Goal: Answer question/provide support

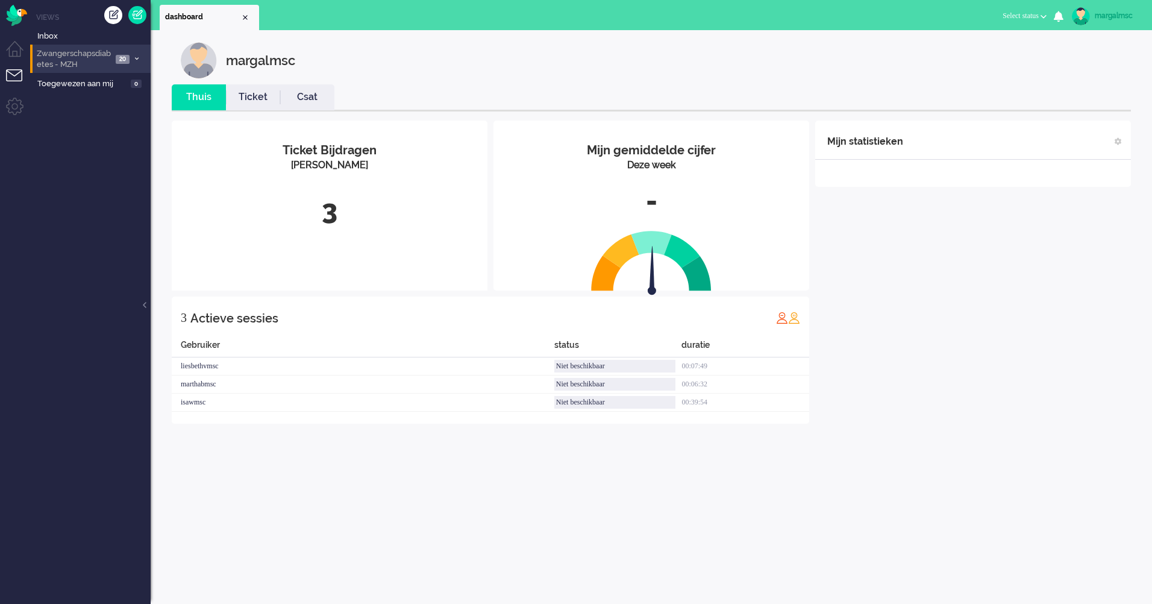
click at [104, 55] on span "Zwangerschapsdiabetes - MZH" at bounding box center [73, 59] width 77 height 22
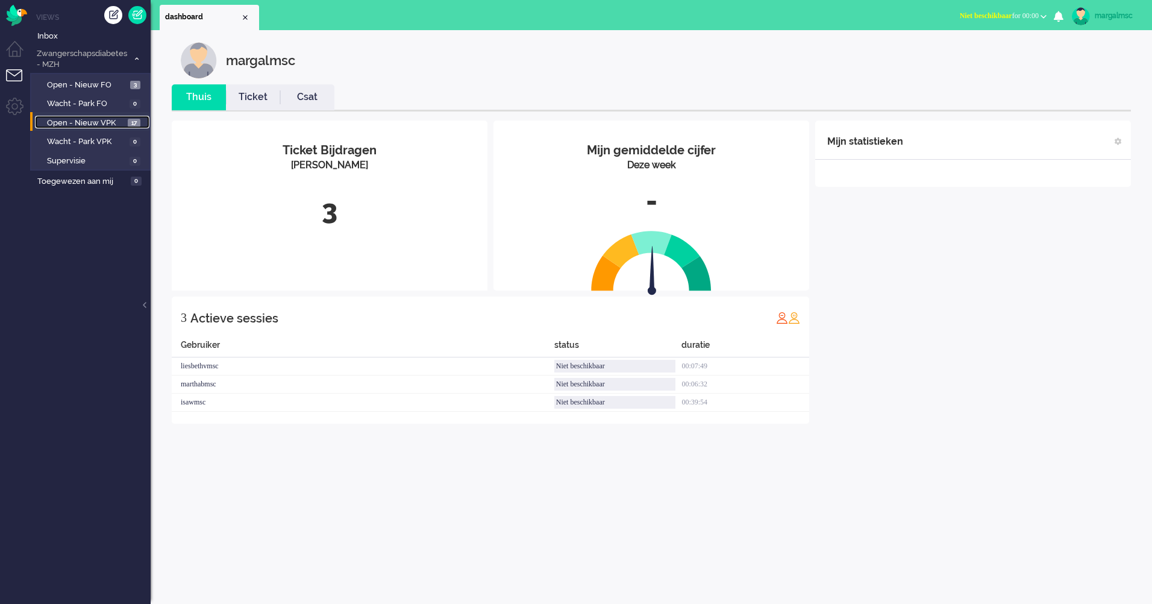
click at [112, 123] on span "Open - Nieuw VPK" at bounding box center [86, 122] width 78 height 11
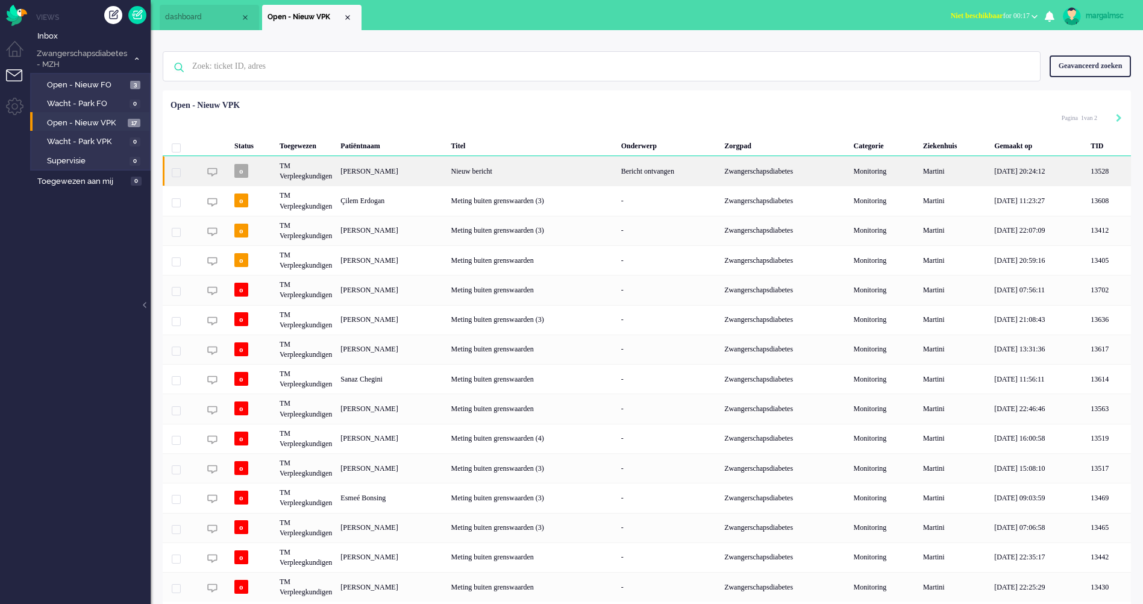
click at [551, 172] on div "Nieuw bericht" at bounding box center [532, 171] width 170 height 30
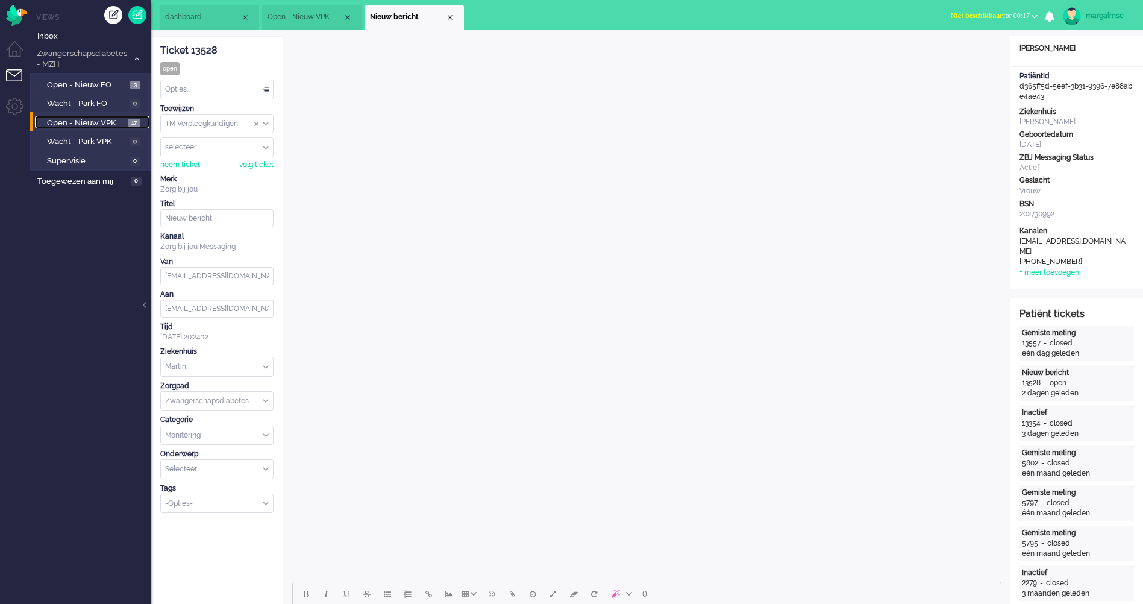
click at [100, 117] on span "Open - Nieuw VPK" at bounding box center [86, 122] width 78 height 11
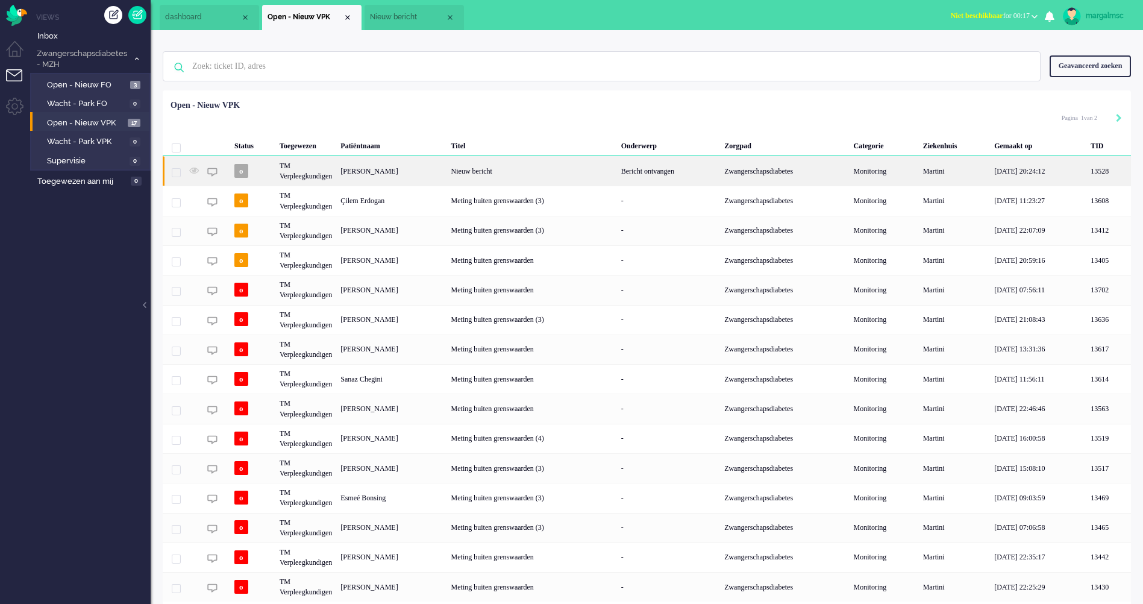
click at [560, 181] on div "Nieuw bericht" at bounding box center [532, 171] width 170 height 30
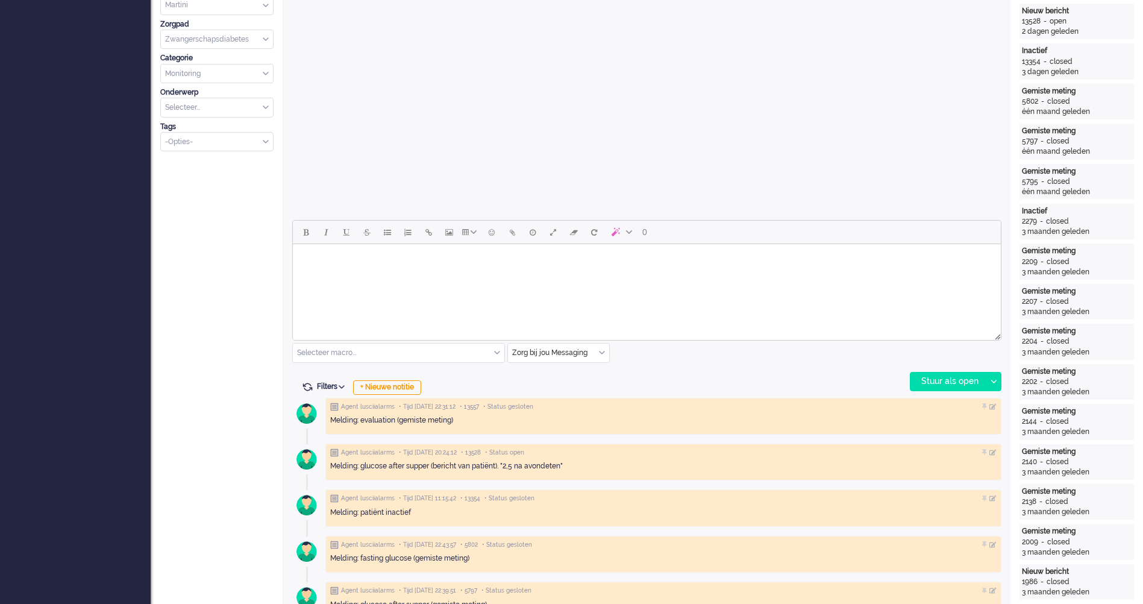
scroll to position [422, 0]
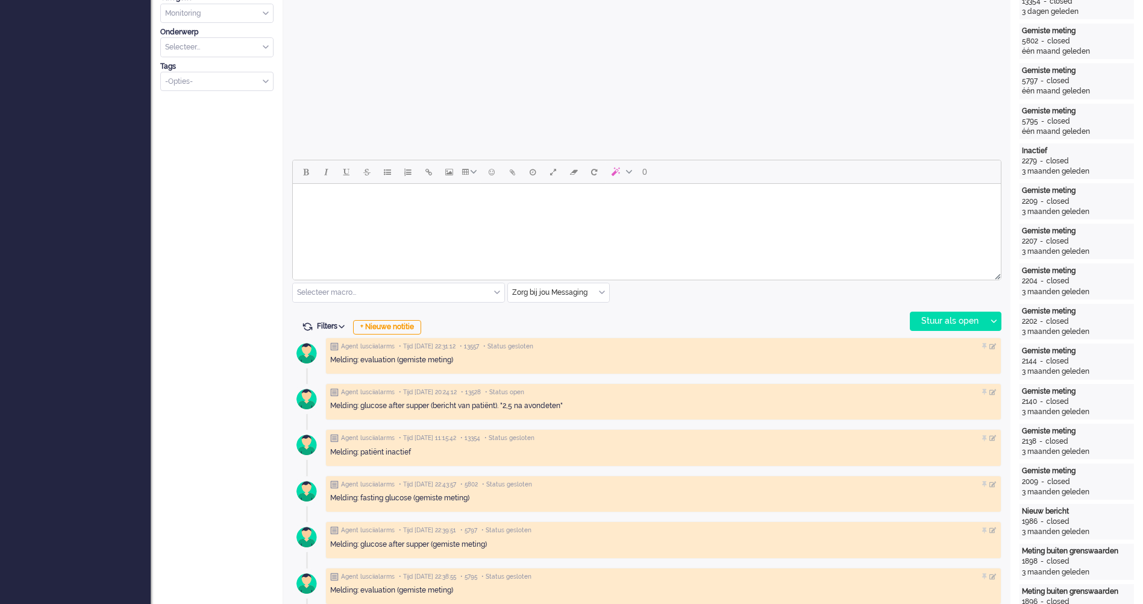
click at [378, 296] on input "text" at bounding box center [398, 292] width 211 height 19
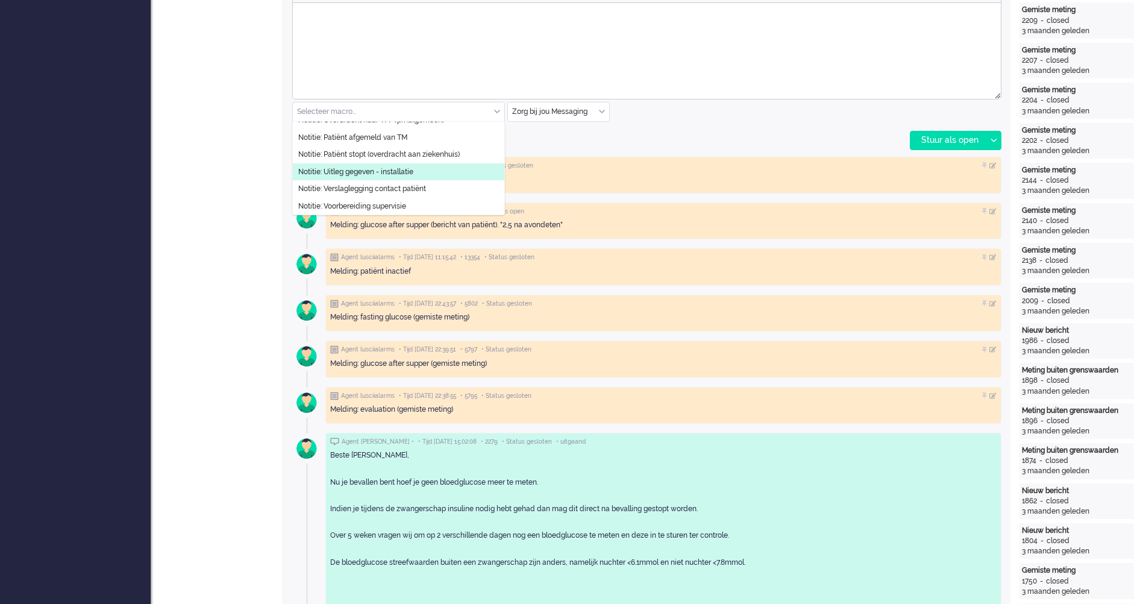
scroll to position [413, 0]
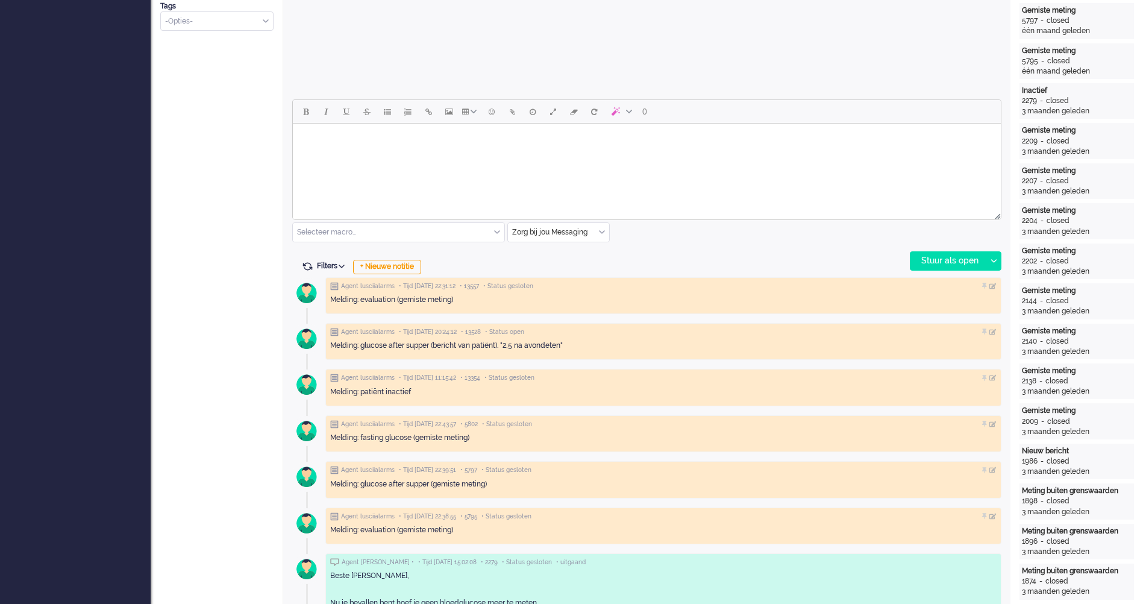
click at [734, 236] on div "0 Selecteer macro... Bericht: Activiteit Bericht: Activiteit aanpassen Bericht:…" at bounding box center [646, 184] width 709 height 171
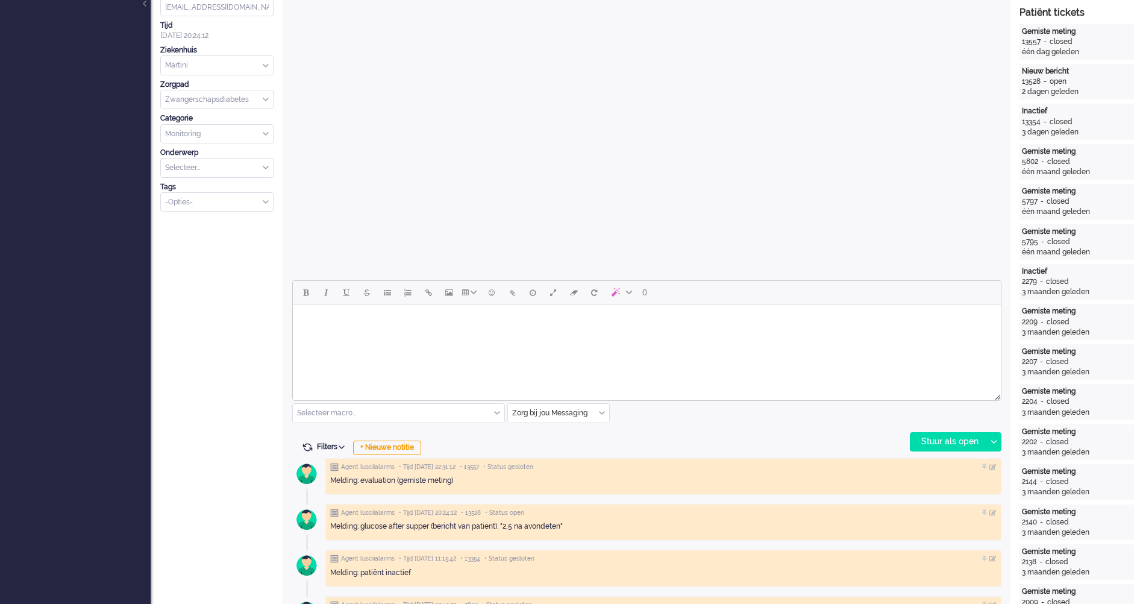
scroll to position [361, 0]
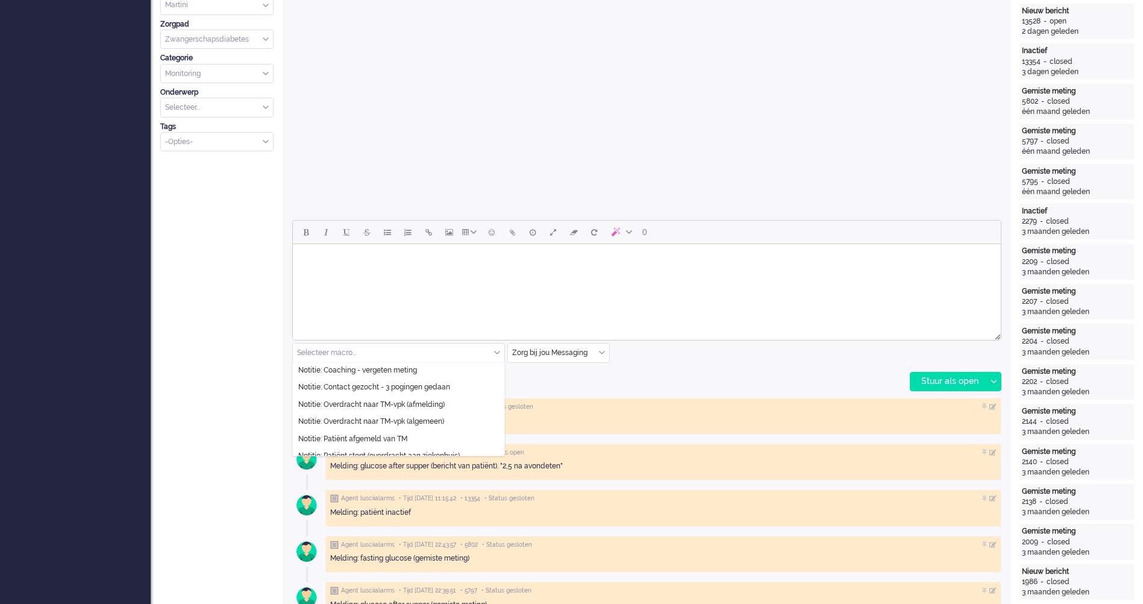
click at [493, 353] on input "text" at bounding box center [398, 352] width 211 height 19
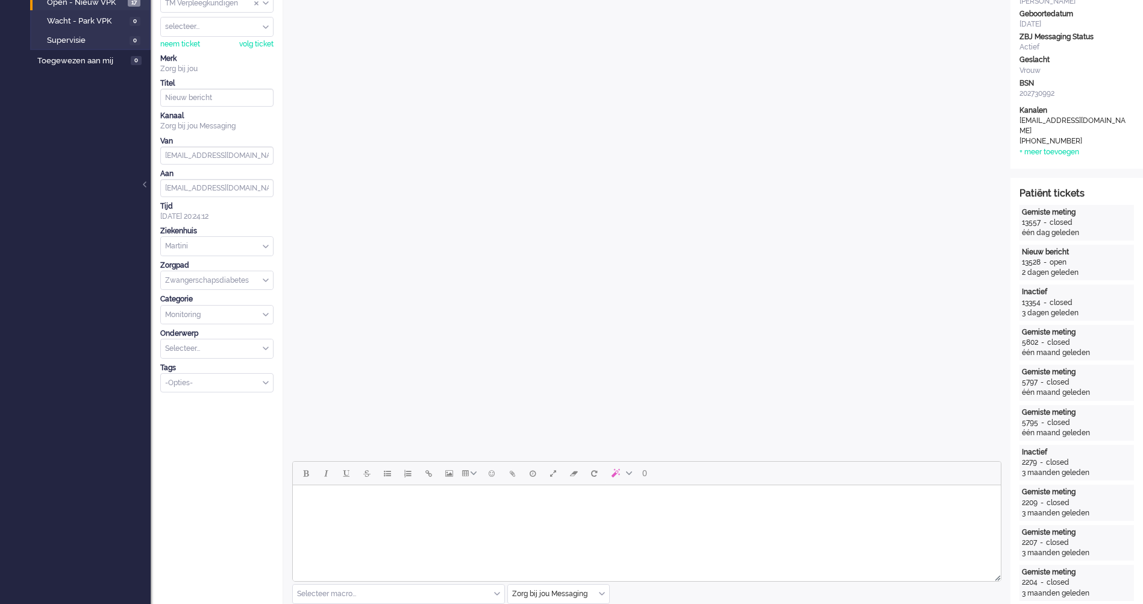
scroll to position [0, 0]
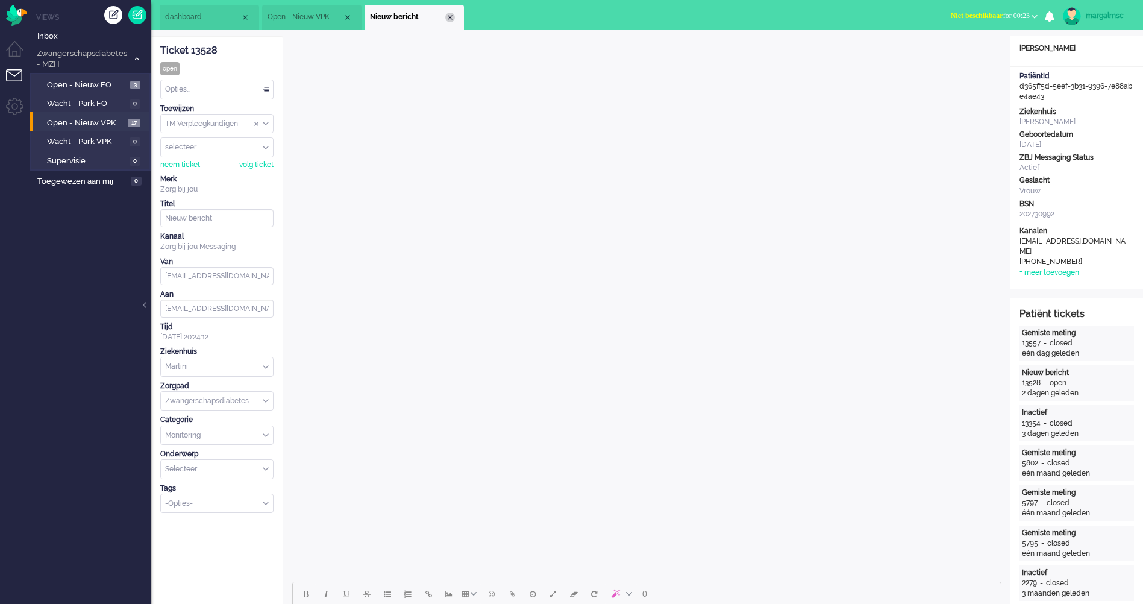
click at [451, 16] on div "Close tab" at bounding box center [450, 18] width 10 height 10
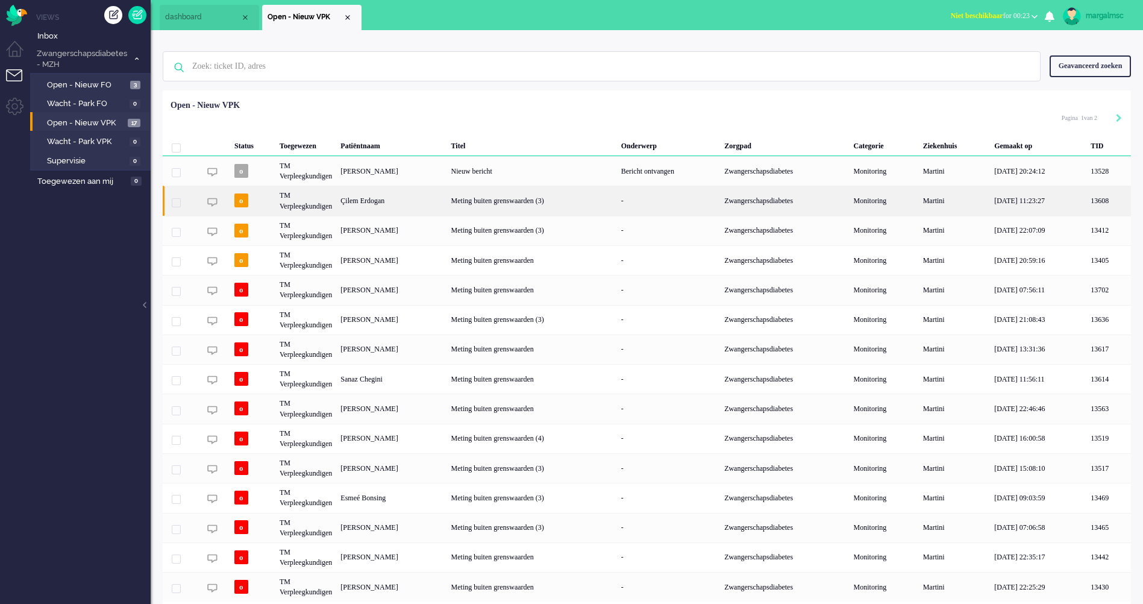
click at [390, 195] on div "Çilem Erdogan" at bounding box center [391, 201] width 110 height 30
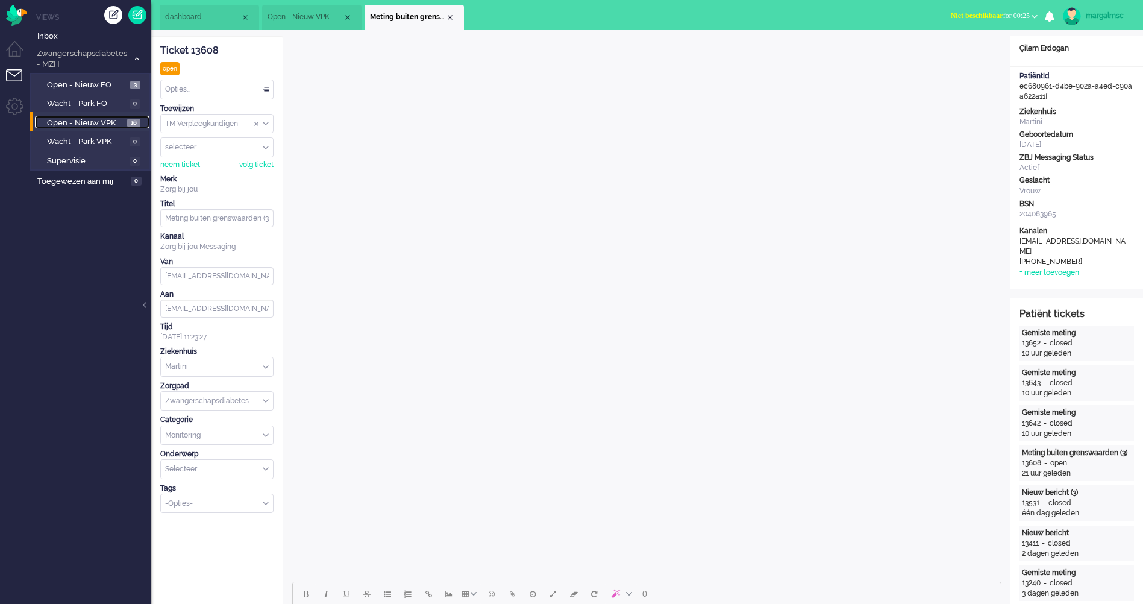
click at [89, 126] on span "Open - Nieuw VPK" at bounding box center [85, 122] width 77 height 11
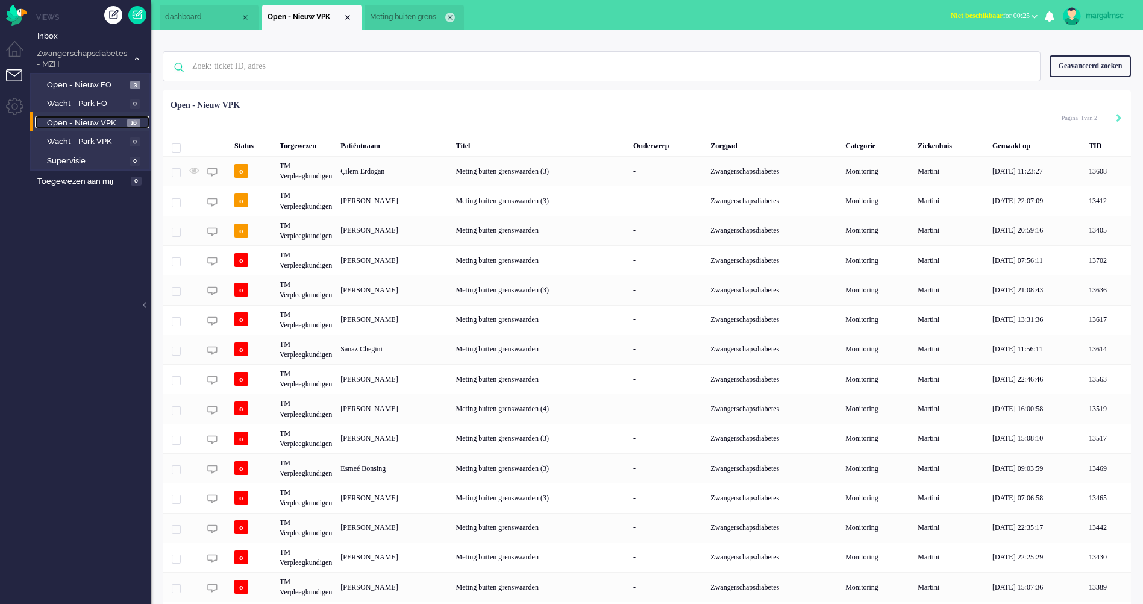
click at [447, 16] on div "Close tab" at bounding box center [450, 18] width 10 height 10
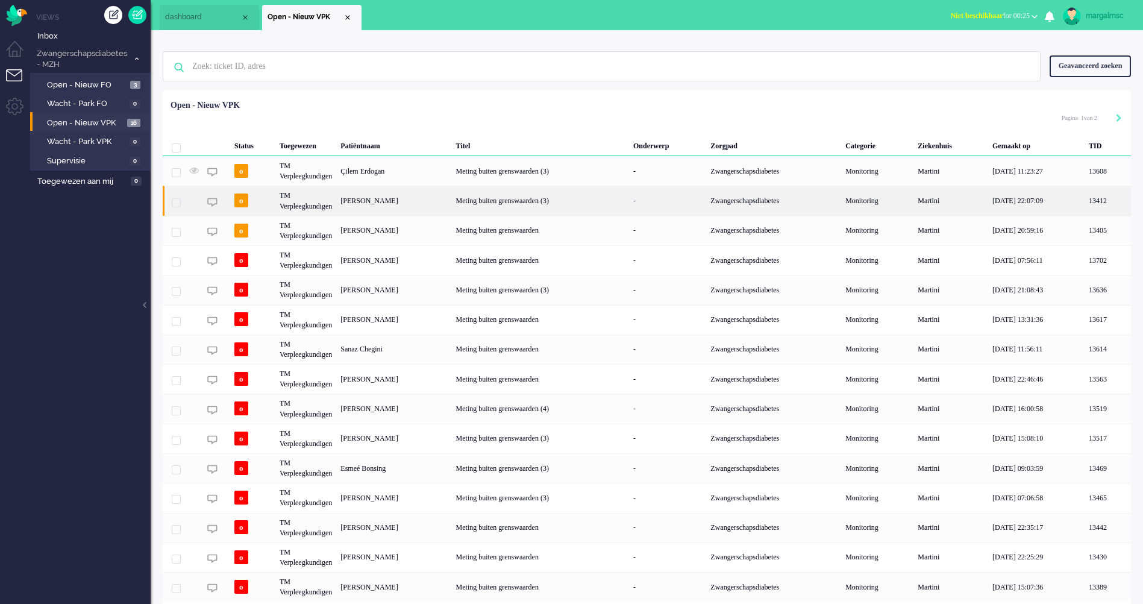
click at [389, 201] on div "[PERSON_NAME]" at bounding box center [393, 201] width 115 height 30
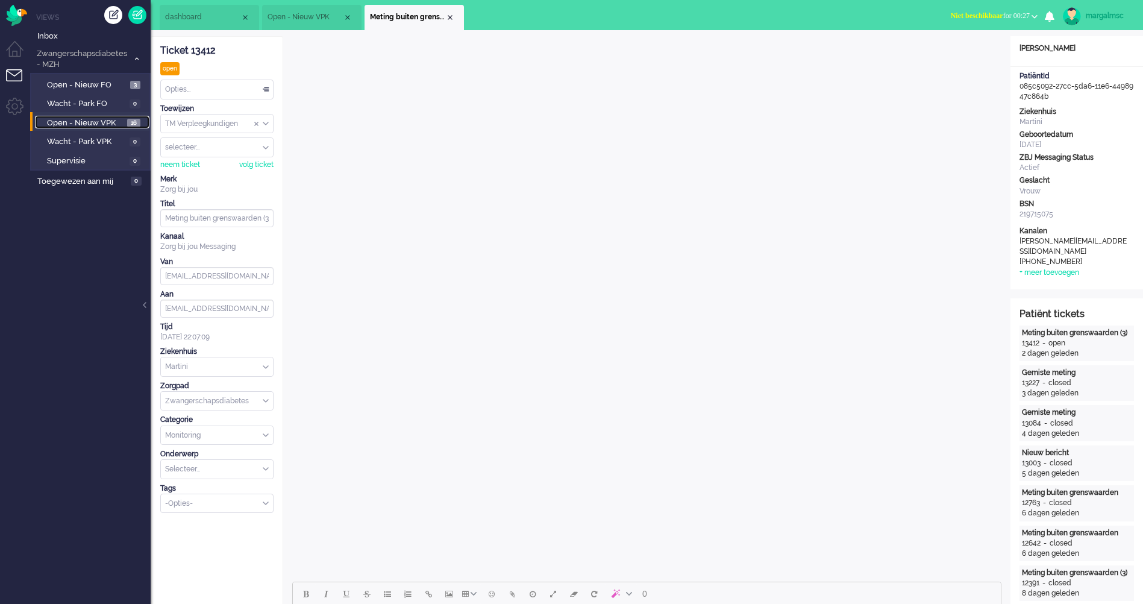
click at [91, 120] on span "Open - Nieuw VPK" at bounding box center [85, 122] width 77 height 11
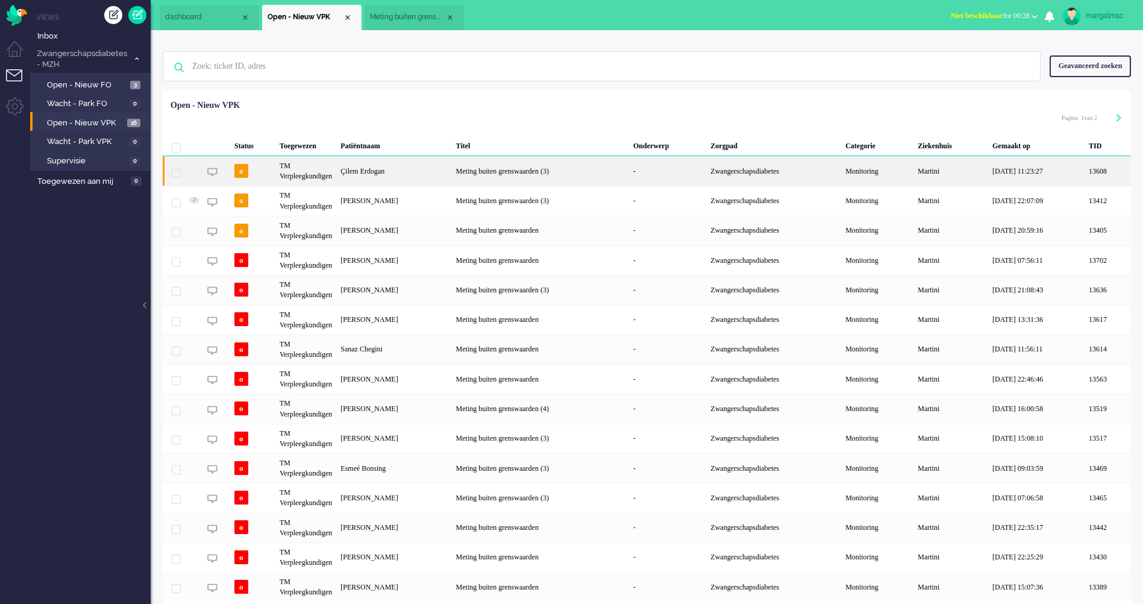
click at [422, 168] on div "Çilem Erdogan" at bounding box center [393, 171] width 115 height 30
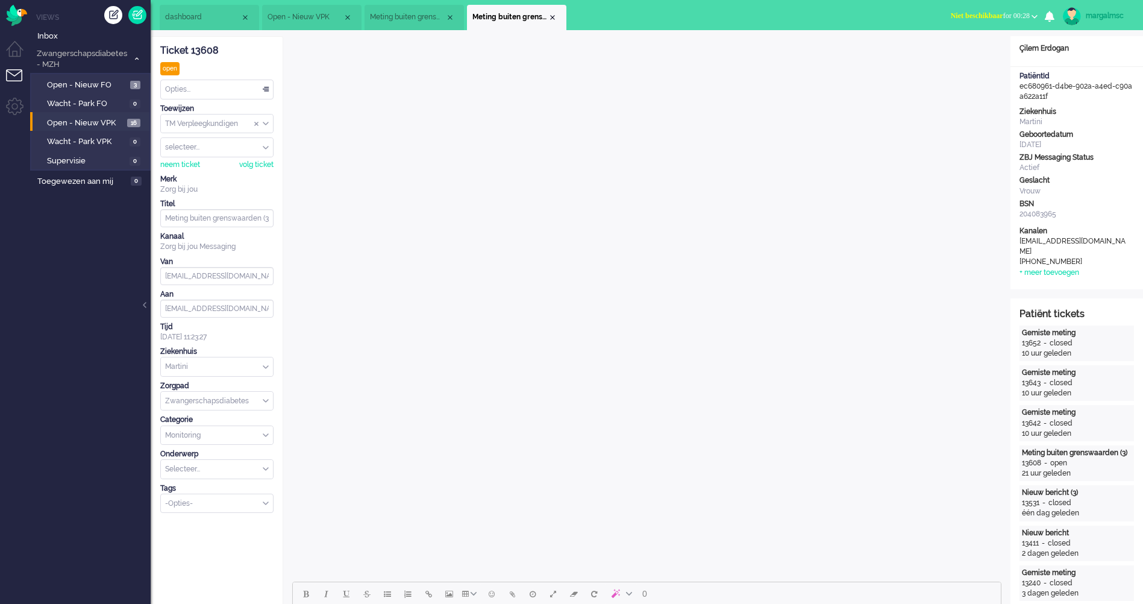
click at [552, 17] on div "Close tab" at bounding box center [553, 18] width 10 height 10
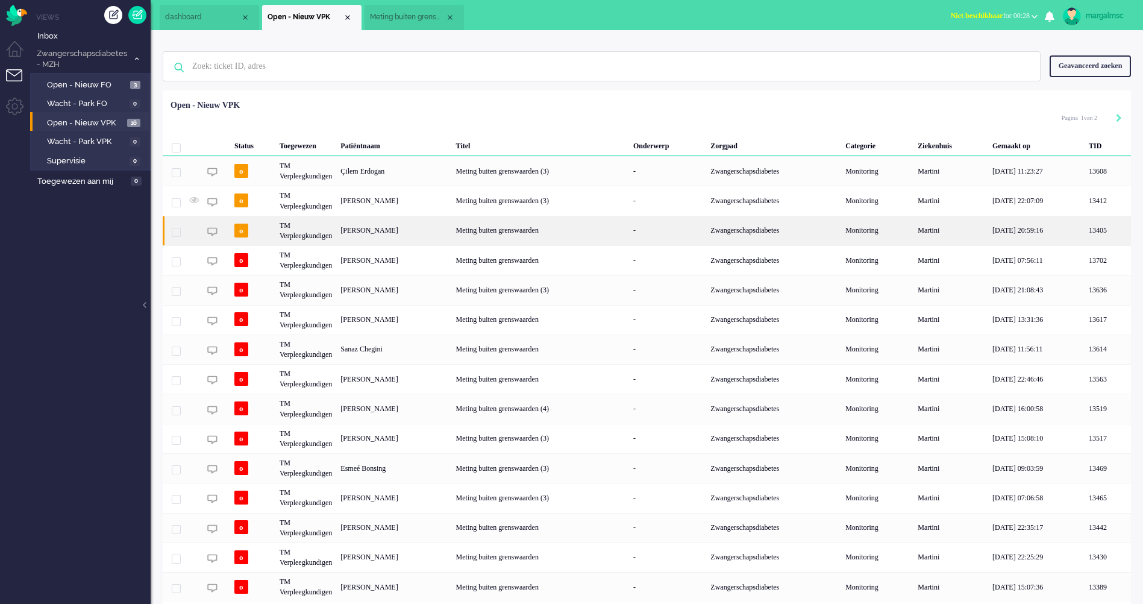
click at [422, 229] on div "[PERSON_NAME]" at bounding box center [393, 231] width 115 height 30
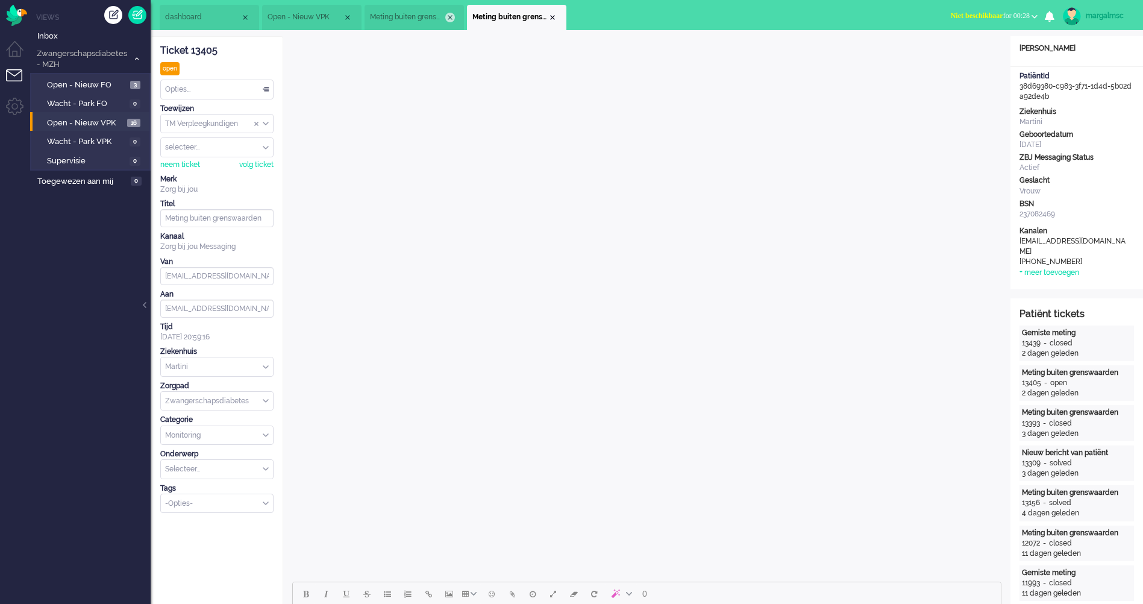
click at [449, 13] on div "Close tab" at bounding box center [450, 18] width 10 height 10
click at [80, 125] on span "Open - Nieuw VPK" at bounding box center [85, 122] width 77 height 11
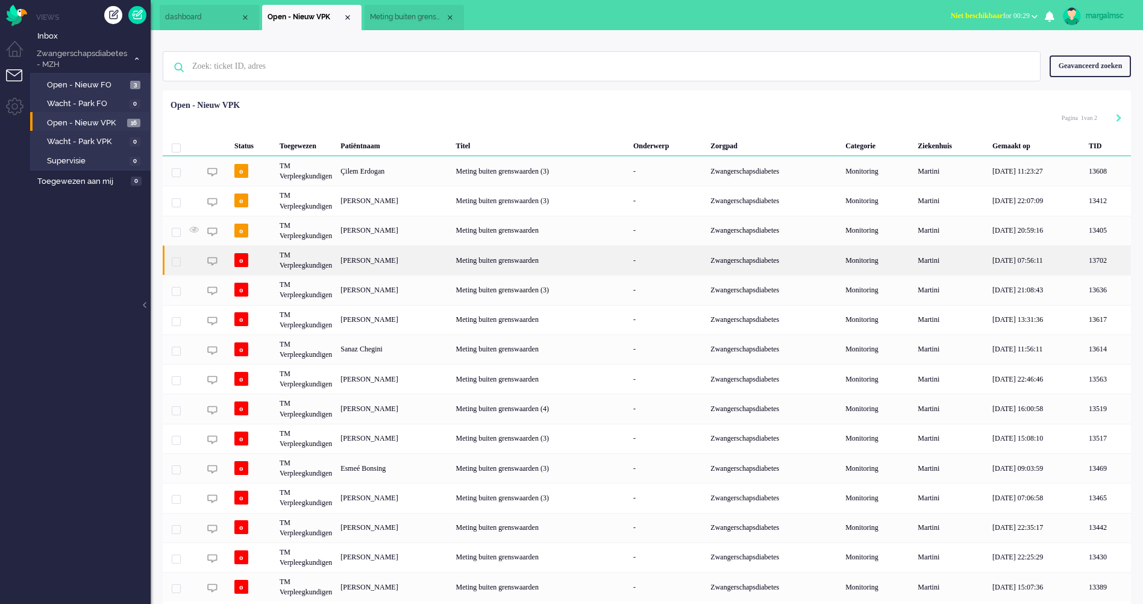
click at [336, 258] on div "TM Verpleegkundigen" at bounding box center [305, 260] width 61 height 30
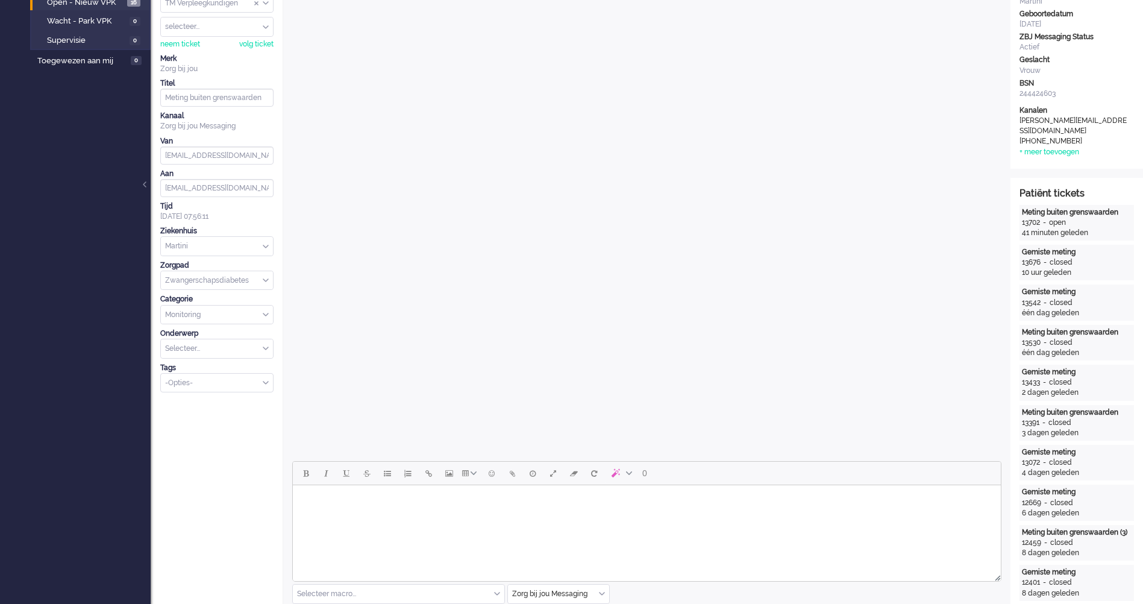
scroll to position [361, 0]
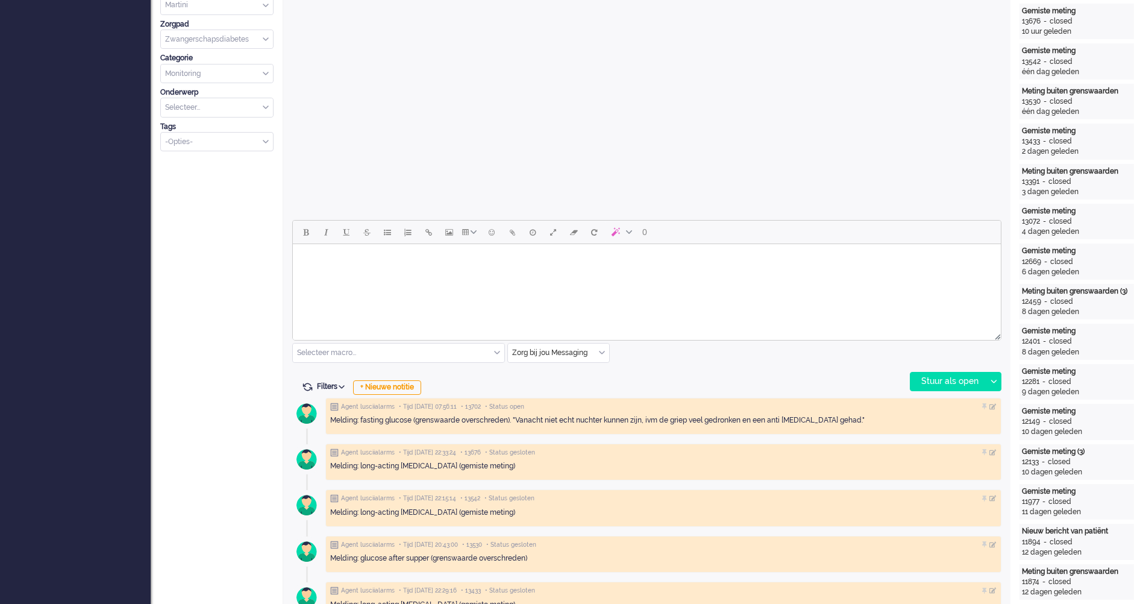
click at [371, 275] on html at bounding box center [647, 259] width 708 height 31
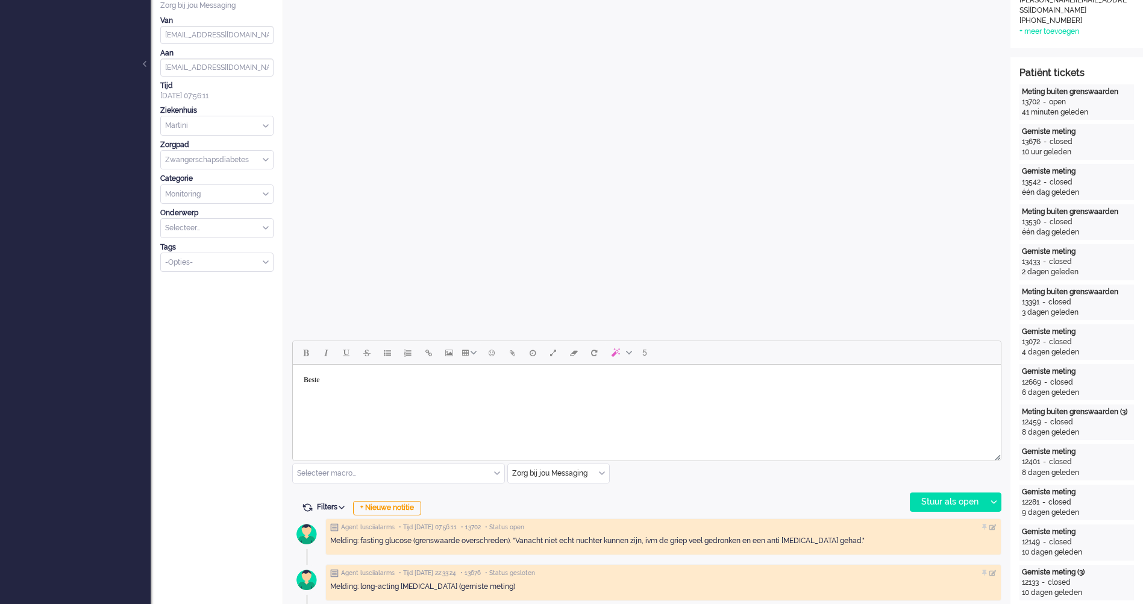
scroll to position [120, 0]
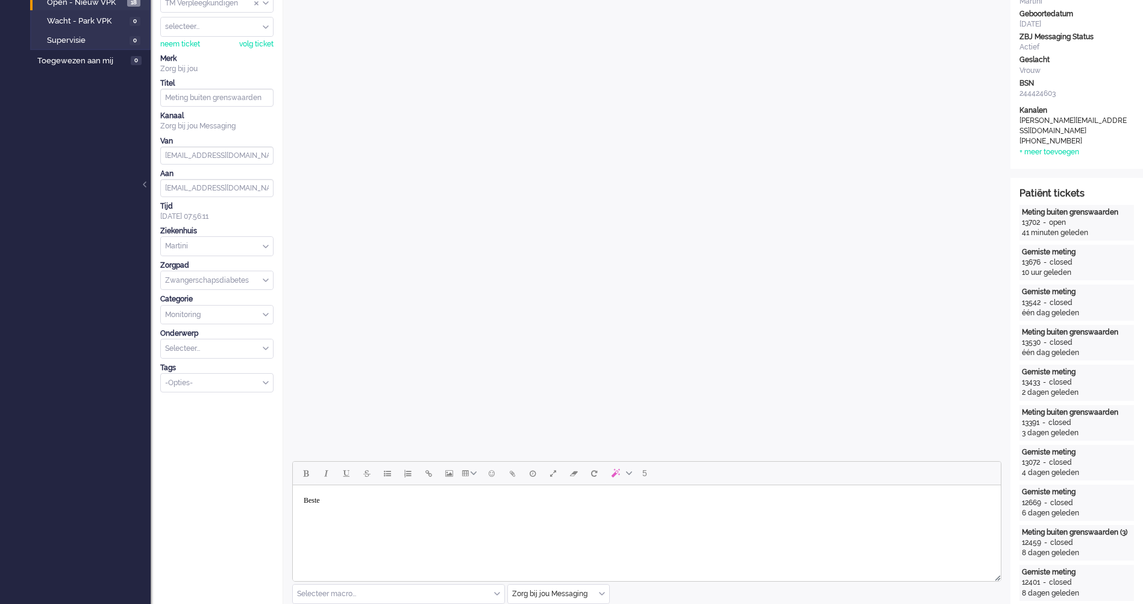
click at [392, 511] on html "Beste" at bounding box center [647, 500] width 708 height 31
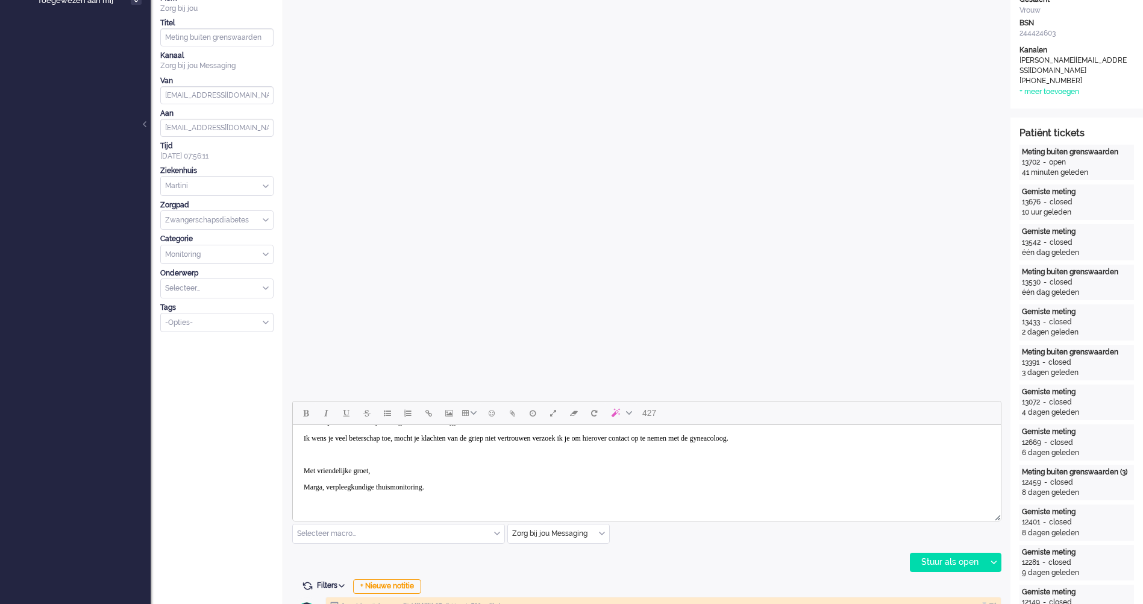
scroll to position [0, 0]
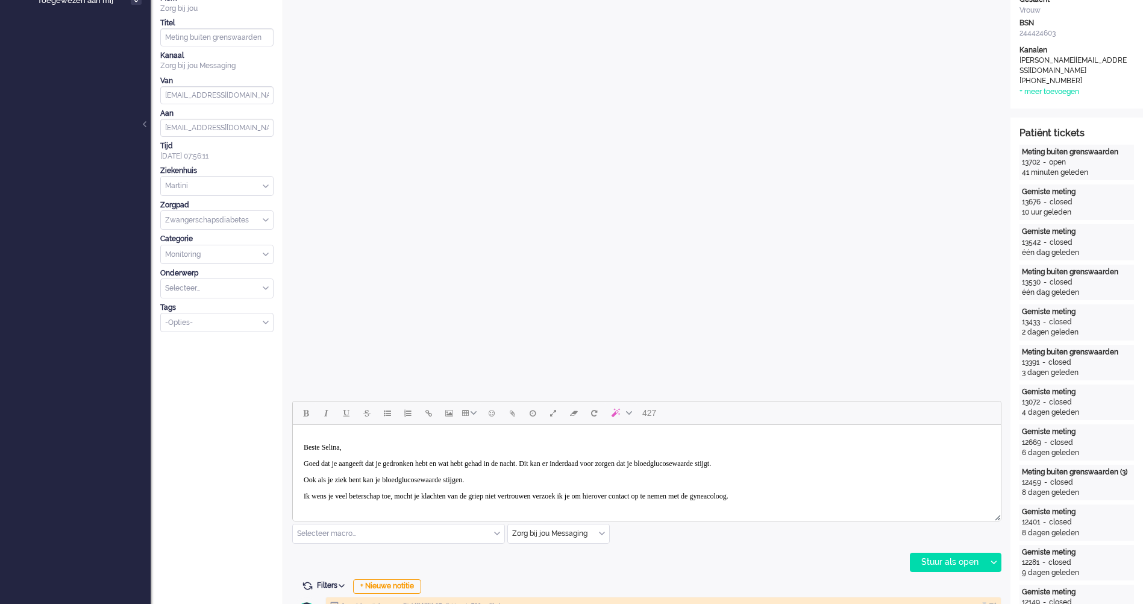
click at [517, 481] on p "Ook als je ziek bent kan je bloedglucosewaarde stijgen." at bounding box center [647, 479] width 686 height 9
drag, startPoint x: 623, startPoint y: 477, endPoint x: 508, endPoint y: 479, distance: 115.1
click at [508, 479] on p "Ook als je ziek bent kan je bloedglucosewaarde stijgen. Voor nu is er geen ande…" at bounding box center [647, 479] width 686 height 9
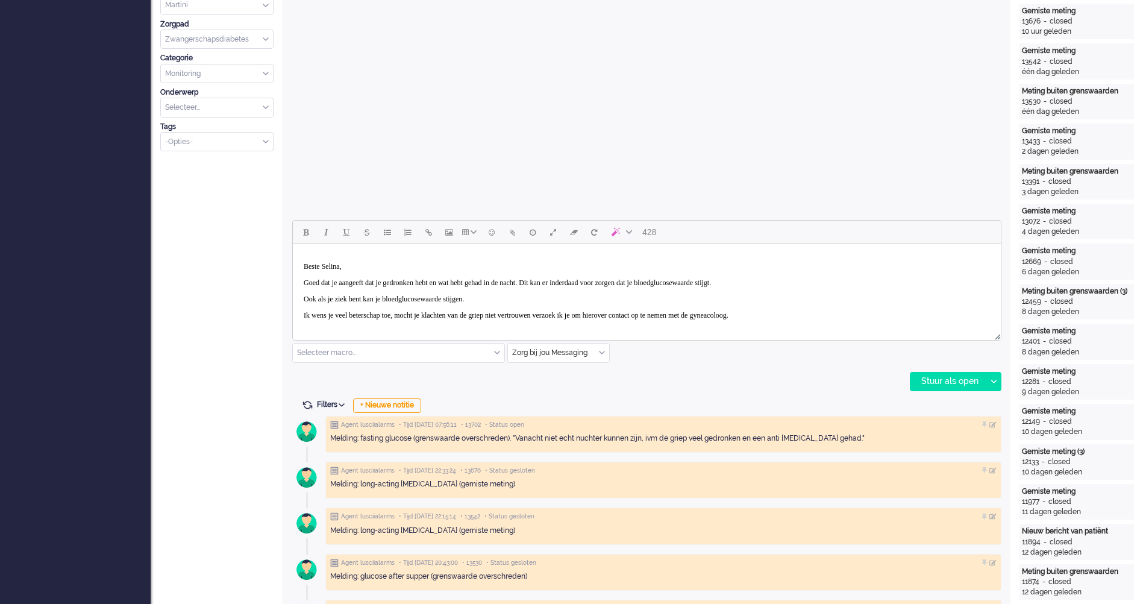
scroll to position [58, 0]
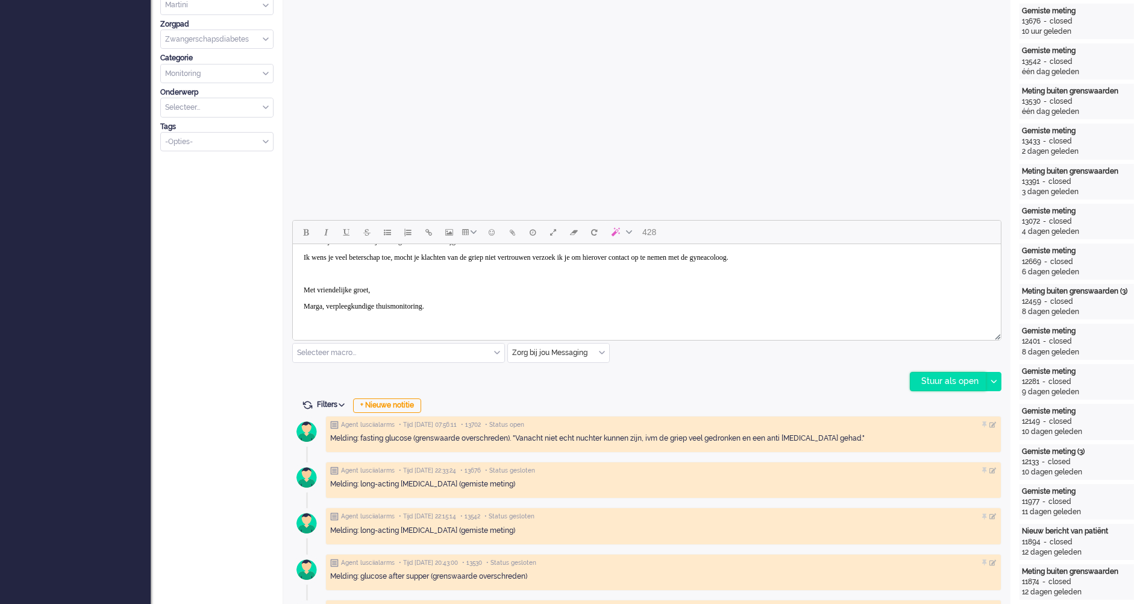
click at [966, 379] on div "Stuur als open" at bounding box center [947, 381] width 75 height 18
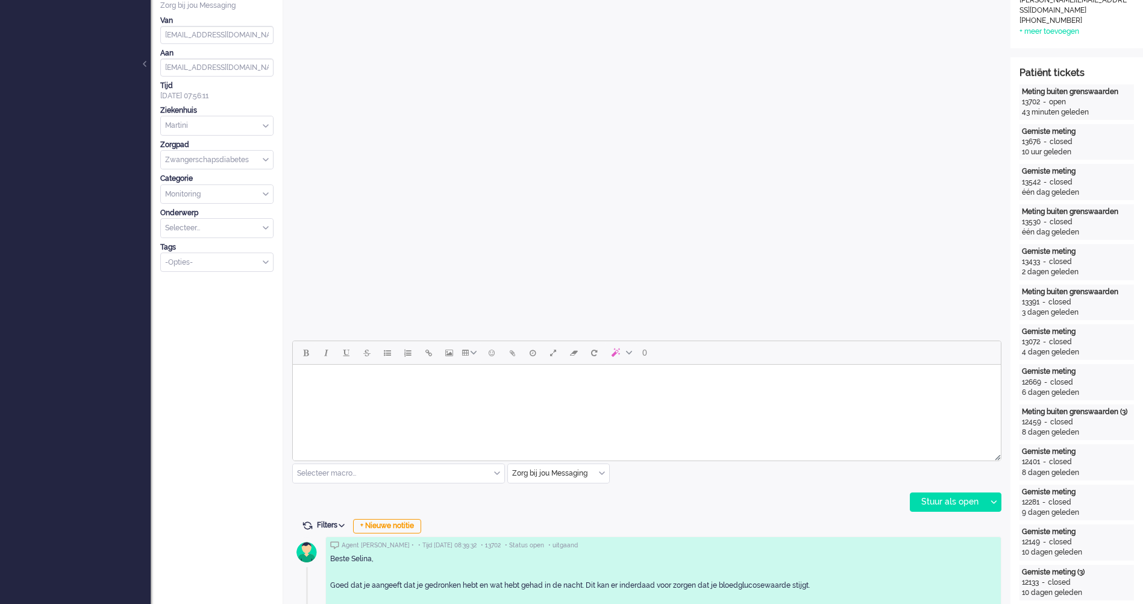
scroll to position [0, 0]
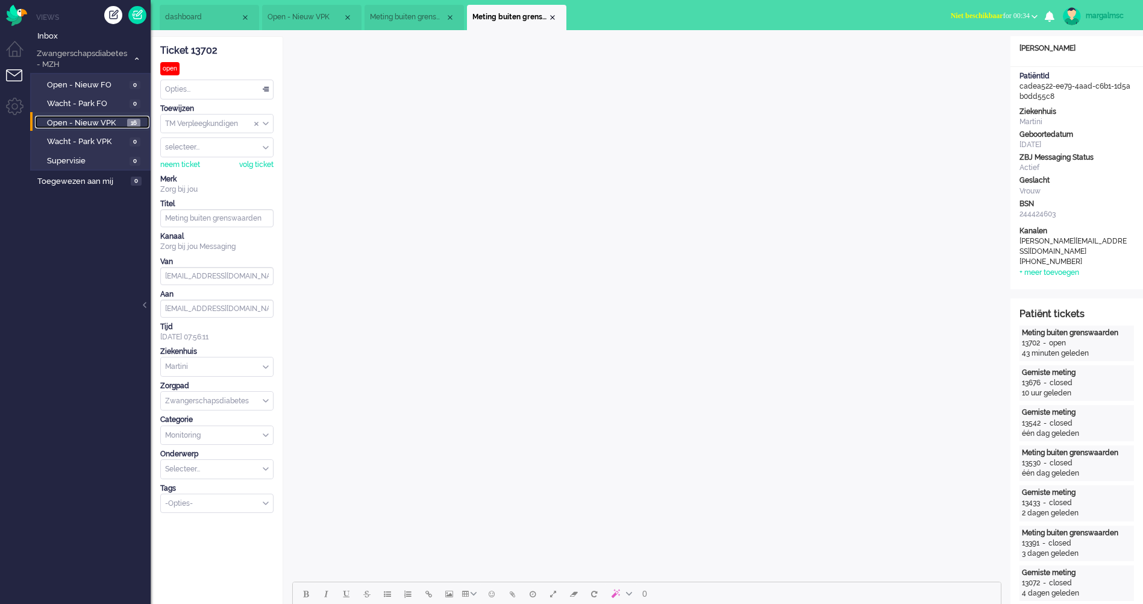
click at [111, 123] on span "Open - Nieuw VPK" at bounding box center [85, 122] width 77 height 11
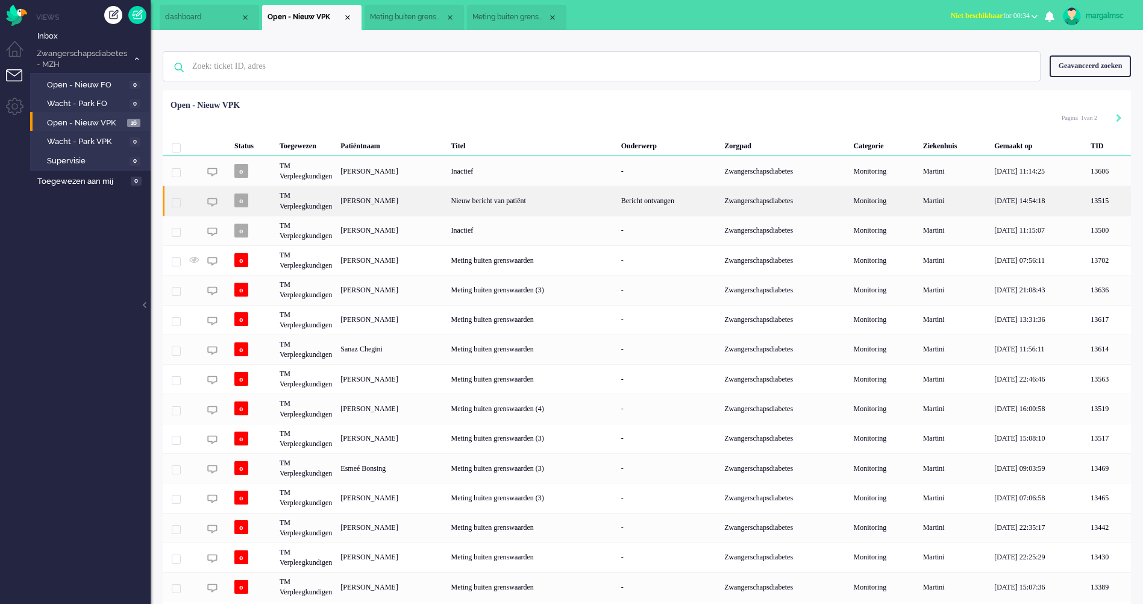
click at [496, 194] on div "Nieuw bericht van patiënt" at bounding box center [532, 201] width 170 height 30
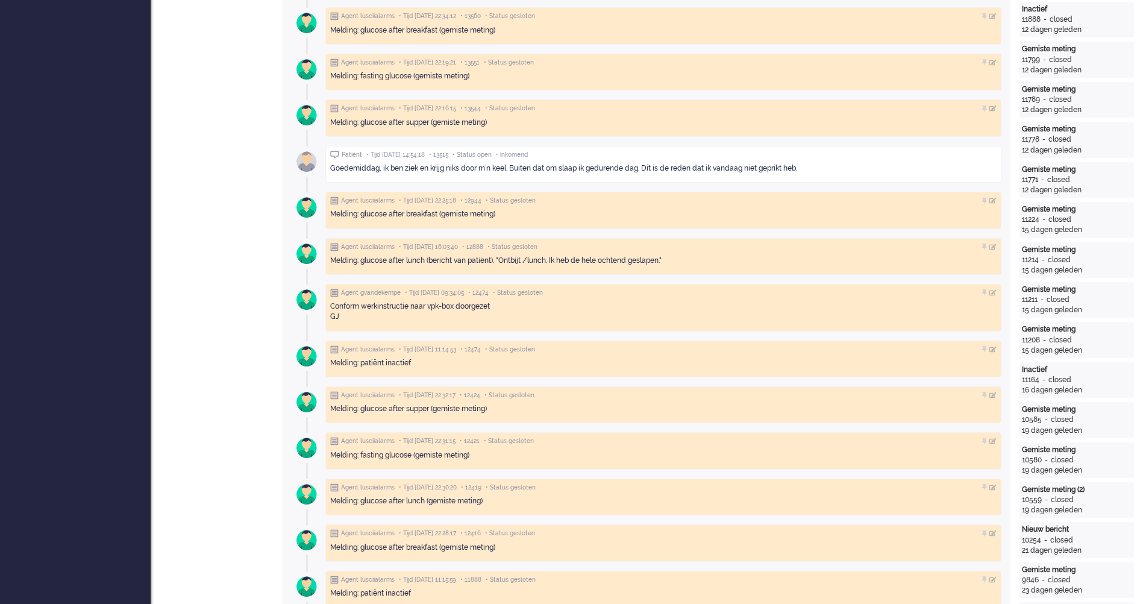
scroll to position [723, 0]
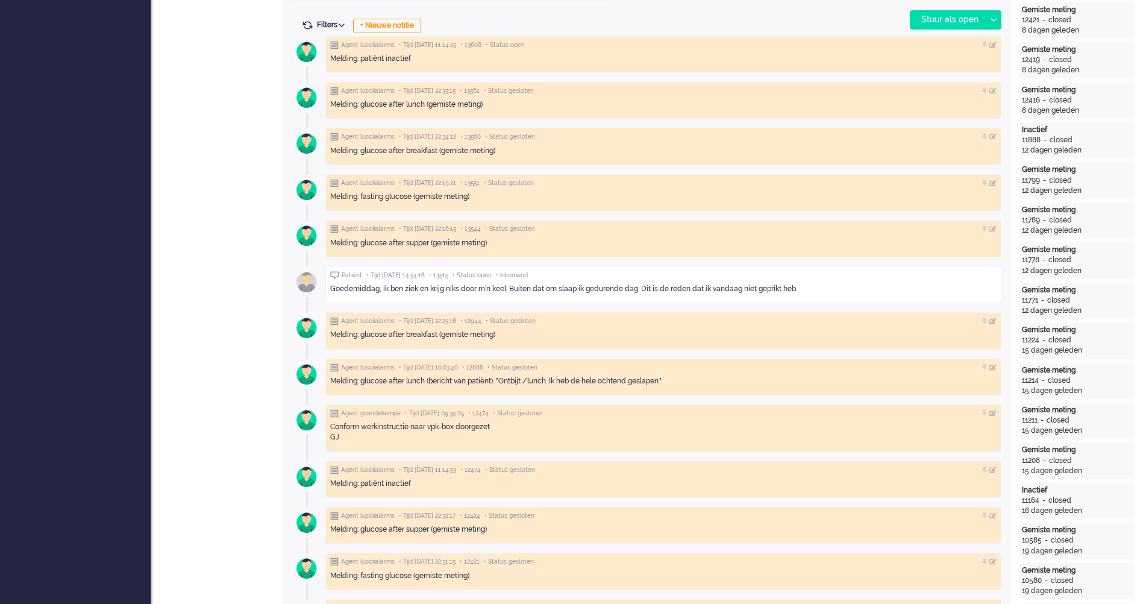
click at [563, 287] on div "Goedemiddag, ik ben ziek en krijg niks door m’n keel. Buiten dat om slaap ik ge…" at bounding box center [663, 289] width 666 height 10
drag, startPoint x: 807, startPoint y: 289, endPoint x: 320, endPoint y: 292, distance: 487.3
copy div "Goedemiddag, ik ben ziek en krijg niks door m’n keel. Buiten dat om slaap ik ge…"
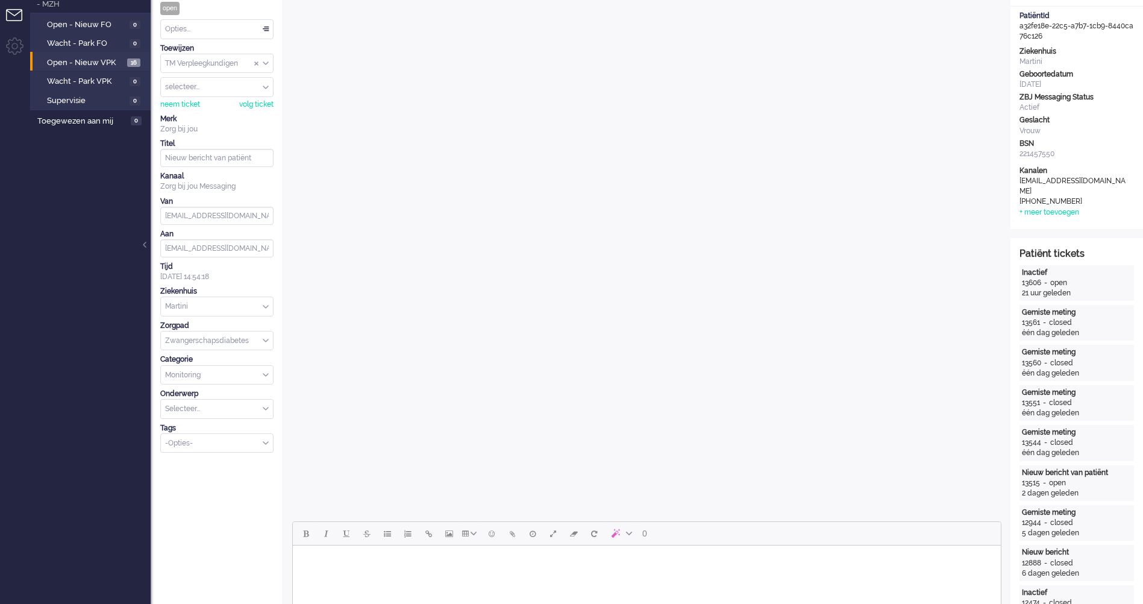
scroll to position [422, 0]
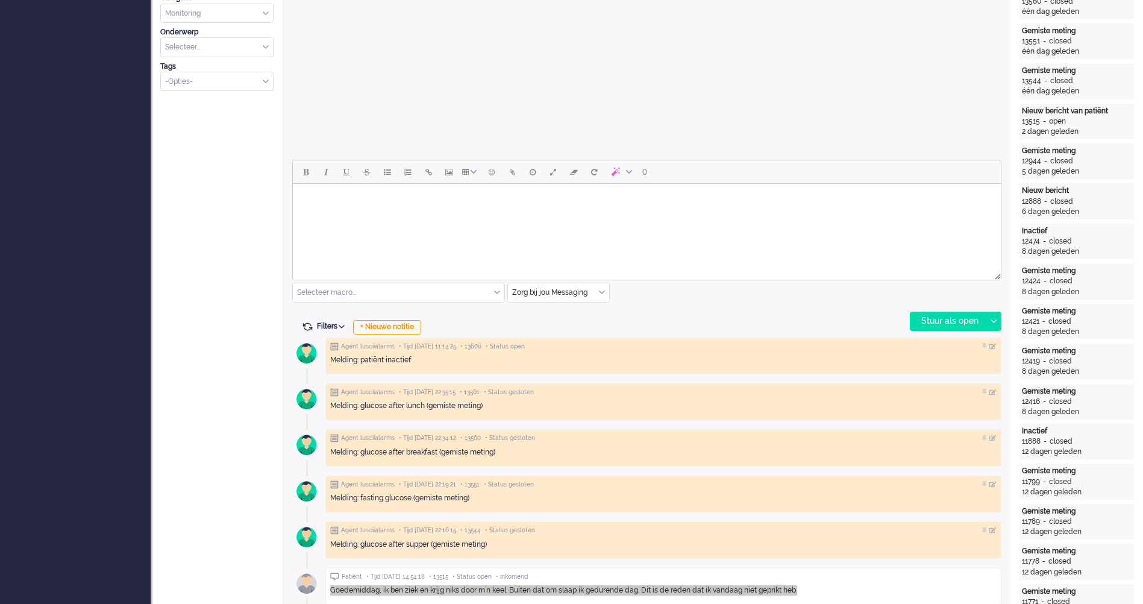
click at [504, 208] on body "Rich Text Area. Press ALT-0 for help." at bounding box center [647, 199] width 698 height 21
click at [403, 214] on html at bounding box center [647, 199] width 708 height 31
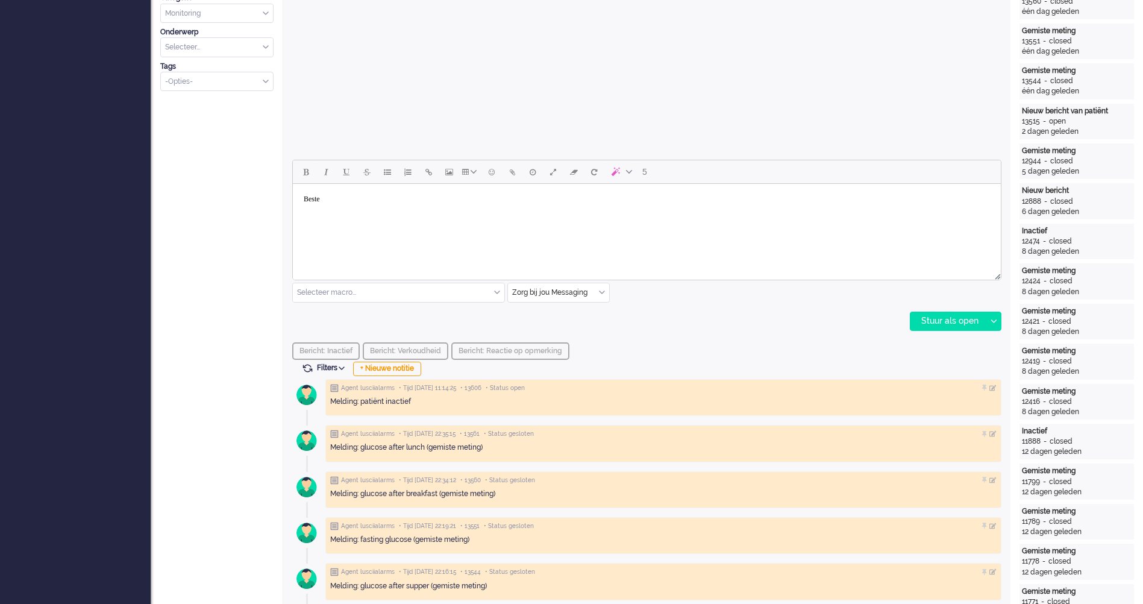
click at [419, 204] on body "Beste" at bounding box center [647, 199] width 698 height 21
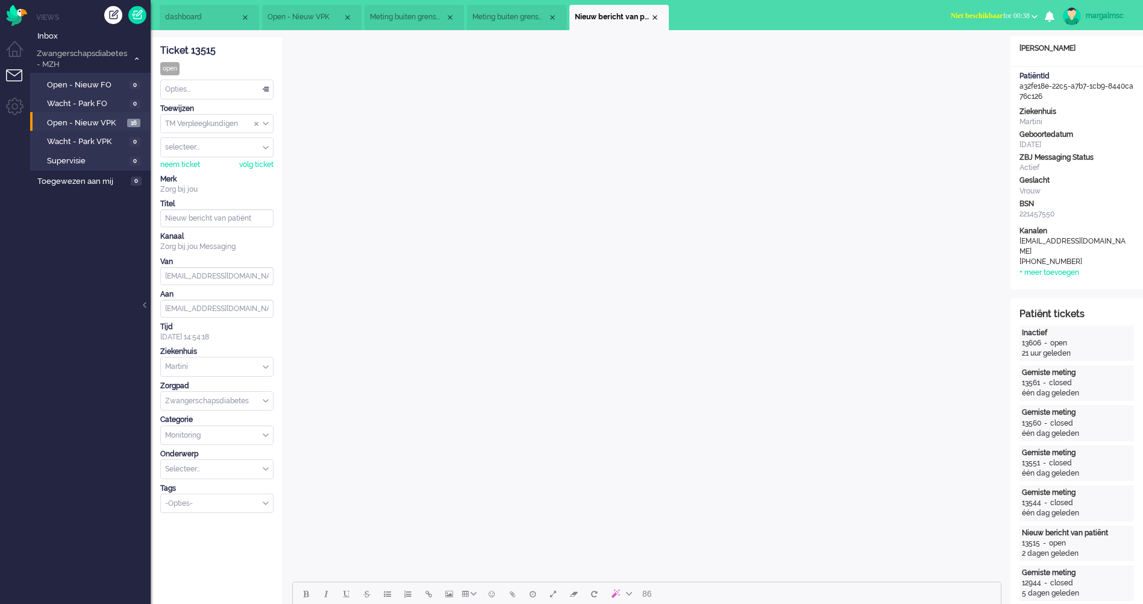
scroll to position [361, 0]
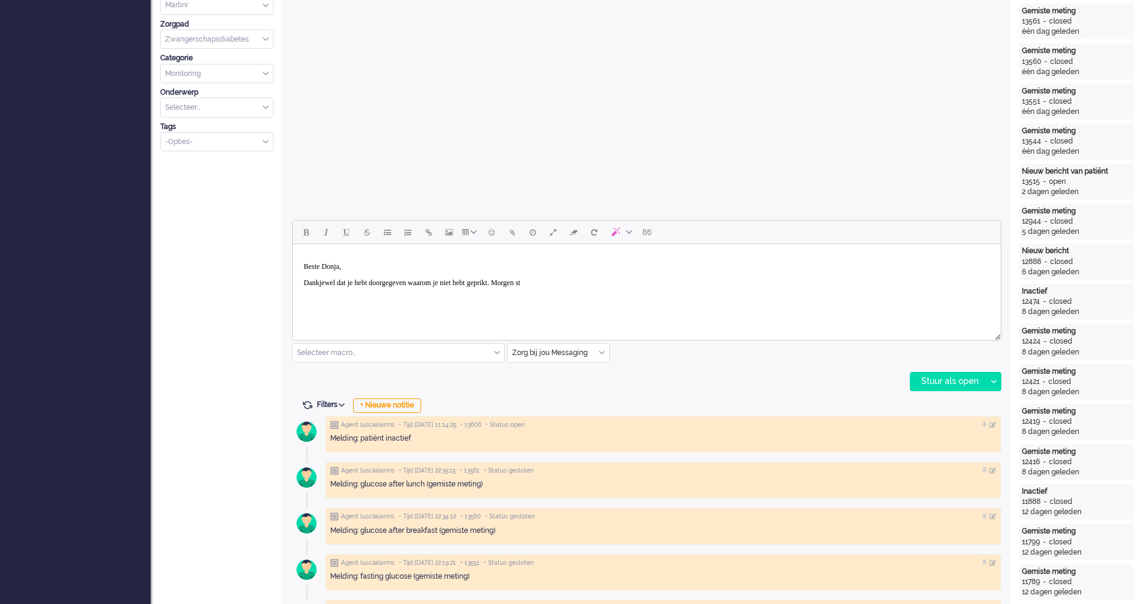
click at [694, 290] on body "Beste Donja, Dankjewel dat je hebt doorgegeven waarom je niet hebt geprikt. Mor…" at bounding box center [647, 275] width 698 height 52
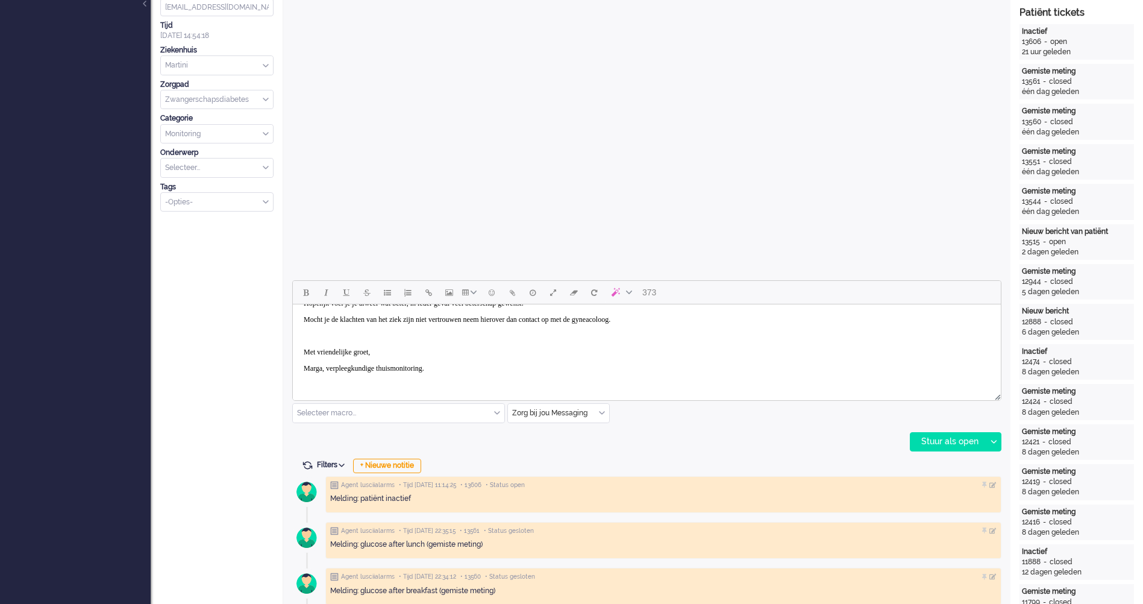
scroll to position [241, 0]
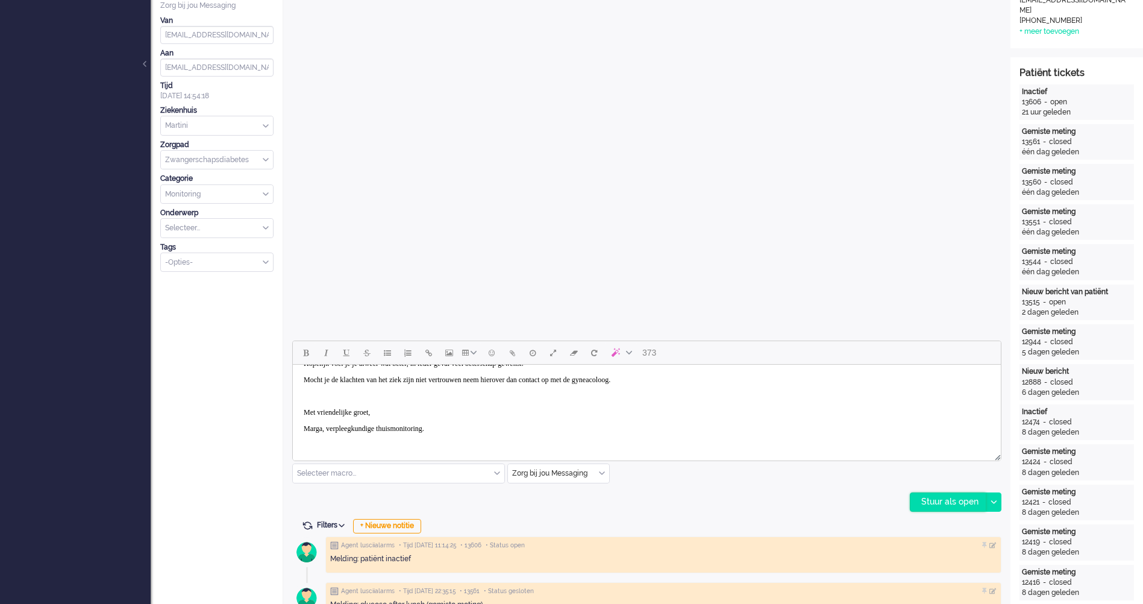
click at [957, 501] on div "Stuur als open" at bounding box center [947, 502] width 75 height 18
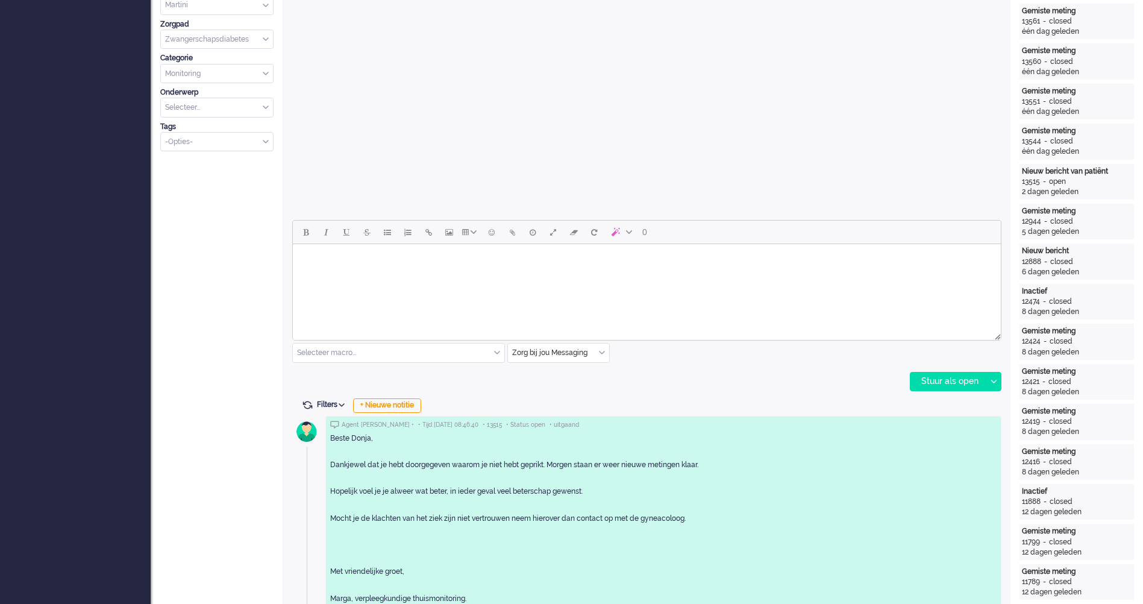
scroll to position [0, 0]
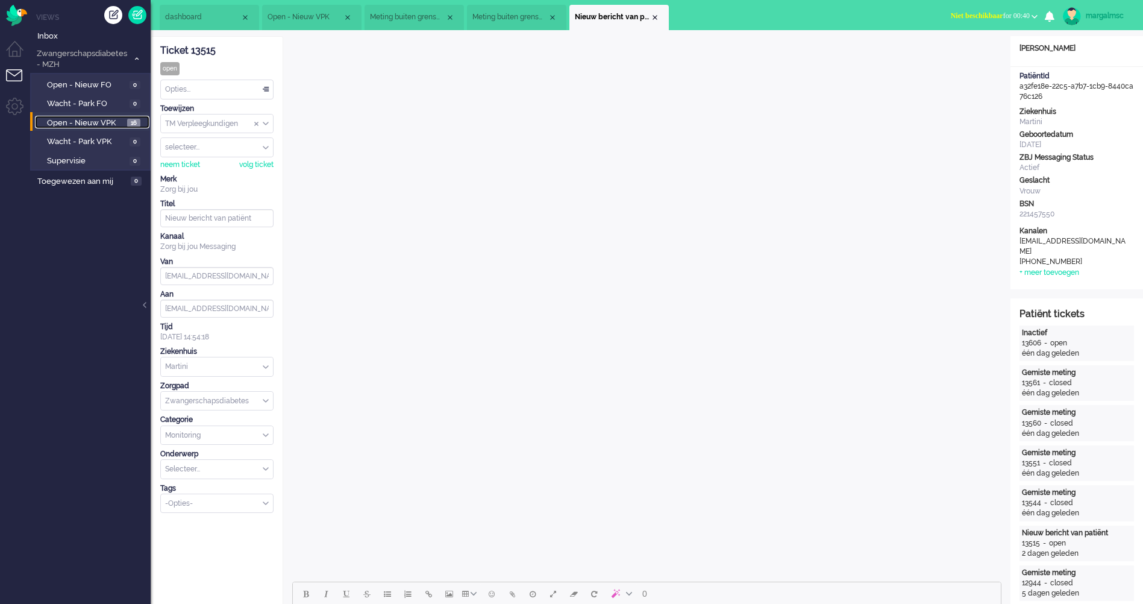
click at [102, 118] on span "Open - Nieuw VPK" at bounding box center [85, 122] width 77 height 11
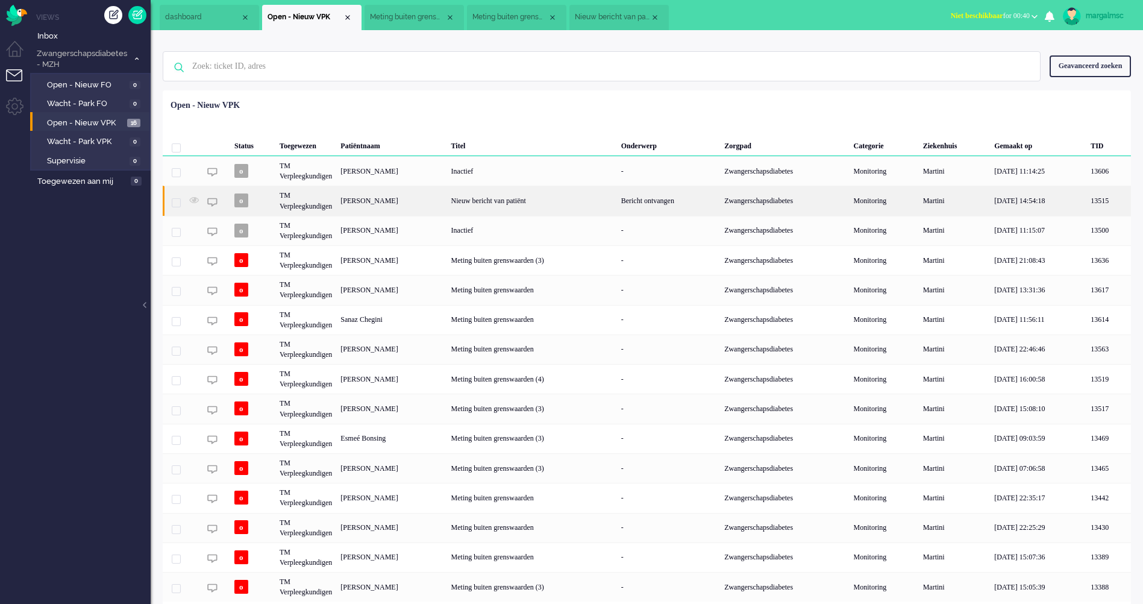
click at [387, 195] on div "[PERSON_NAME]" at bounding box center [391, 201] width 110 height 30
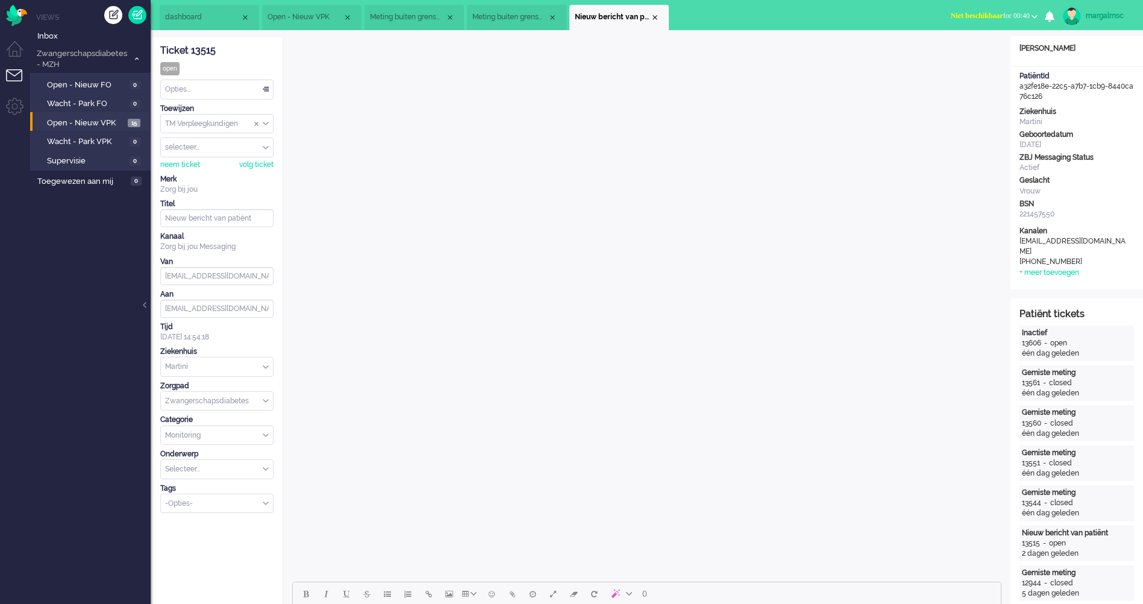
click at [225, 94] on div "Opties..." at bounding box center [217, 89] width 112 height 19
click at [220, 174] on li "Opgelost" at bounding box center [217, 174] width 112 height 17
click at [656, 16] on div "Close tab" at bounding box center [654, 18] width 10 height 10
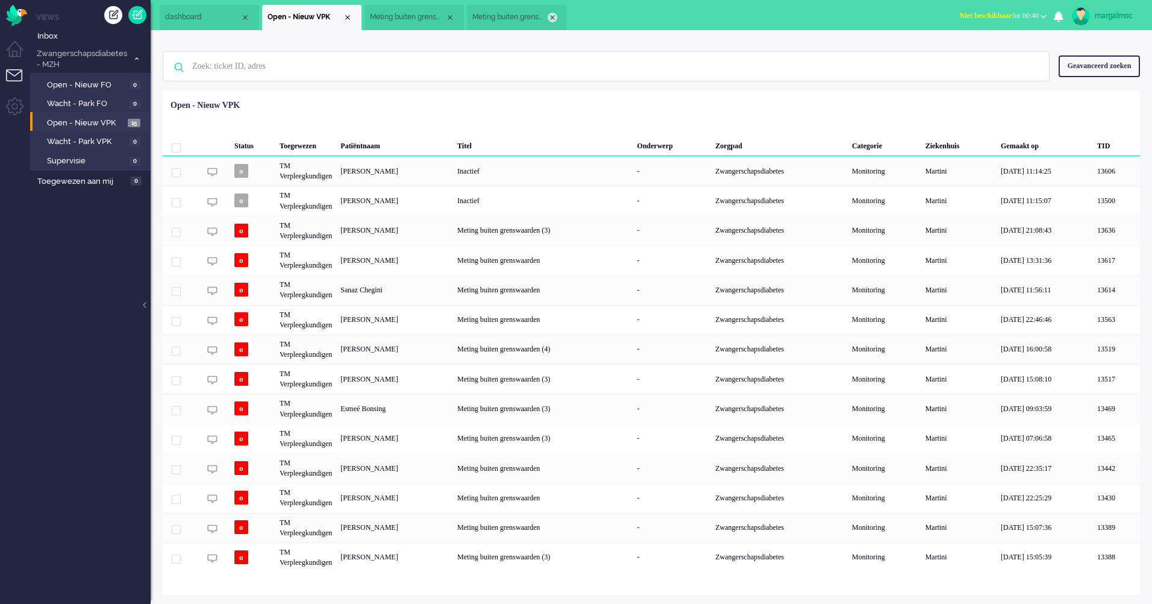
click at [549, 18] on div "Close tab" at bounding box center [553, 18] width 10 height 10
click at [455, 16] on li "Meting buiten grenswaarden" at bounding box center [413, 17] width 99 height 25
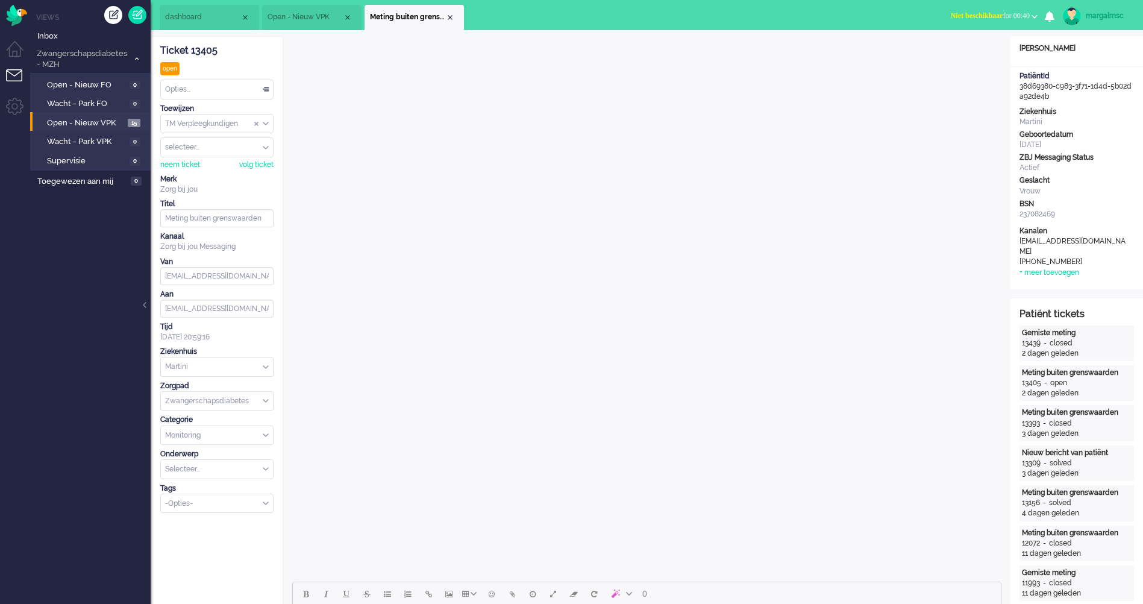
click at [287, 8] on li "Open - Nieuw VPK" at bounding box center [311, 17] width 99 height 25
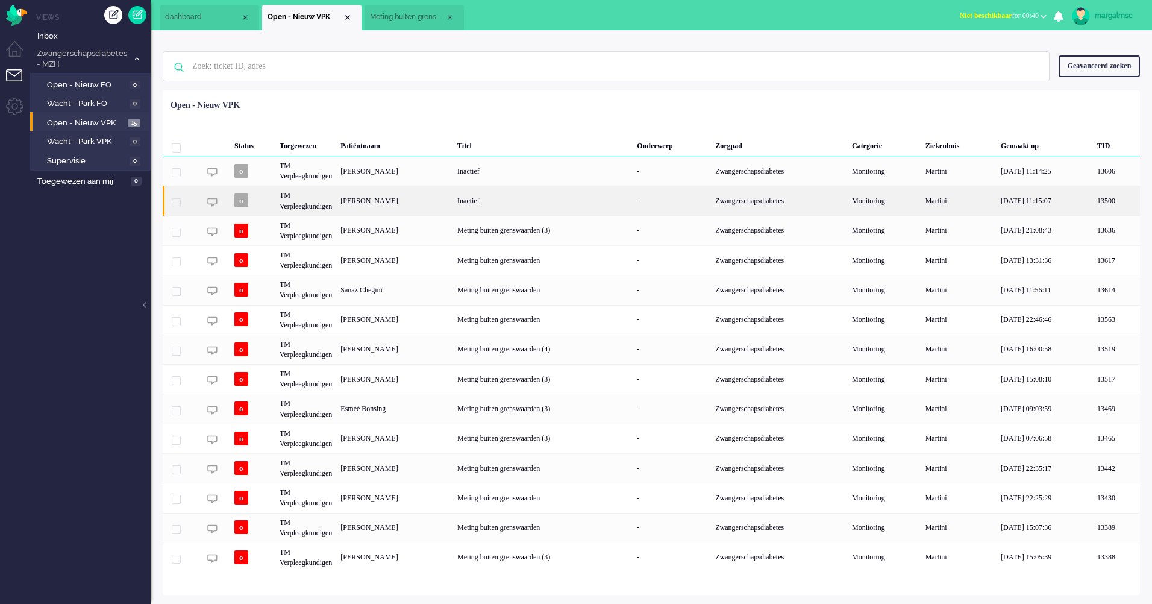
click at [392, 204] on div "[PERSON_NAME]" at bounding box center [394, 201] width 117 height 30
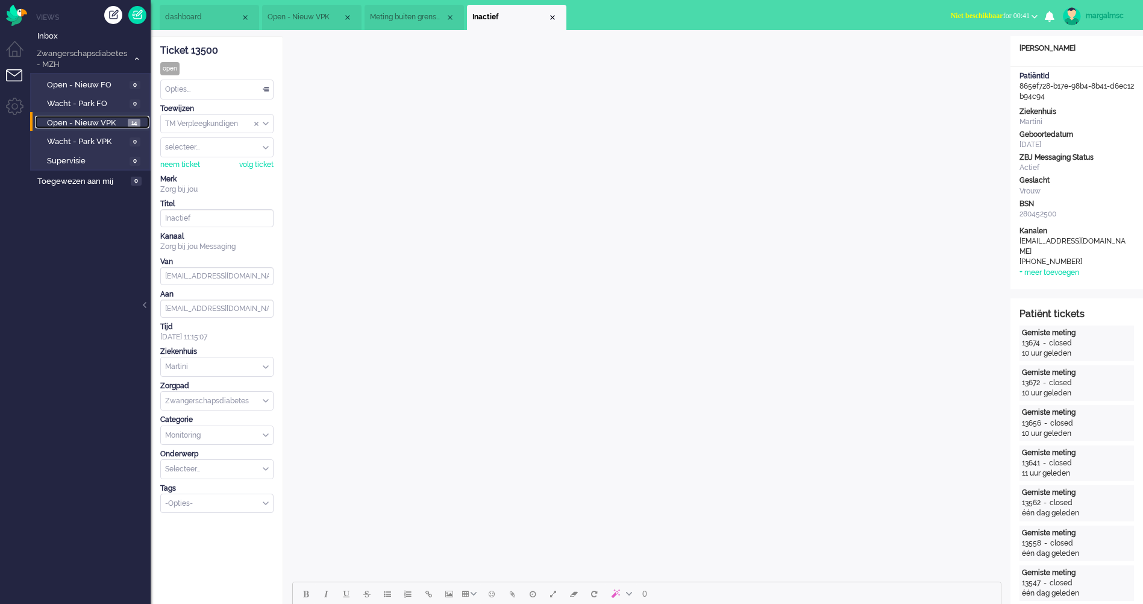
click at [96, 125] on span "Open - Nieuw VPK" at bounding box center [86, 122] width 78 height 11
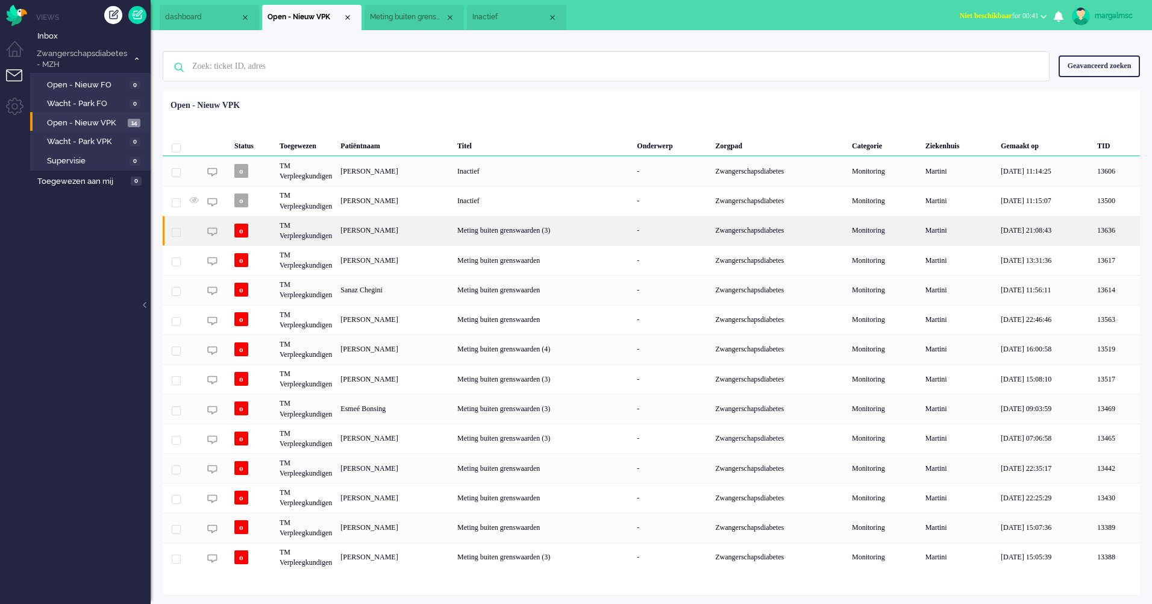
click at [369, 229] on div "[PERSON_NAME]" at bounding box center [394, 231] width 117 height 30
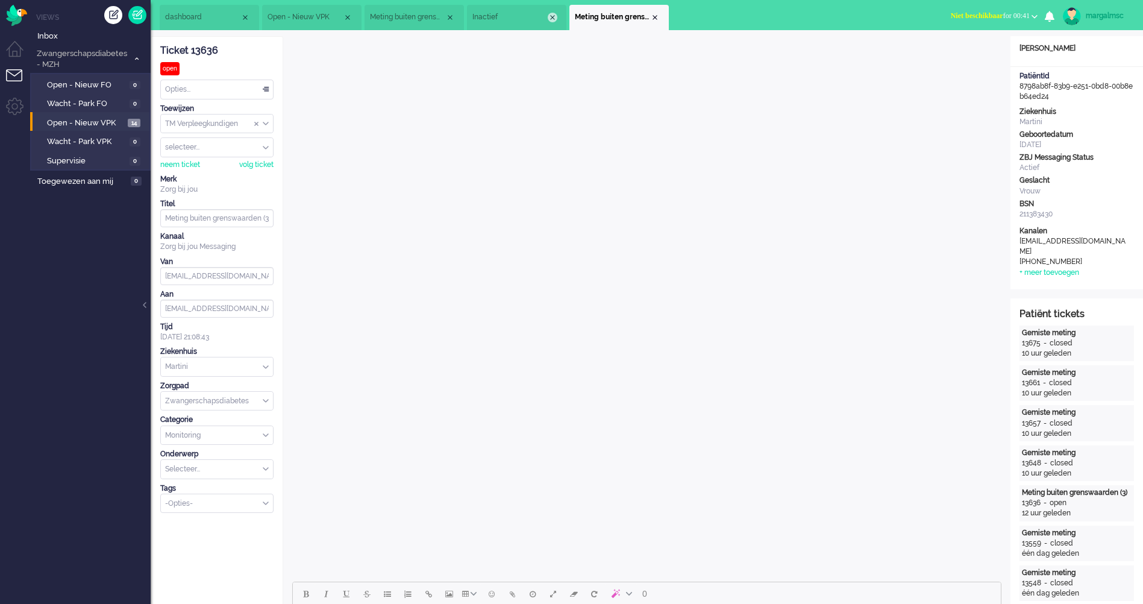
click at [554, 16] on div "Close tab" at bounding box center [553, 18] width 10 height 10
click at [94, 121] on span "Open - Nieuw VPK" at bounding box center [86, 122] width 78 height 11
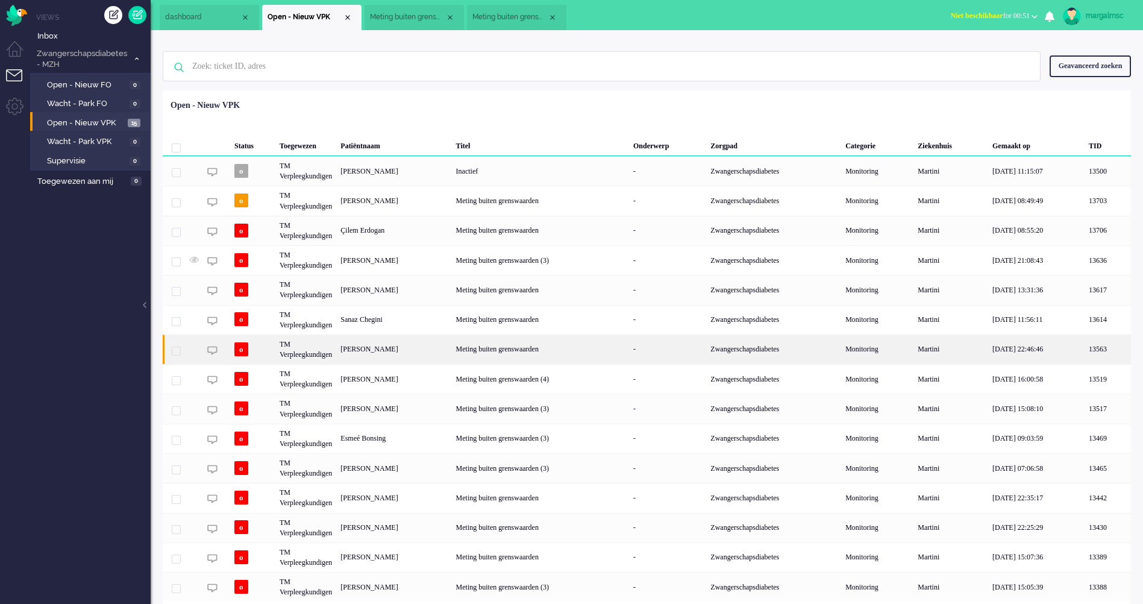
scroll to position [22, 0]
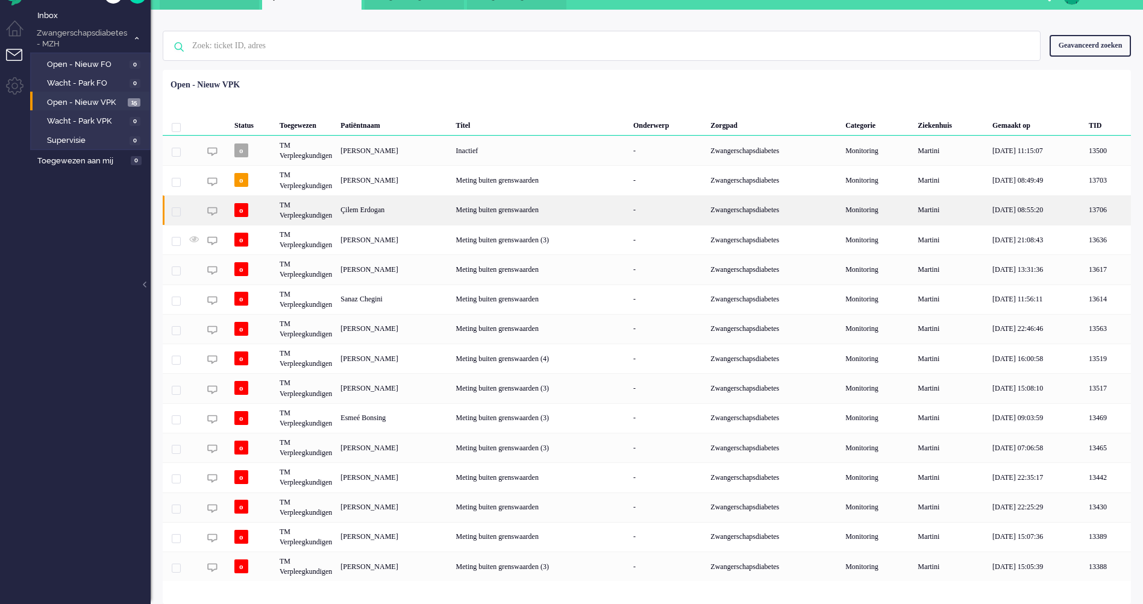
click at [388, 207] on div "Çilem Erdogan" at bounding box center [393, 210] width 115 height 30
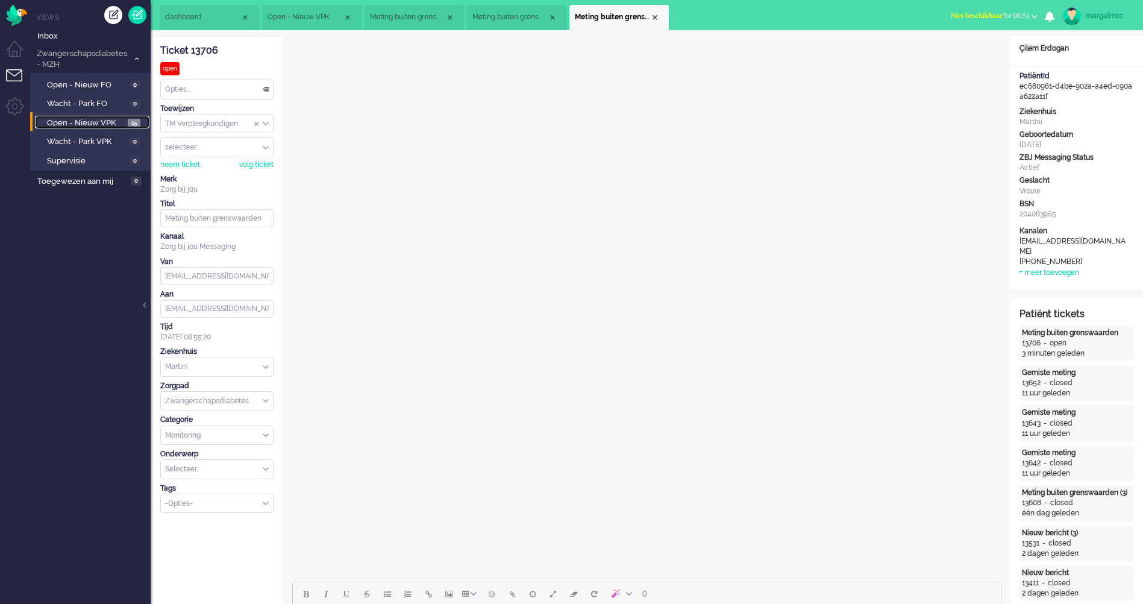
click at [86, 123] on span "Open - Nieuw VPK" at bounding box center [86, 122] width 78 height 11
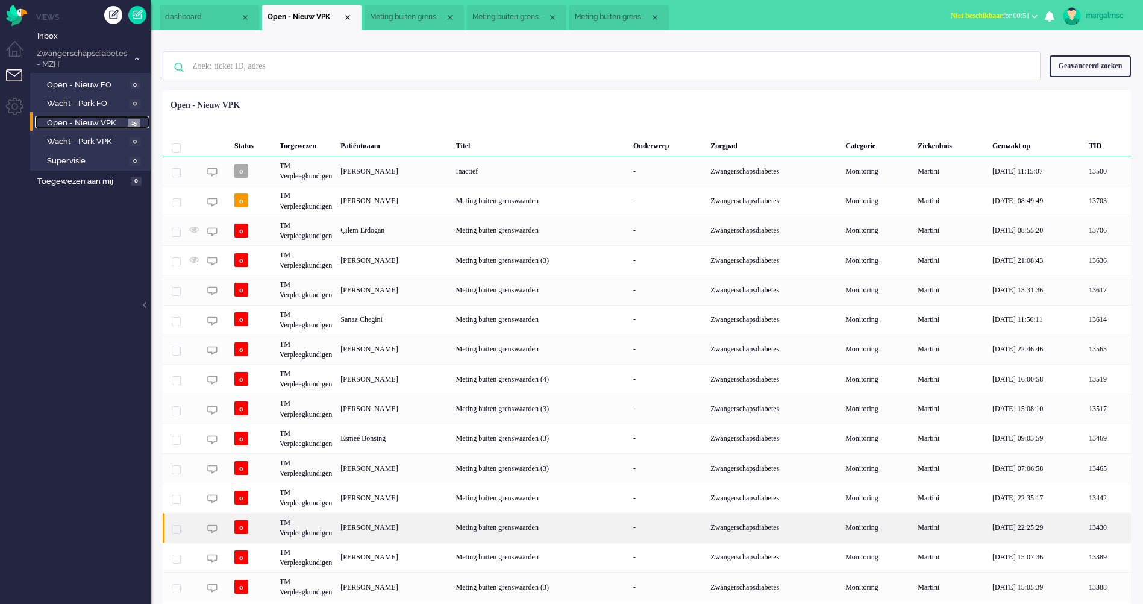
scroll to position [22, 0]
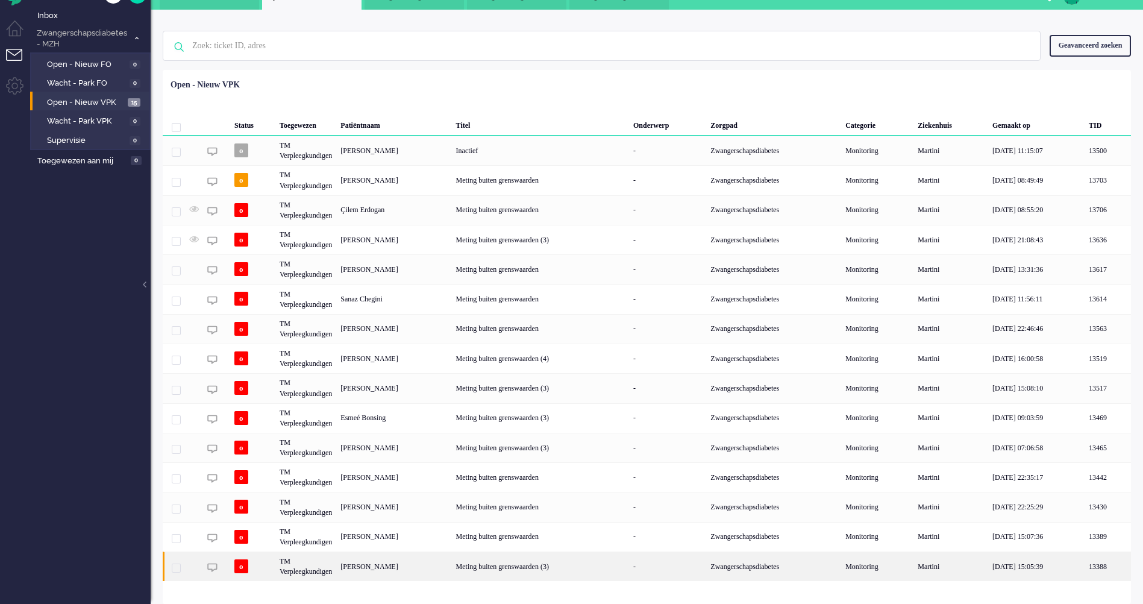
click at [375, 555] on div "[PERSON_NAME]" at bounding box center [393, 566] width 115 height 30
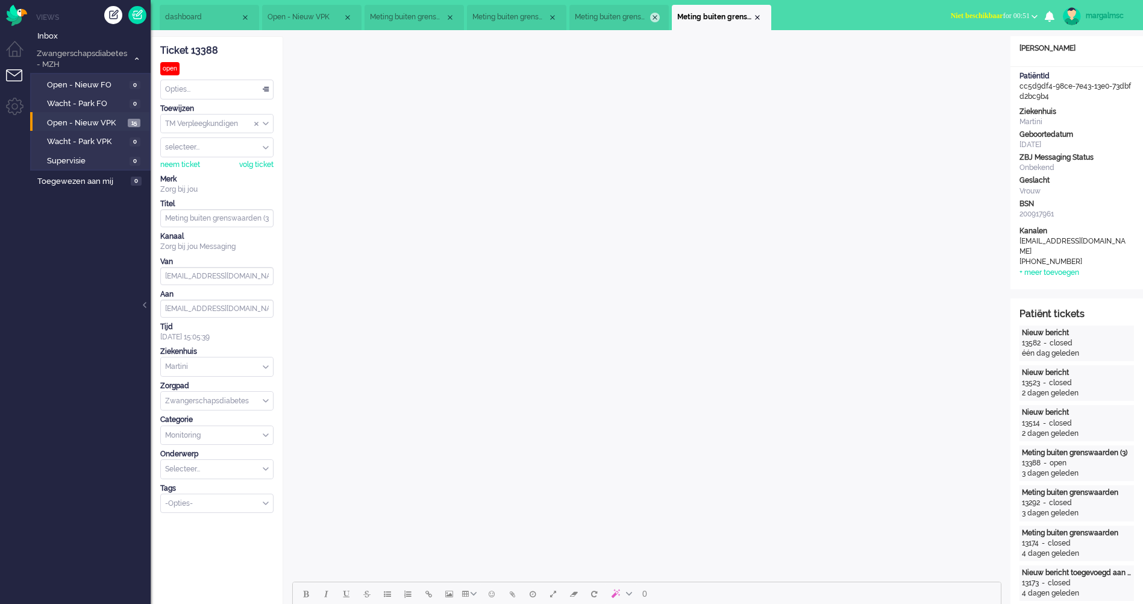
click at [652, 16] on div "Close tab" at bounding box center [655, 18] width 10 height 10
click at [553, 19] on div "Close tab" at bounding box center [553, 18] width 10 height 10
click at [447, 19] on div "Close tab" at bounding box center [451, 18] width 10 height 10
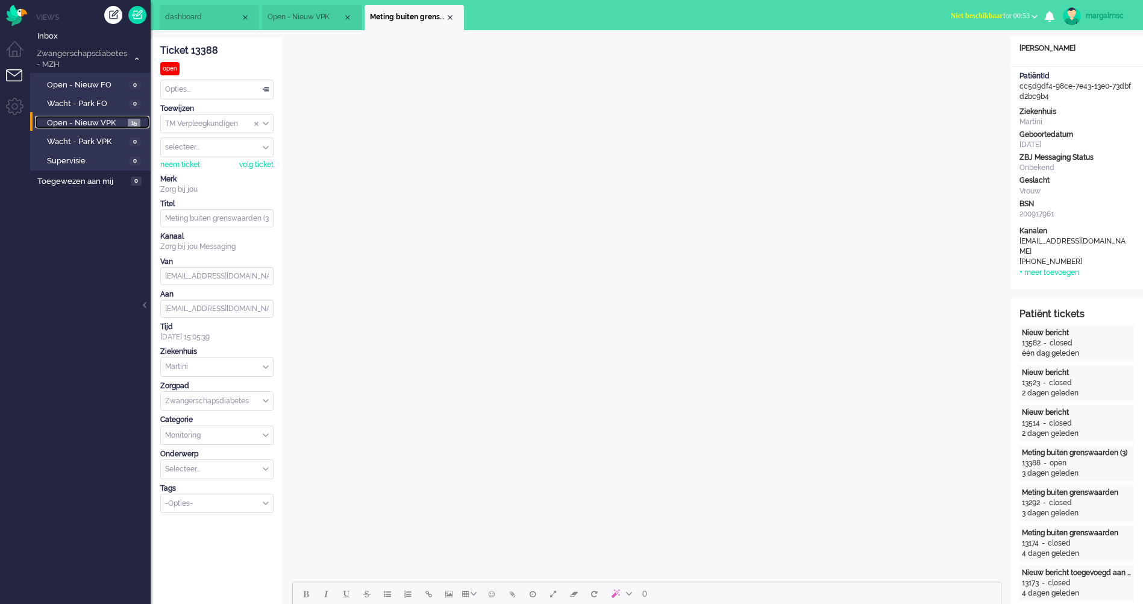
click at [107, 119] on span "Open - Nieuw VPK" at bounding box center [86, 122] width 78 height 11
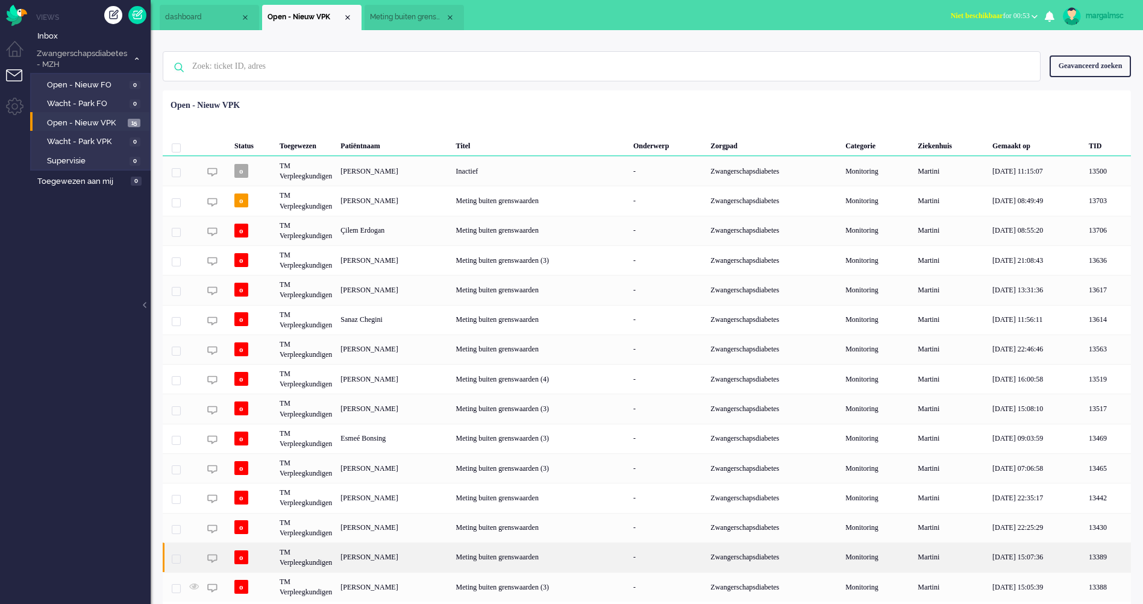
scroll to position [22, 0]
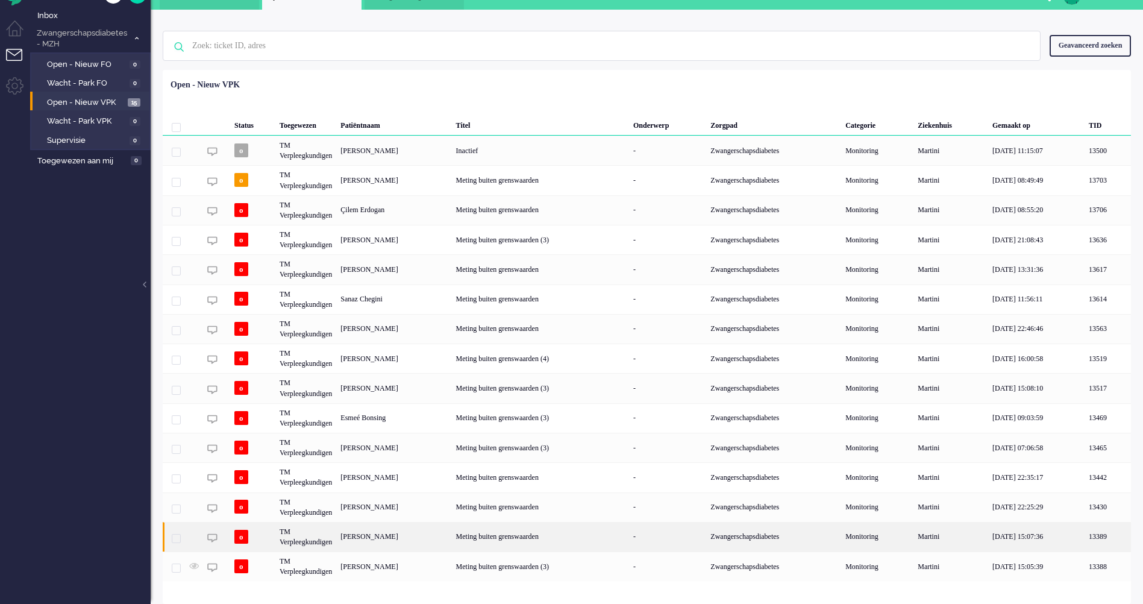
click at [444, 531] on div "[PERSON_NAME]" at bounding box center [393, 537] width 115 height 30
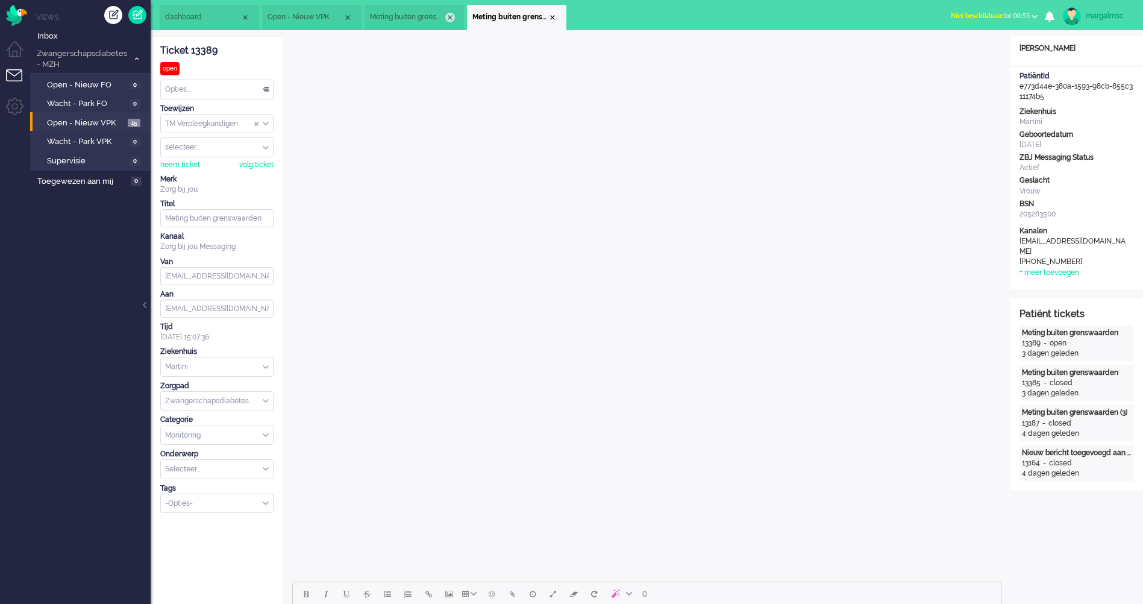
click at [452, 14] on div "Close tab" at bounding box center [450, 18] width 10 height 10
click at [451, 16] on div "Close tab" at bounding box center [450, 18] width 10 height 10
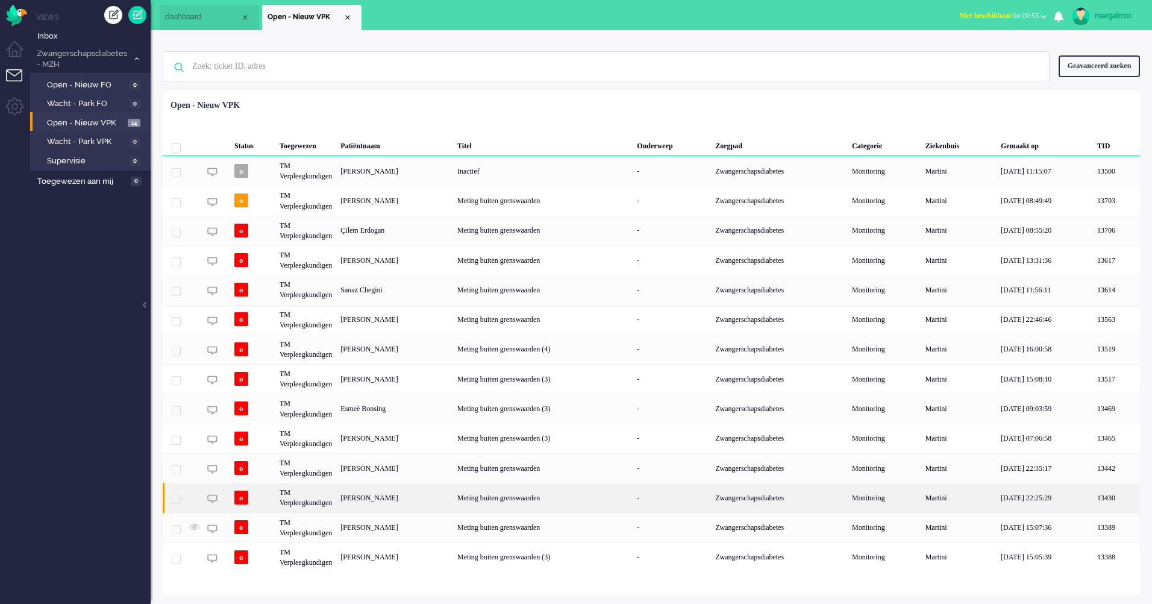
click at [377, 502] on div "[PERSON_NAME]" at bounding box center [394, 497] width 117 height 30
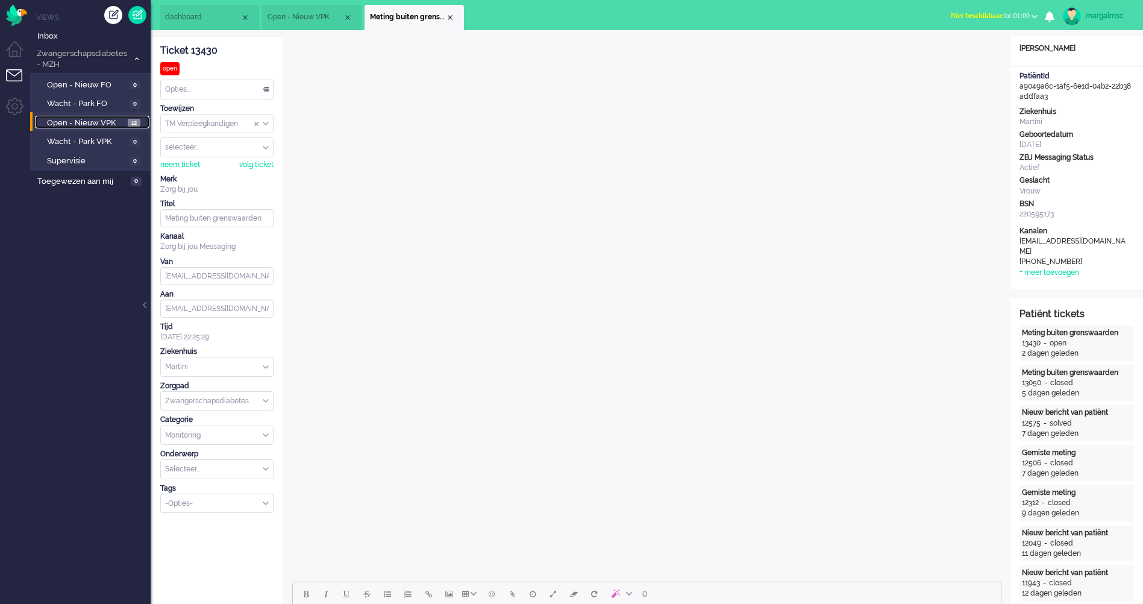
click at [87, 117] on span "Open - Nieuw VPK" at bounding box center [86, 122] width 78 height 11
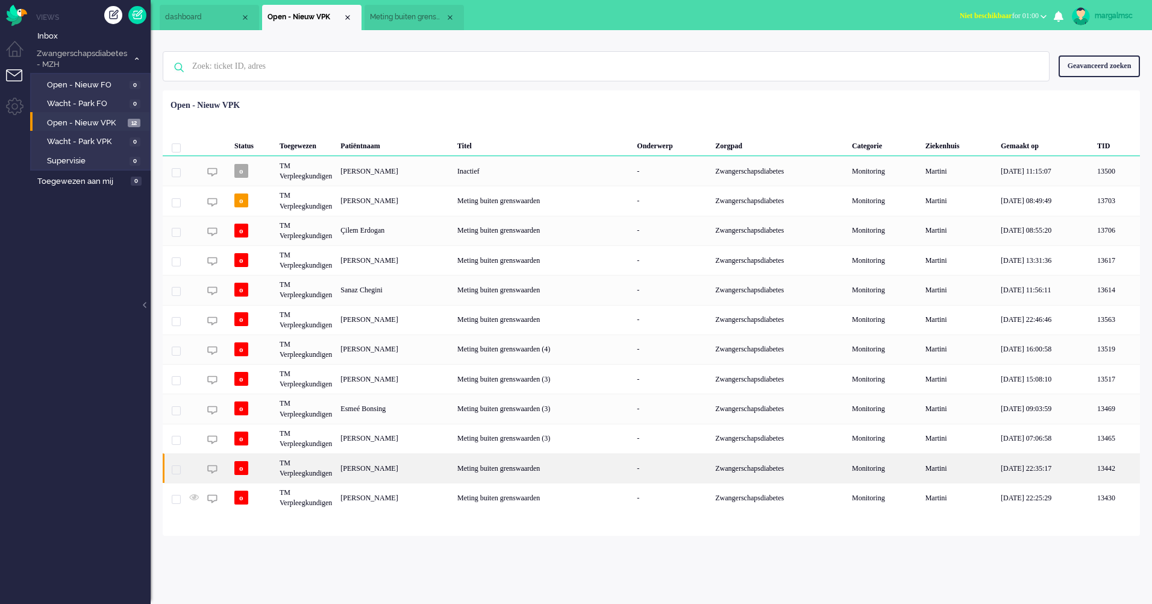
click at [404, 467] on div "[PERSON_NAME]" at bounding box center [394, 468] width 117 height 30
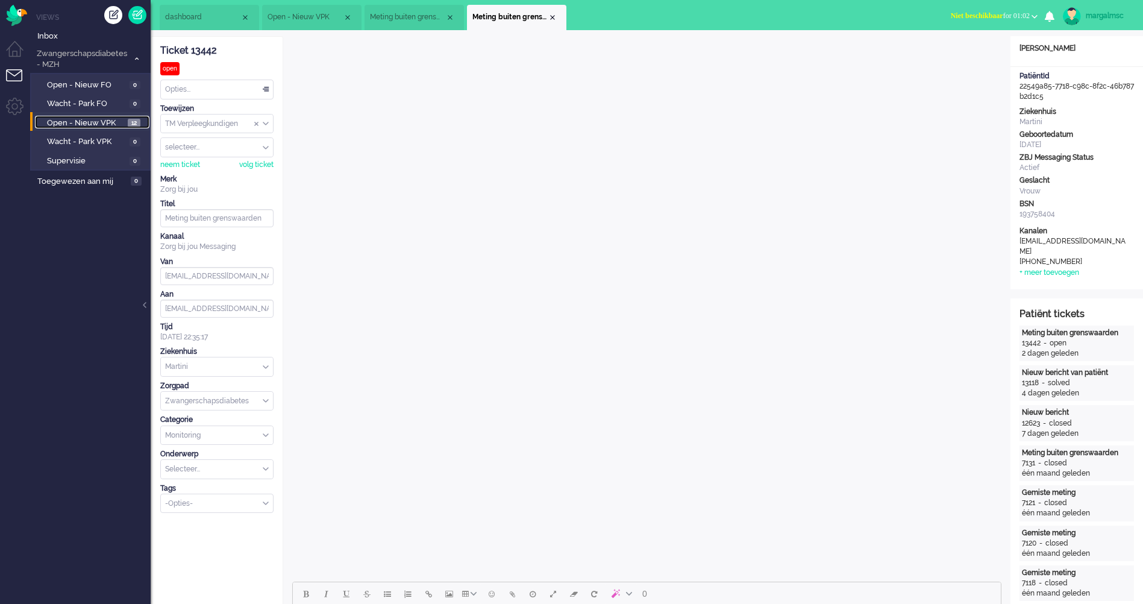
click at [104, 116] on link "Open - Nieuw VPK 12" at bounding box center [92, 122] width 114 height 13
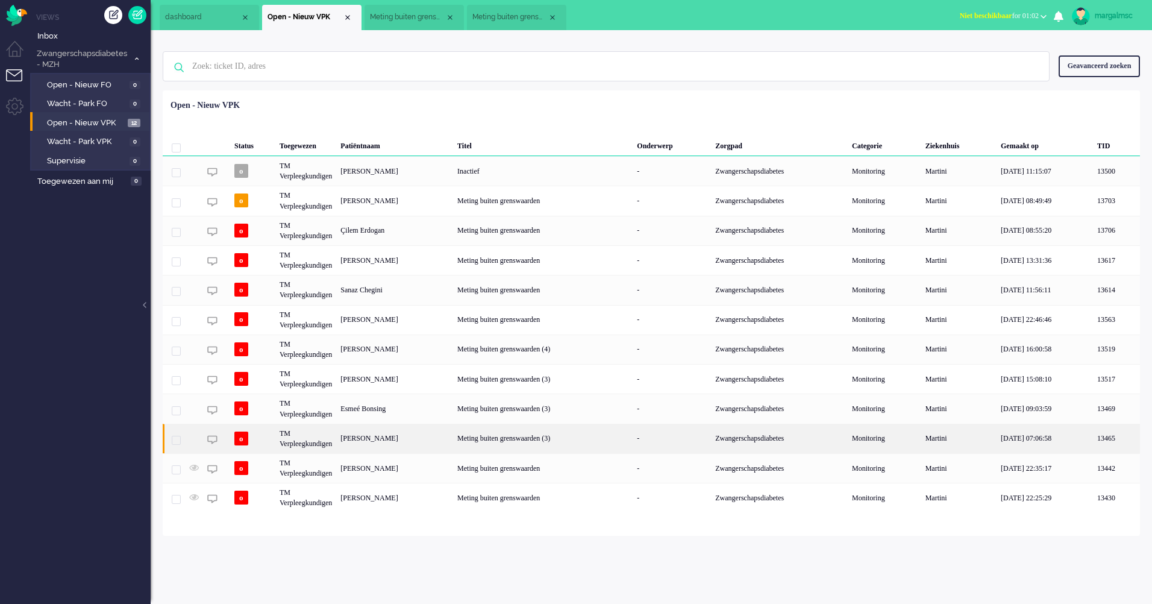
click at [391, 434] on div "[PERSON_NAME]" at bounding box center [394, 438] width 117 height 30
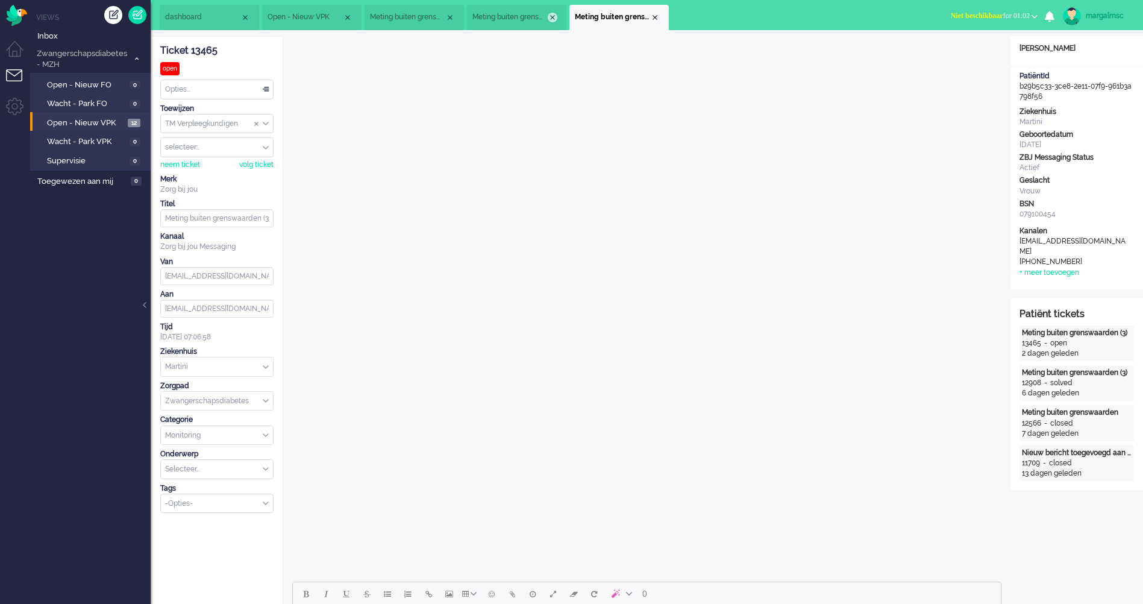
click at [552, 17] on div "Close tab" at bounding box center [553, 18] width 10 height 10
click at [452, 14] on div "Close tab" at bounding box center [450, 18] width 10 height 10
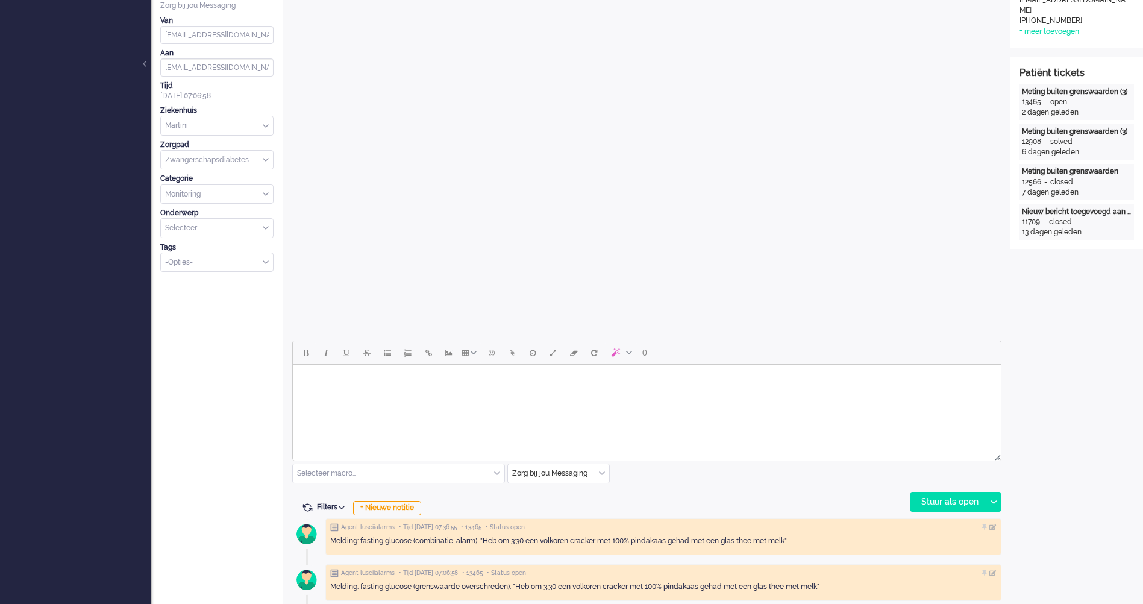
scroll to position [422, 0]
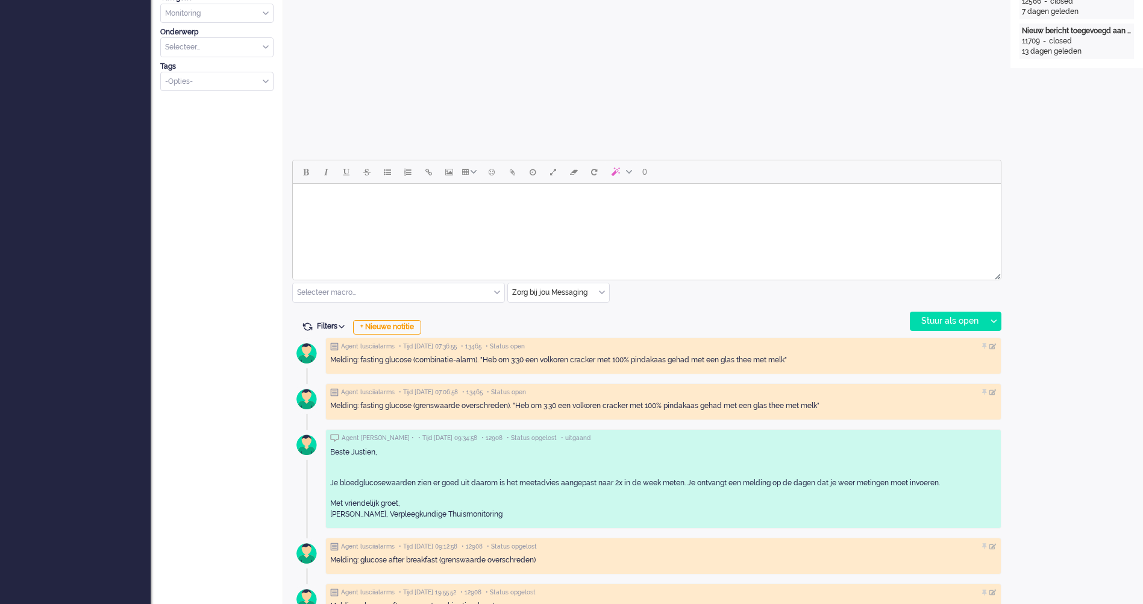
click at [513, 214] on html at bounding box center [647, 199] width 708 height 31
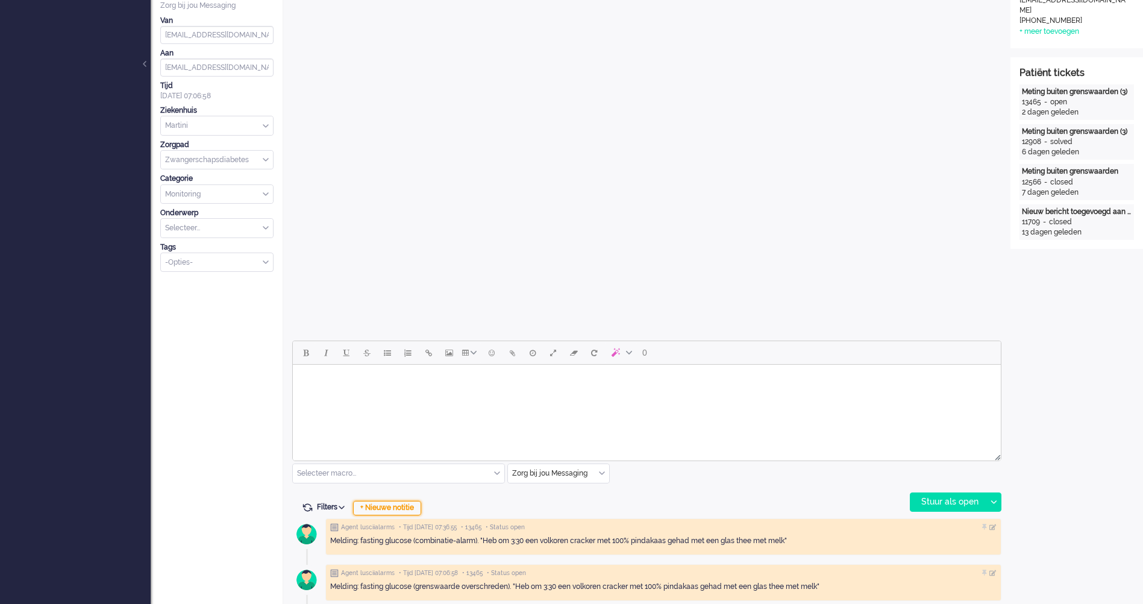
scroll to position [301, 0]
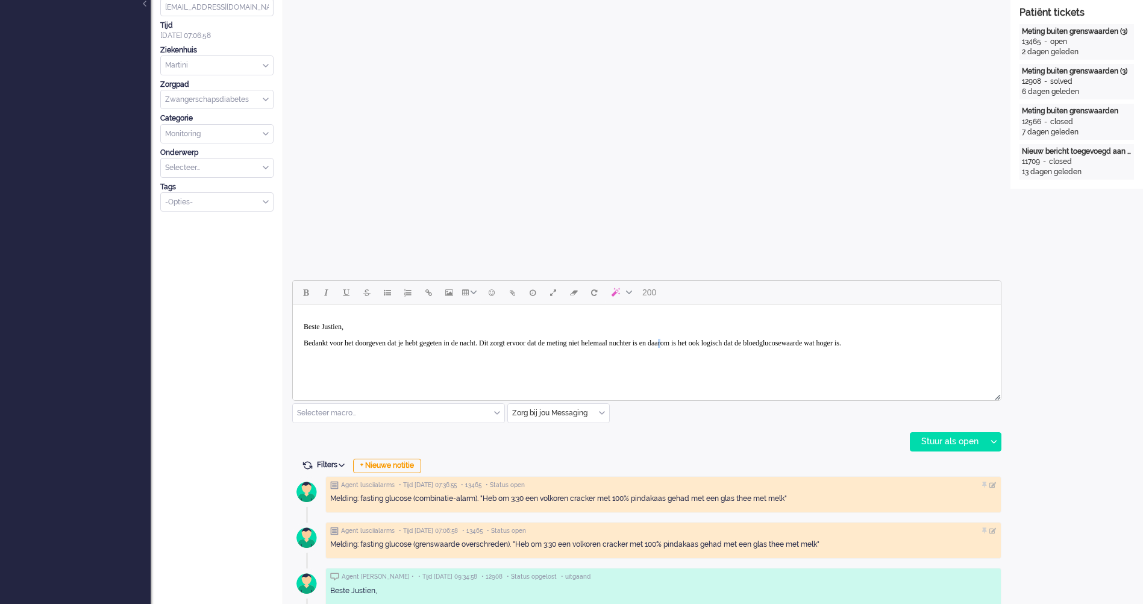
click at [760, 335] on body "Beste Justien, Bedankt voor het doorgeven dat je hebt gegeten in de nacht. Dit …" at bounding box center [647, 343] width 698 height 68
click at [940, 337] on body "Beste Justien, Bedankt voor het doorgeven dat je hebt gegeten in de nacht. Dit …" at bounding box center [647, 343] width 698 height 68
click at [993, 343] on body "Beste Justien, Bedankt voor het doorgeven dat je hebt gegeten in de nacht. Dit …" at bounding box center [647, 343] width 698 height 68
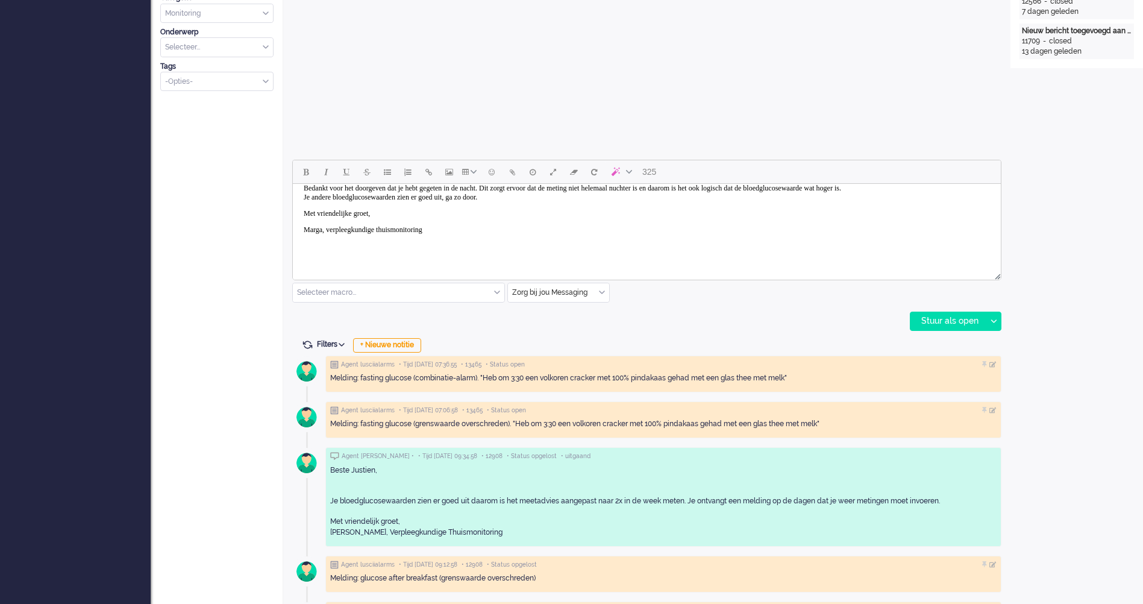
scroll to position [0, 0]
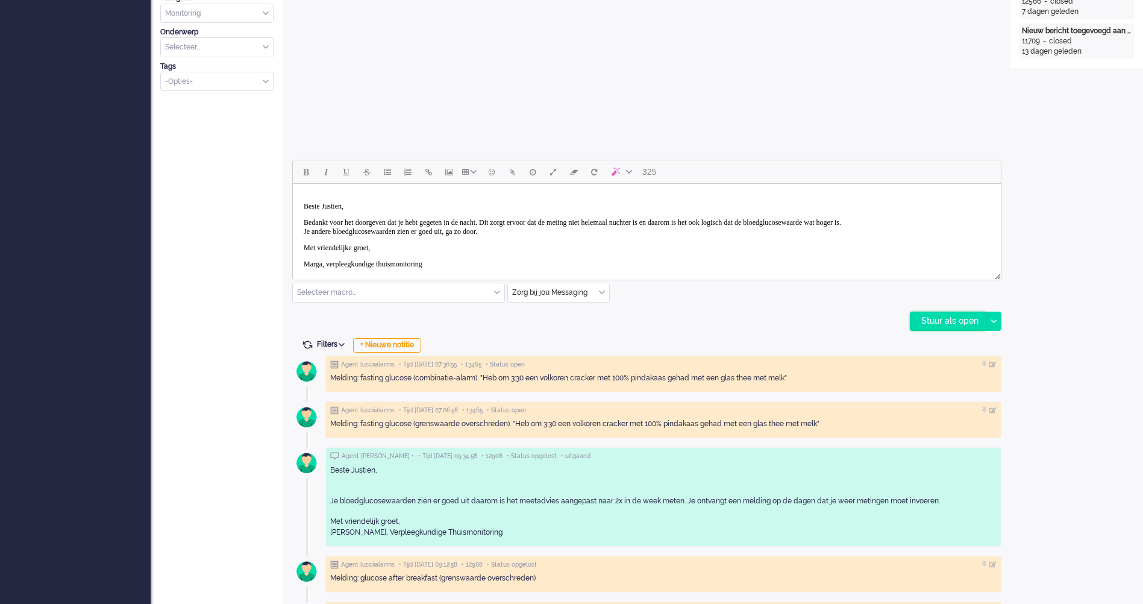
click at [942, 314] on div "Stuur als open" at bounding box center [947, 321] width 75 height 18
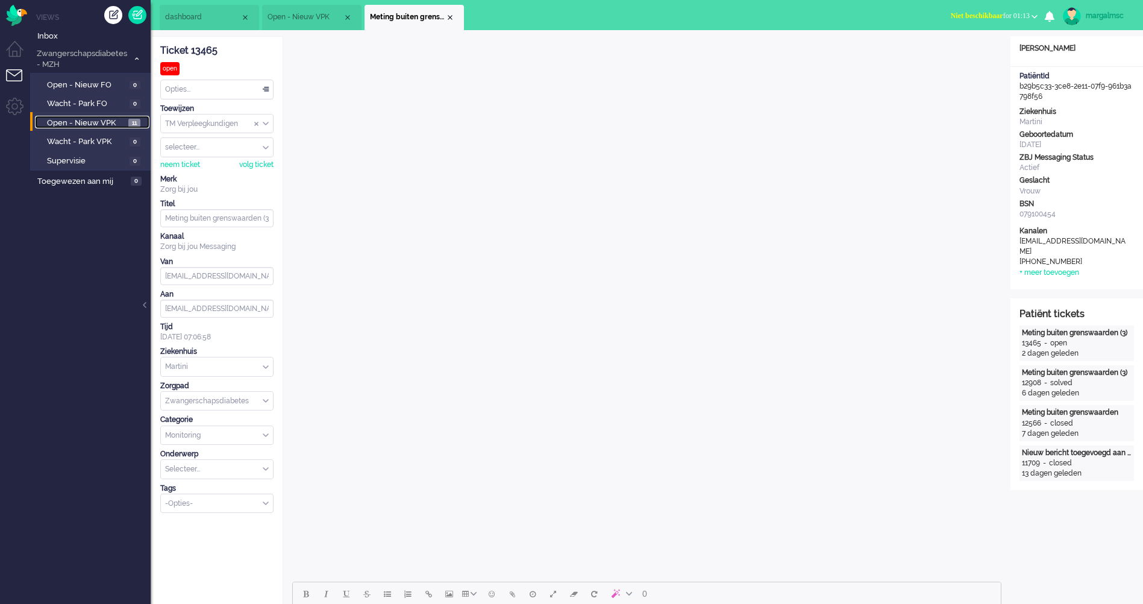
click at [96, 128] on span "Open - Nieuw VPK" at bounding box center [86, 122] width 78 height 11
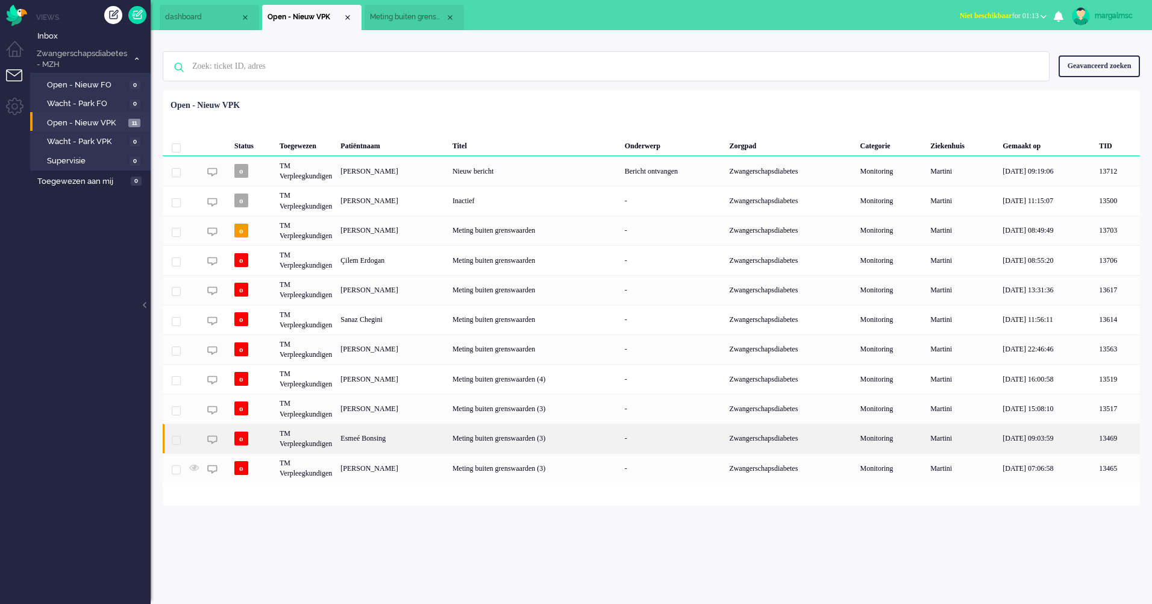
click at [448, 443] on div "Esmeé Bonsing" at bounding box center [392, 438] width 112 height 30
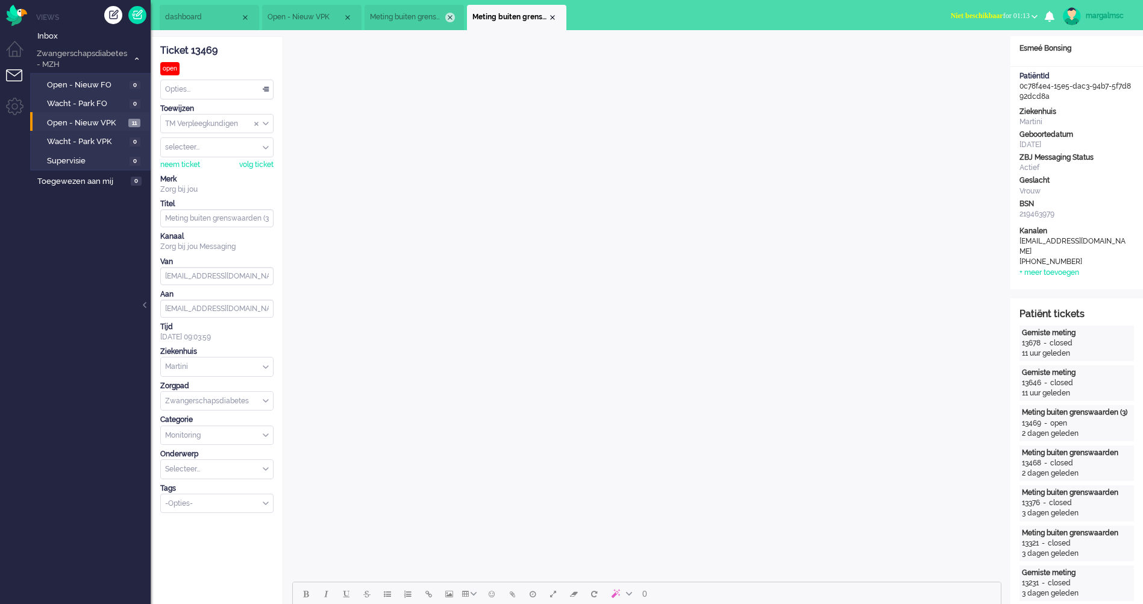
click at [451, 20] on div "Close tab" at bounding box center [450, 18] width 10 height 10
click at [103, 117] on span "Open - Nieuw VPK" at bounding box center [86, 122] width 78 height 11
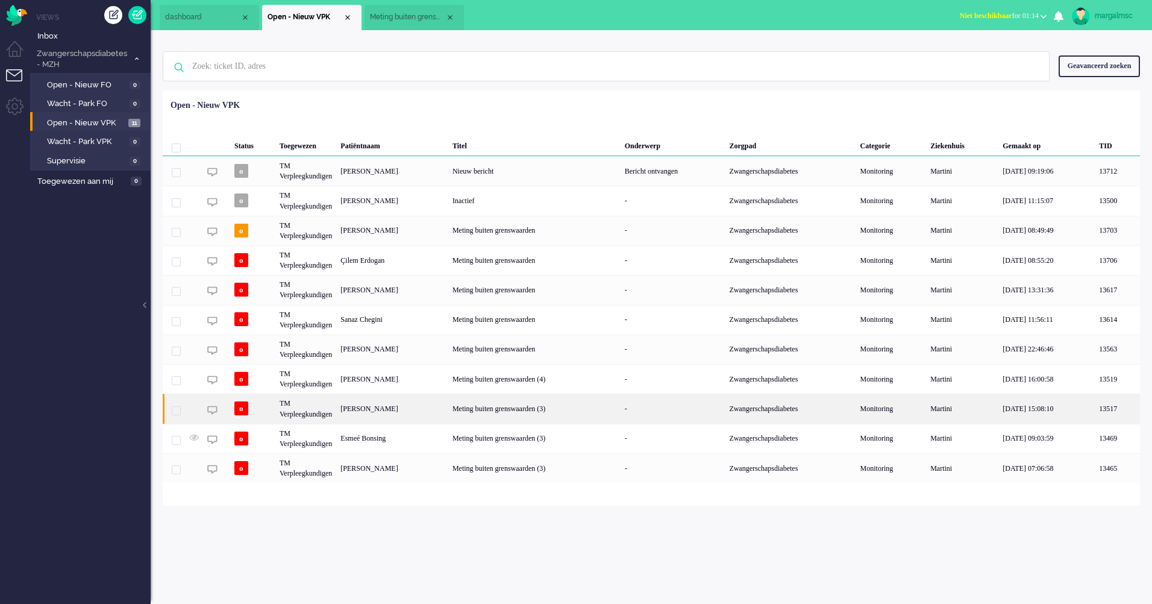
click at [322, 406] on div "TM Verpleegkundigen" at bounding box center [305, 408] width 61 height 30
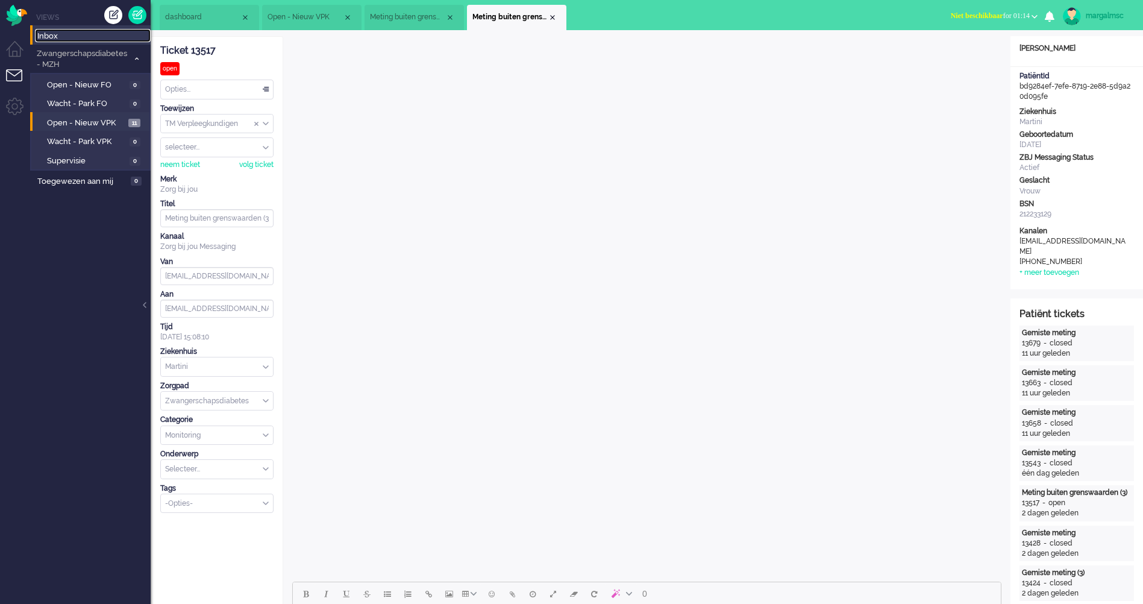
click at [60, 30] on link "Inbox" at bounding box center [93, 35] width 116 height 13
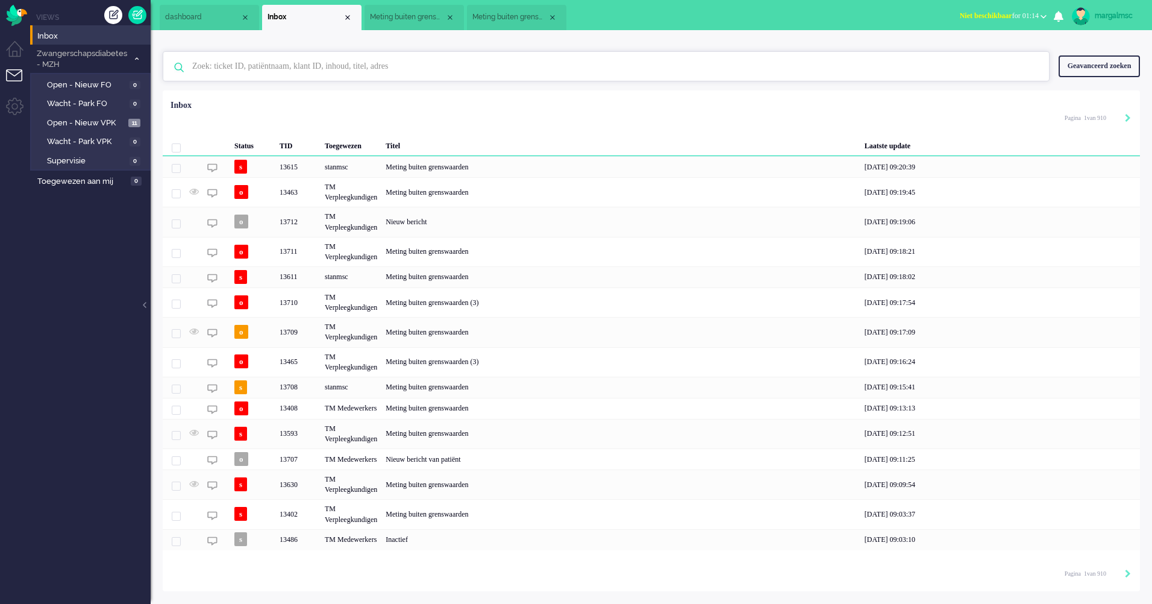
click at [237, 66] on input "text" at bounding box center [607, 66] width 849 height 29
type input "Meijer"
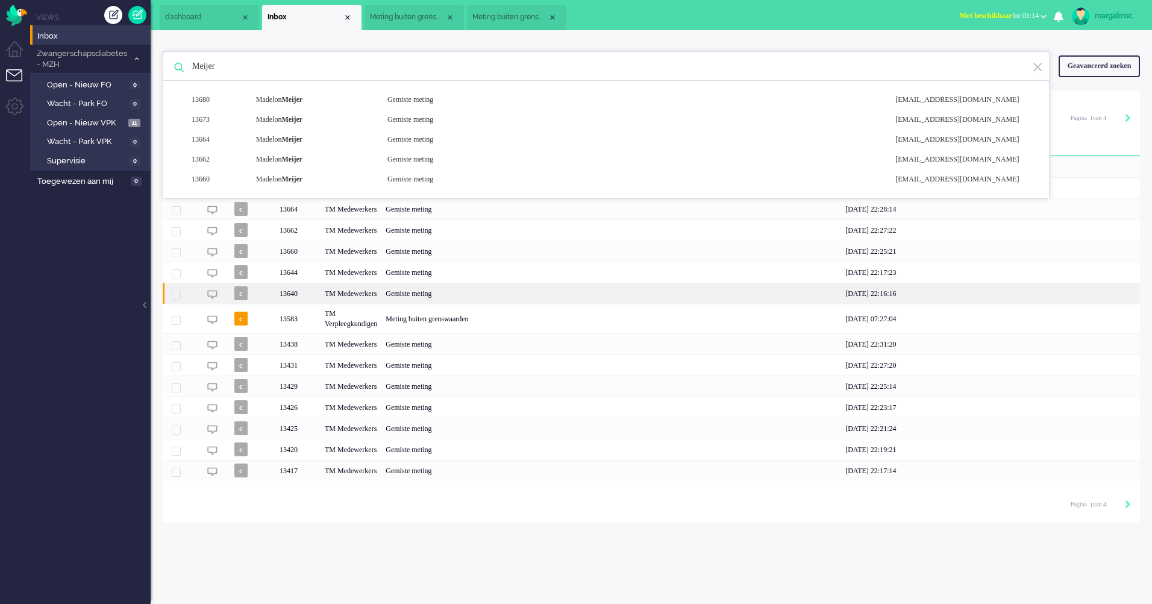
click at [368, 295] on div "TM Medewerkers" at bounding box center [350, 292] width 61 height 21
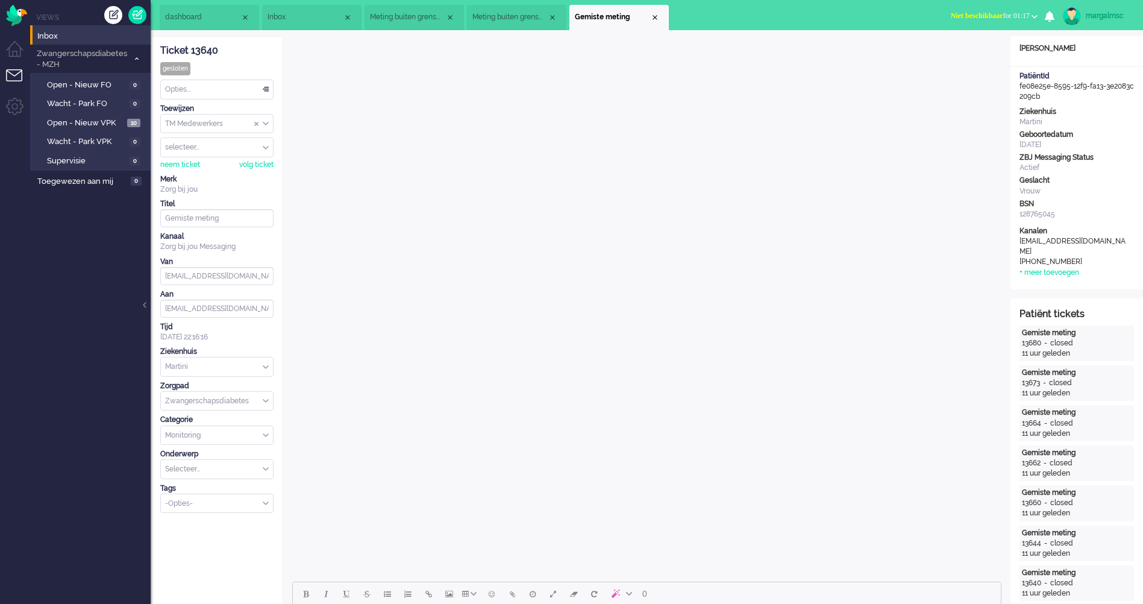
scroll to position [301, 0]
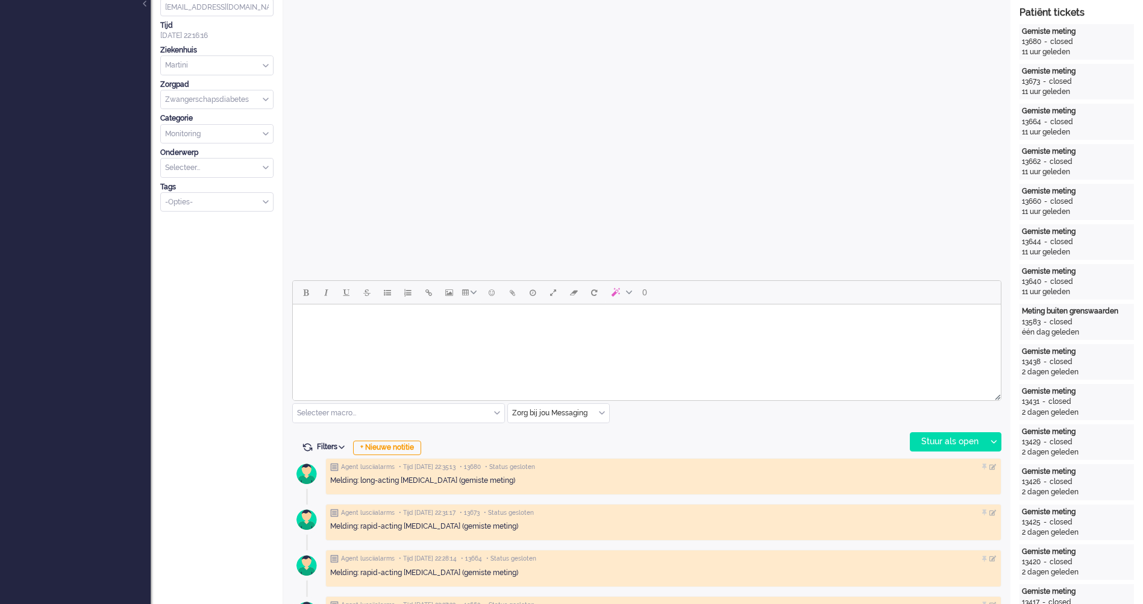
drag, startPoint x: 334, startPoint y: 328, endPoint x: 345, endPoint y: 324, distance: 11.6
click at [334, 328] on body "Rich Text Area. Press ALT-0 for help." at bounding box center [647, 319] width 698 height 21
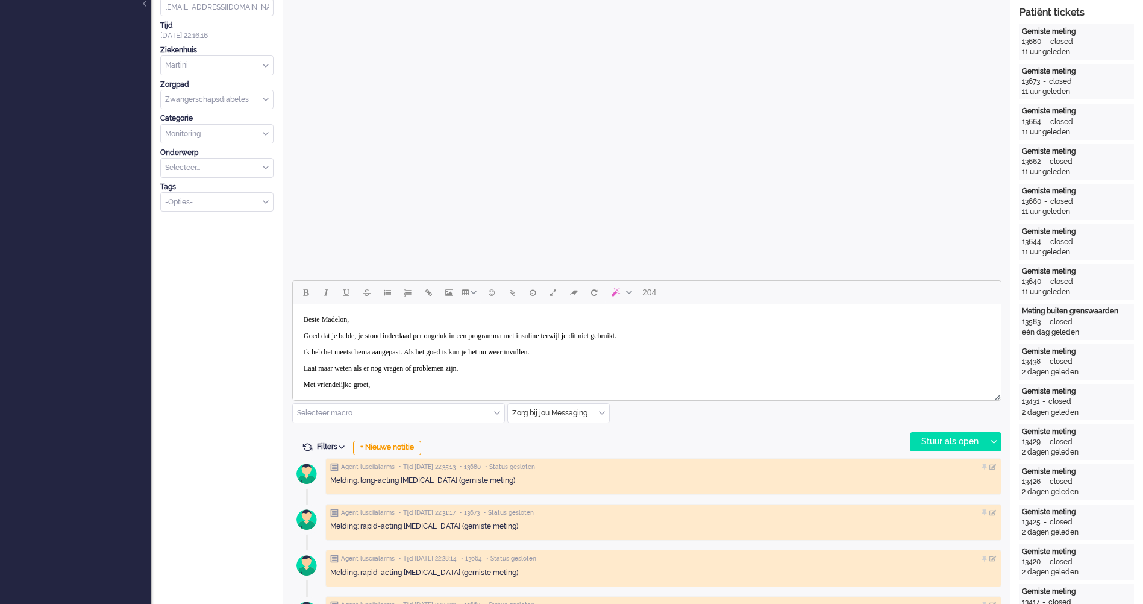
scroll to position [23, 0]
click at [939, 449] on div "Stuur als open" at bounding box center [947, 441] width 75 height 18
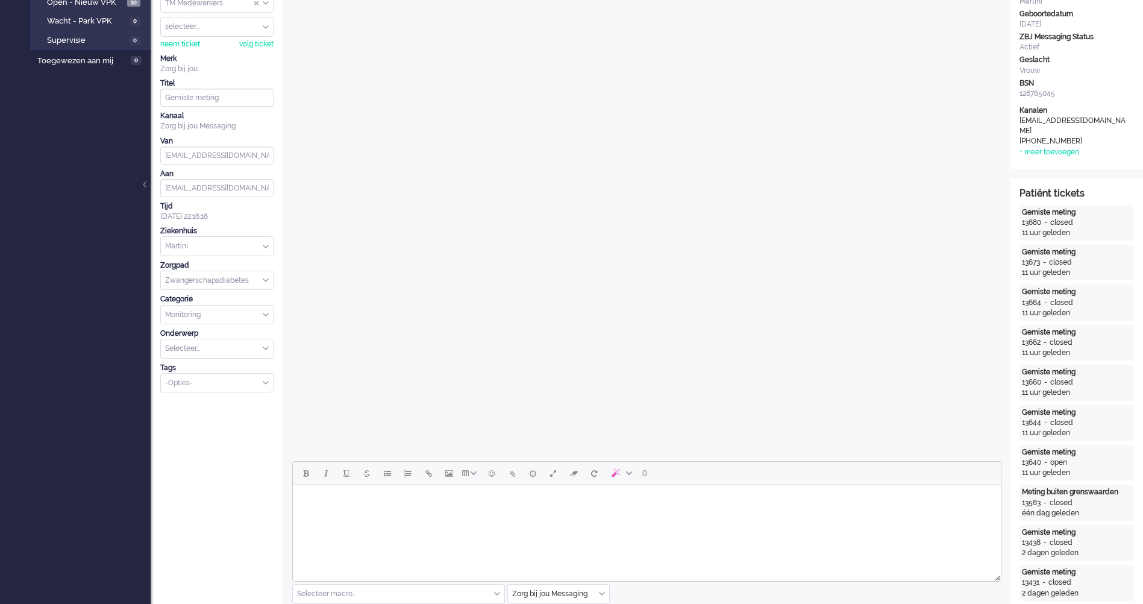
scroll to position [0, 0]
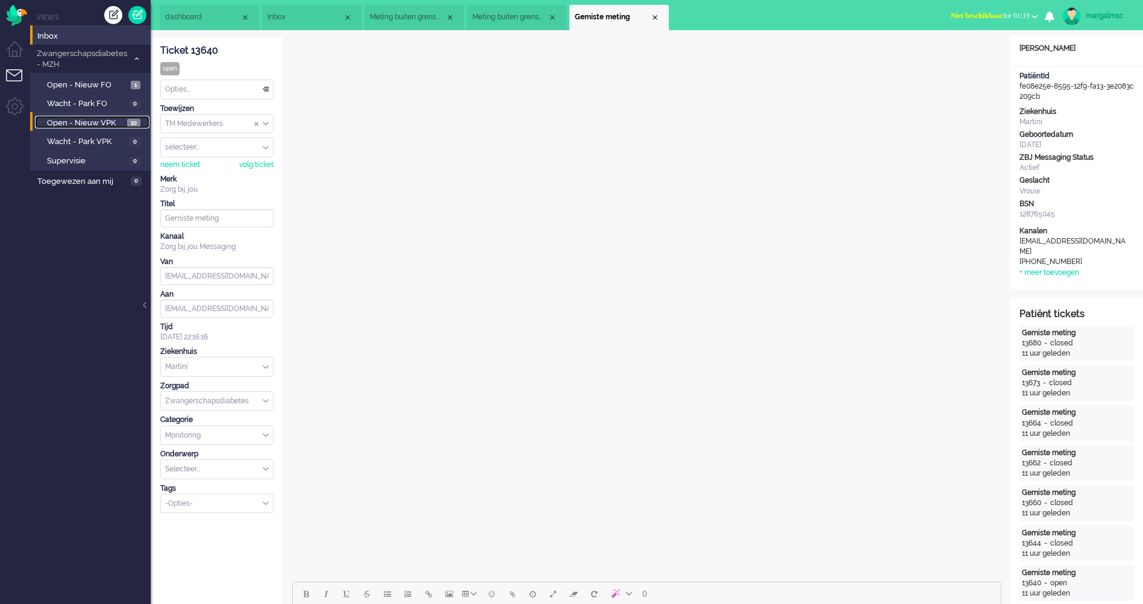
click at [93, 125] on span "Open - Nieuw VPK" at bounding box center [85, 122] width 77 height 11
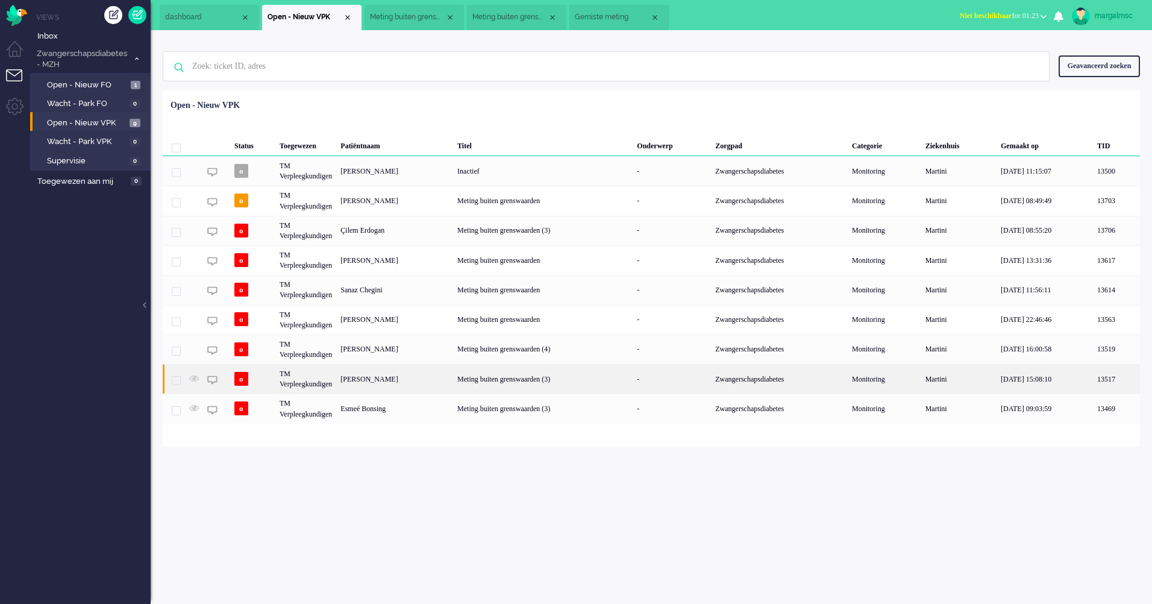
click at [396, 384] on div "[PERSON_NAME]" at bounding box center [394, 379] width 117 height 30
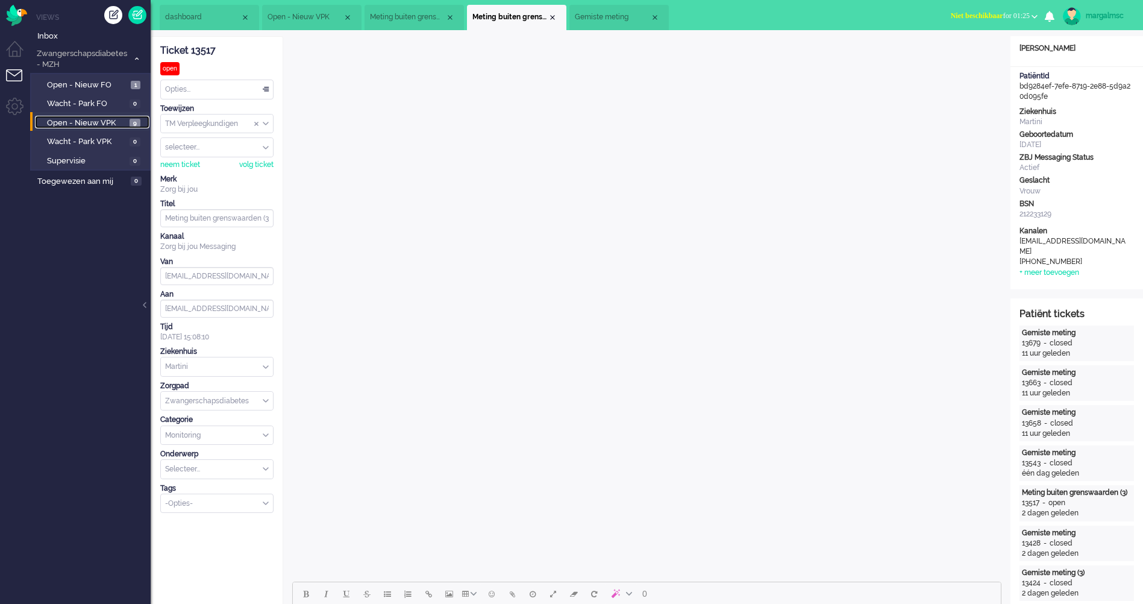
click at [110, 117] on span "Open - Nieuw VPK" at bounding box center [87, 122] width 80 height 11
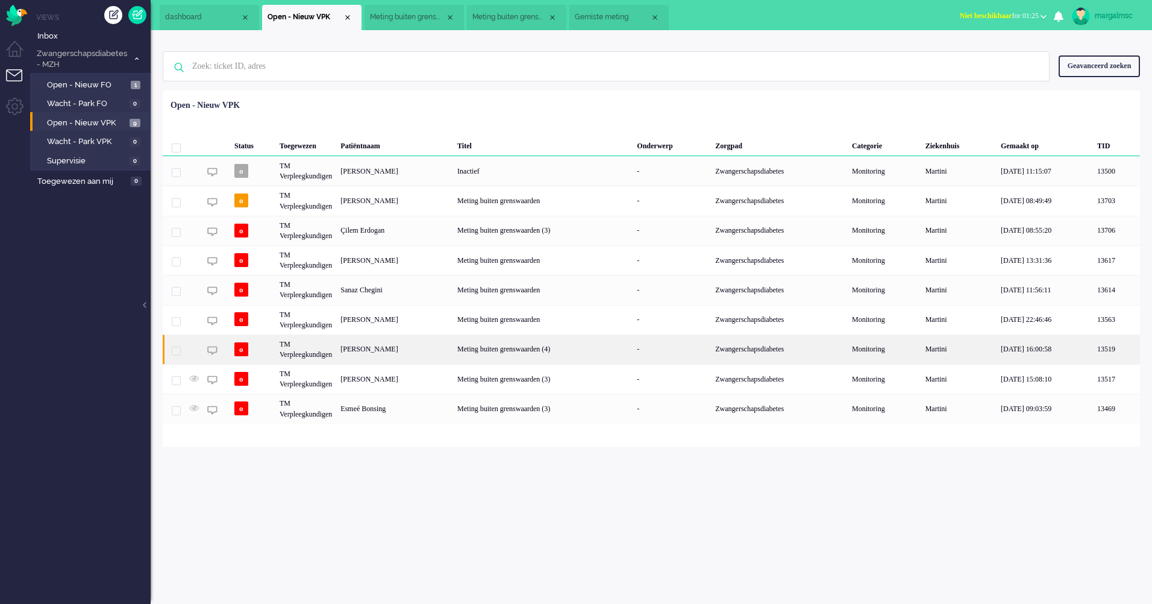
click at [453, 353] on div "[PERSON_NAME]" at bounding box center [394, 349] width 117 height 30
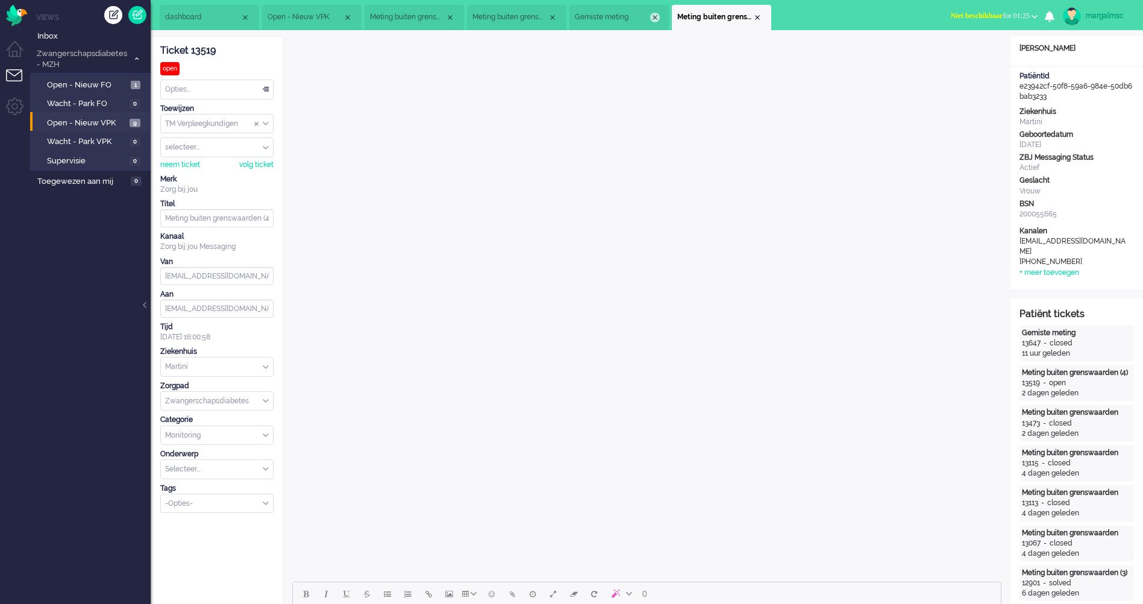
click at [655, 13] on div "Close tab" at bounding box center [655, 18] width 10 height 10
click at [553, 15] on div "Close tab" at bounding box center [553, 18] width 10 height 10
click at [457, 14] on li "Meting buiten grenswaarden (3)" at bounding box center [413, 17] width 99 height 25
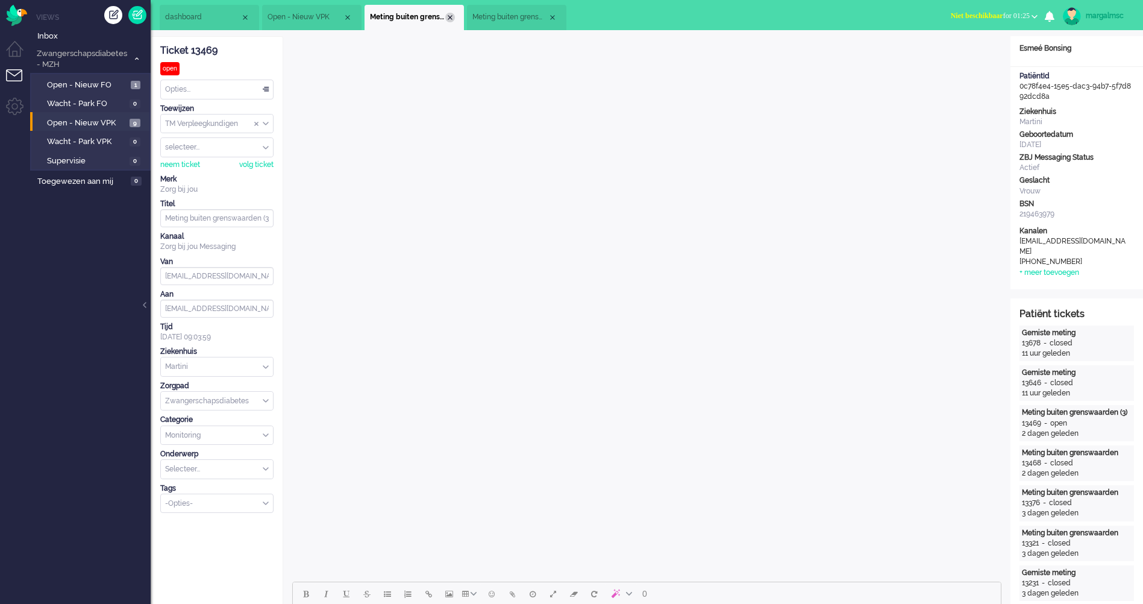
click at [451, 16] on div "Close tab" at bounding box center [450, 18] width 10 height 10
click at [89, 123] on span "Open - Nieuw VPK" at bounding box center [87, 122] width 80 height 11
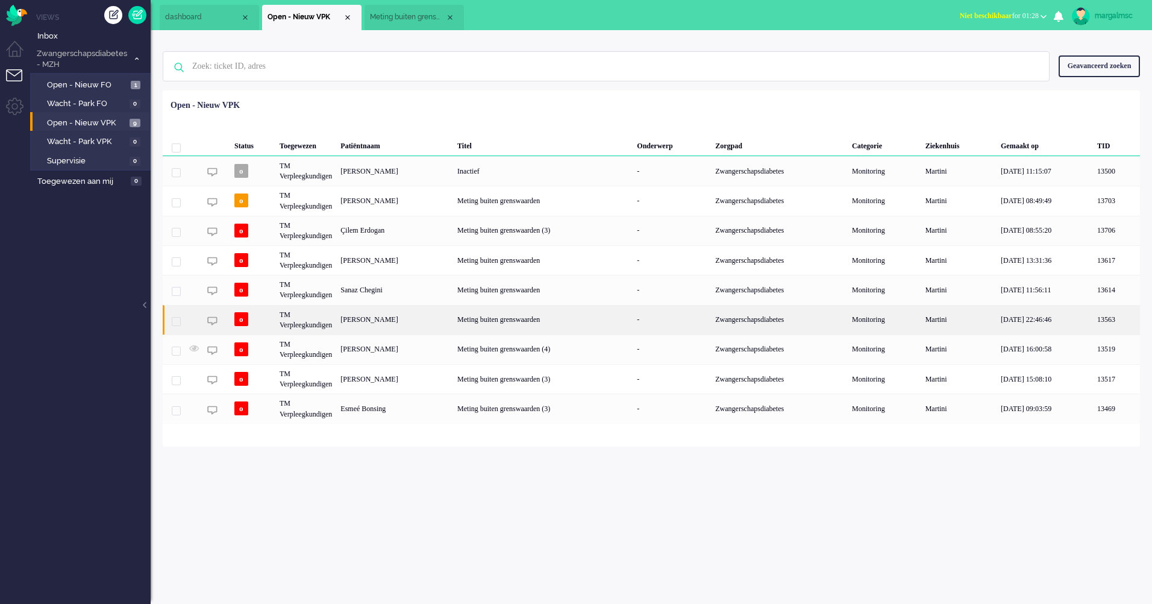
click at [557, 321] on div "Meting buiten grenswaarden" at bounding box center [542, 320] width 179 height 30
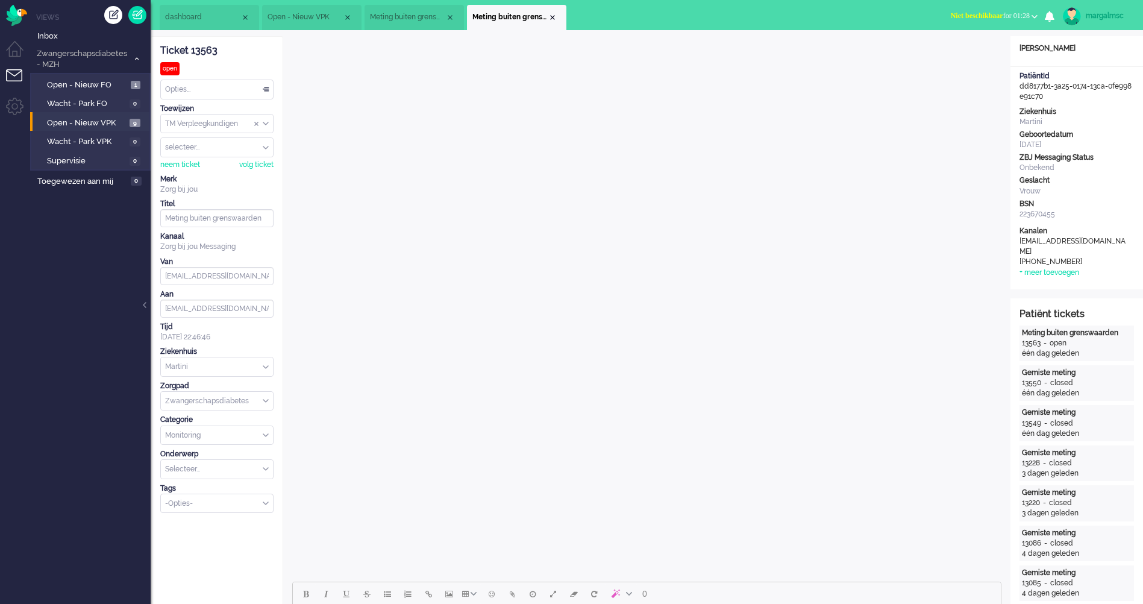
click at [416, 20] on span "Meting buiten grenswaarden (4)" at bounding box center [407, 17] width 75 height 10
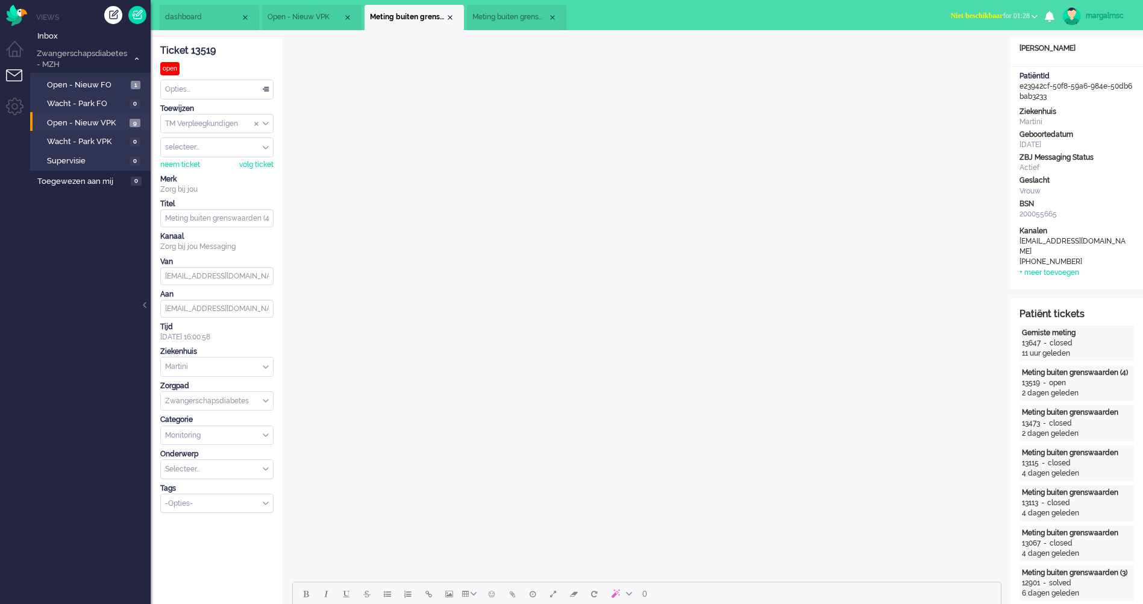
click at [113, 128] on li "Open - Nieuw VPK 9" at bounding box center [89, 121] width 119 height 19
click at [111, 127] on span "Open - Nieuw VPK" at bounding box center [87, 122] width 80 height 11
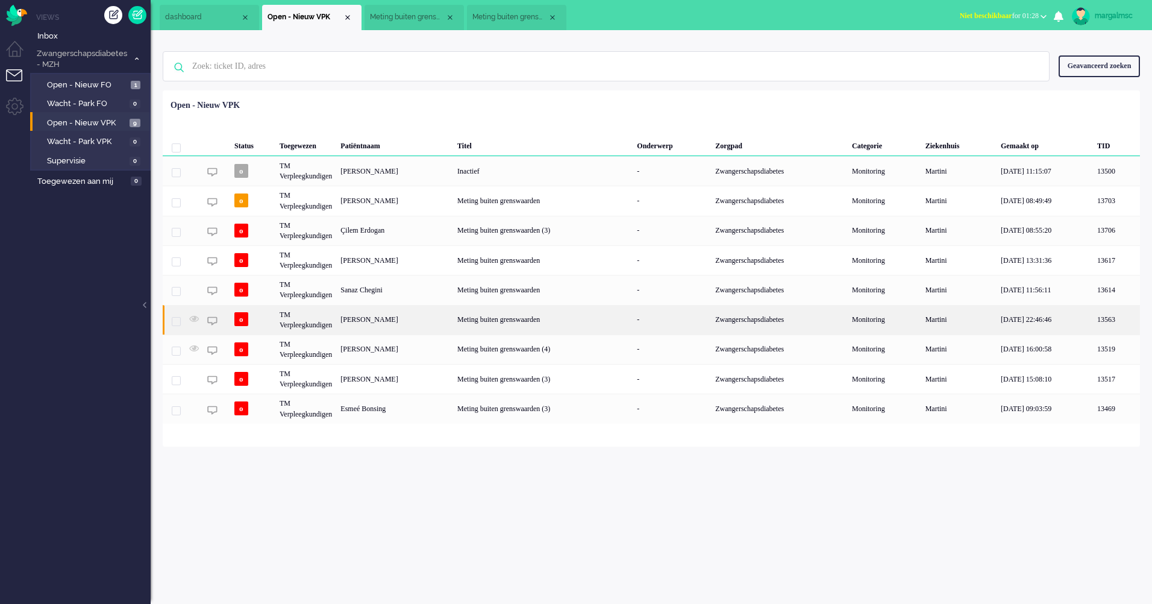
click at [376, 317] on div "[PERSON_NAME]" at bounding box center [394, 320] width 117 height 30
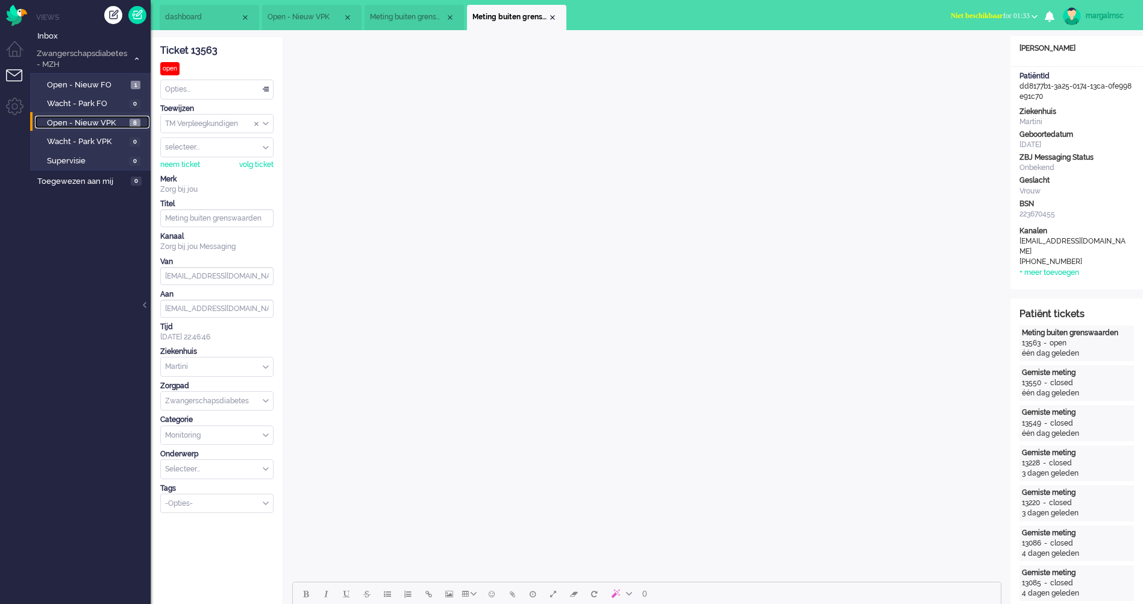
click at [67, 122] on span "Open - Nieuw VPK" at bounding box center [87, 122] width 80 height 11
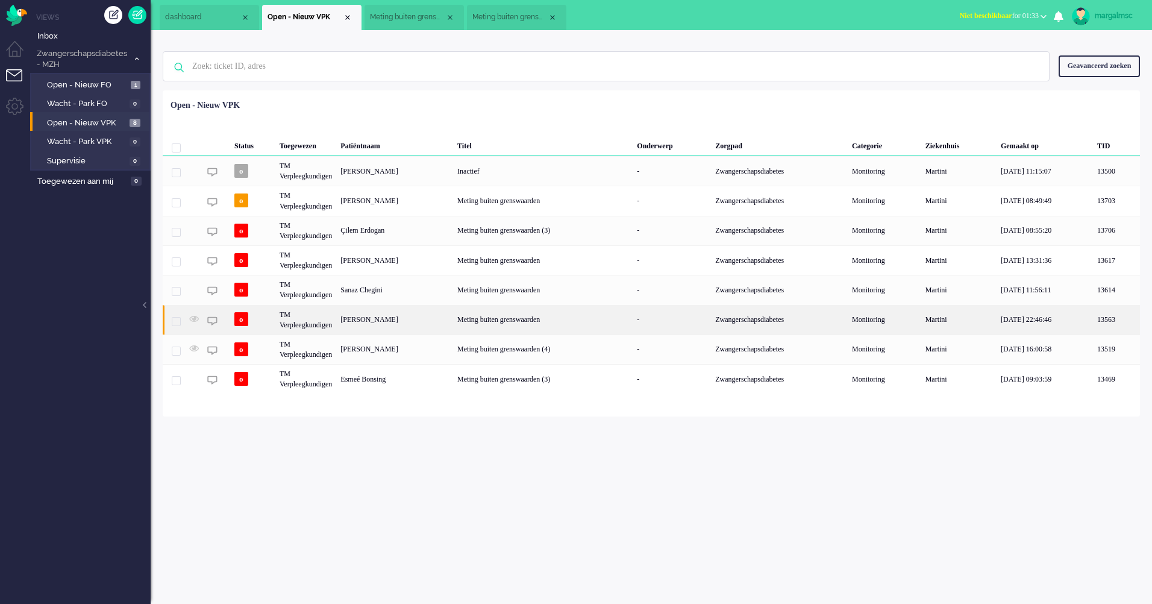
click at [400, 323] on div "[PERSON_NAME]" at bounding box center [394, 320] width 117 height 30
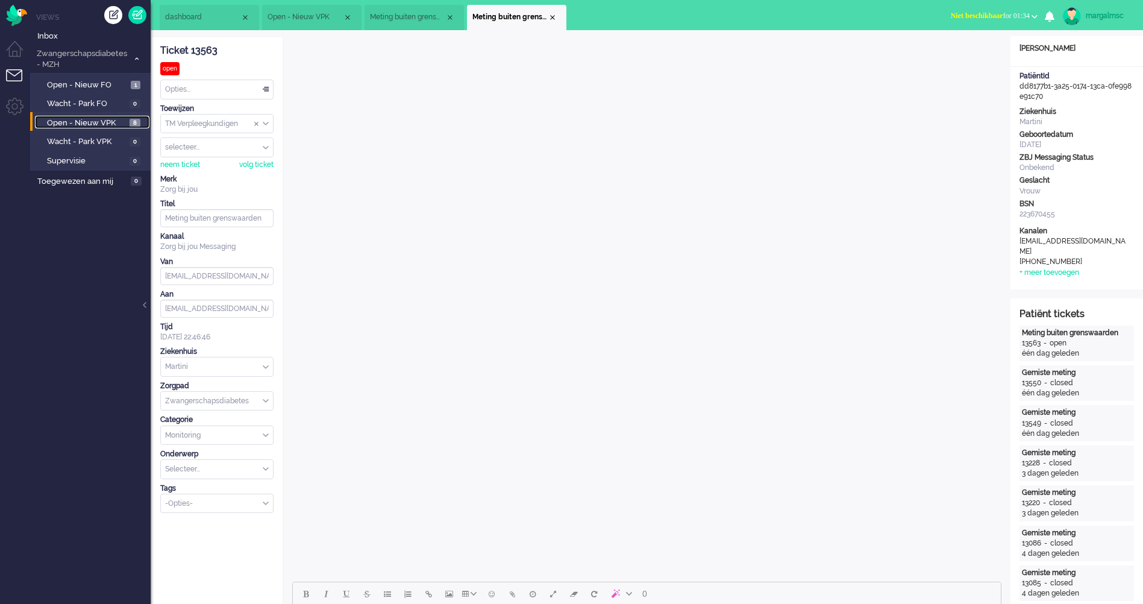
click at [77, 120] on span "Open - Nieuw VPK" at bounding box center [87, 122] width 80 height 11
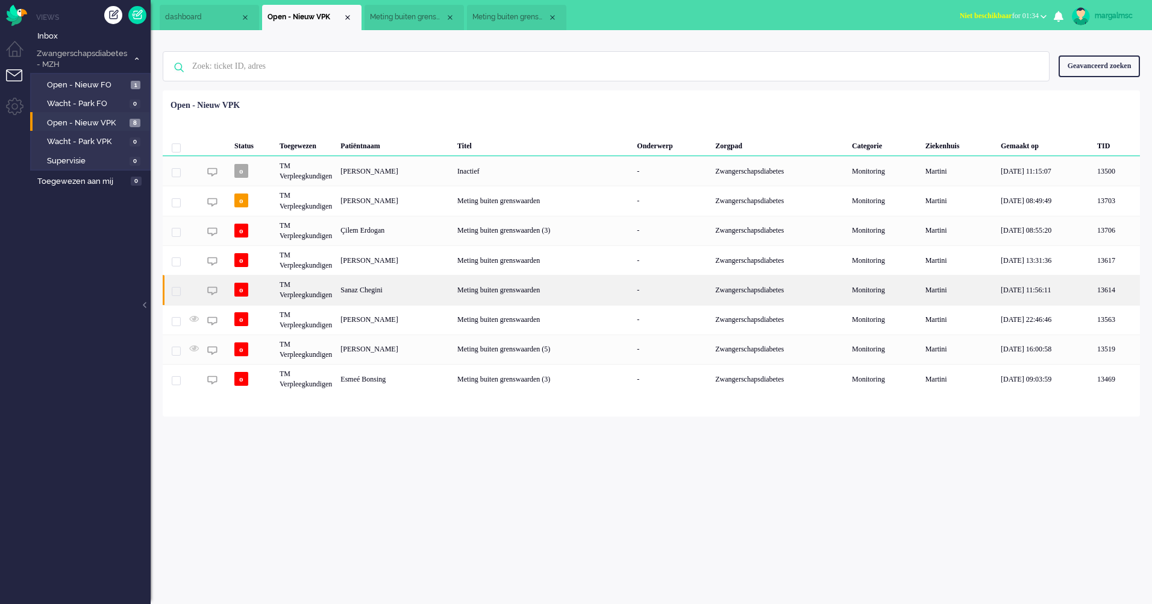
click at [364, 289] on div "Sanaz Chegini" at bounding box center [394, 290] width 117 height 30
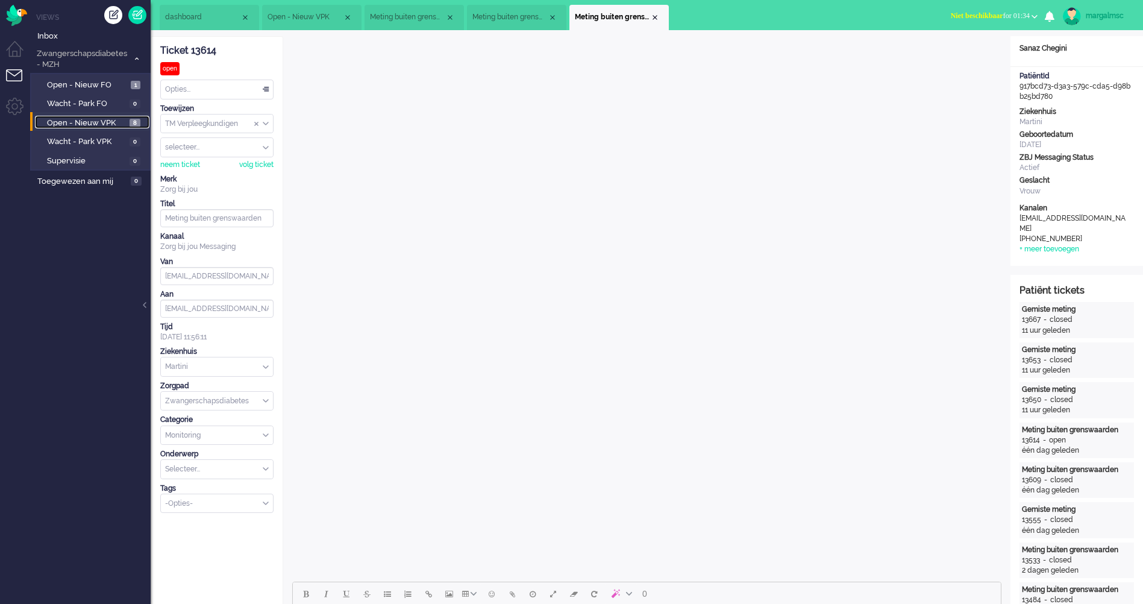
click at [102, 124] on span "Open - Nieuw VPK" at bounding box center [87, 122] width 80 height 11
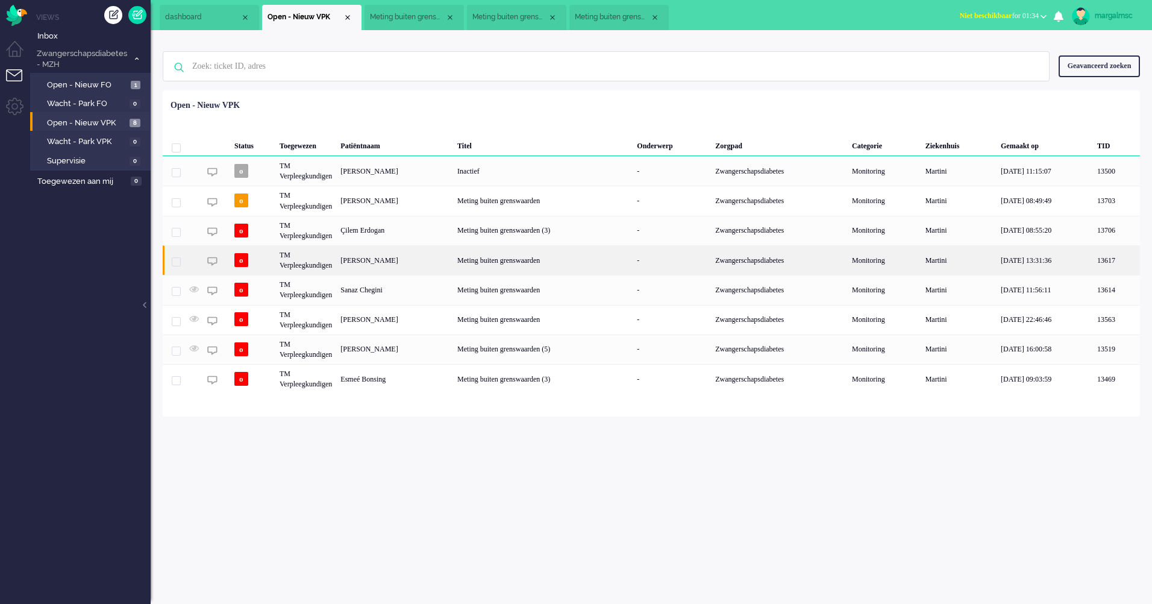
click at [349, 264] on div "[PERSON_NAME]" at bounding box center [394, 260] width 117 height 30
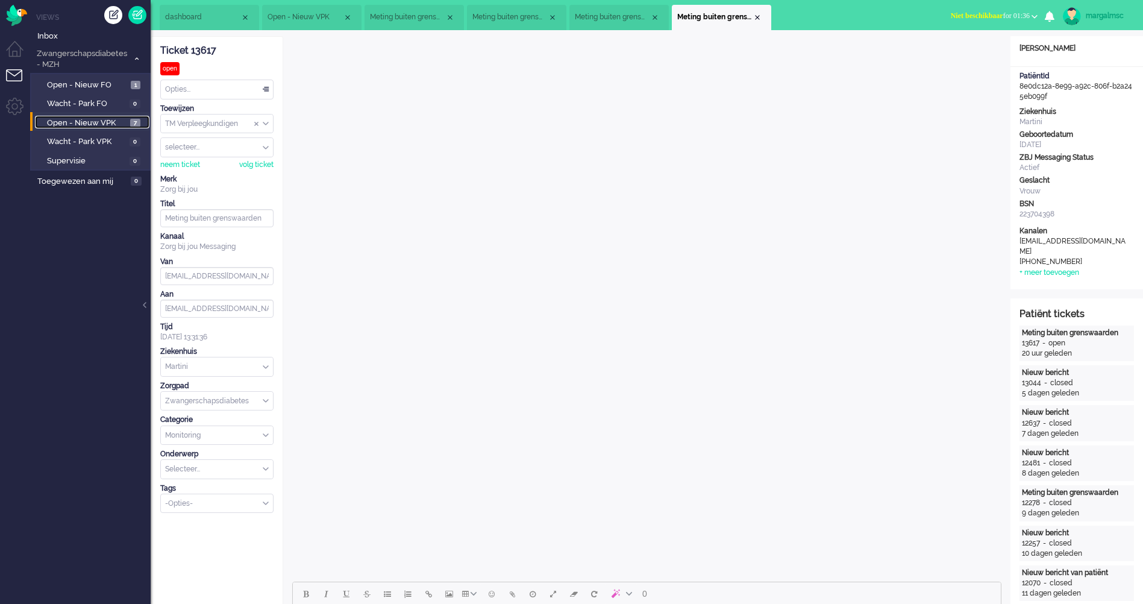
click at [79, 126] on span "Open - Nieuw VPK" at bounding box center [87, 122] width 80 height 11
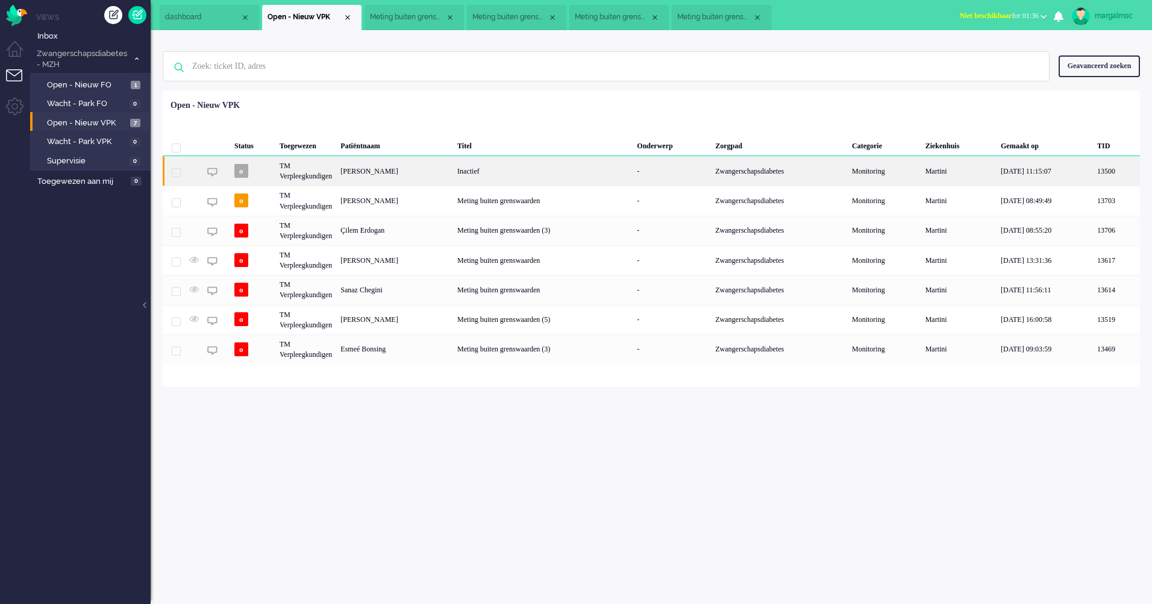
click at [369, 175] on div "[PERSON_NAME]" at bounding box center [394, 171] width 117 height 30
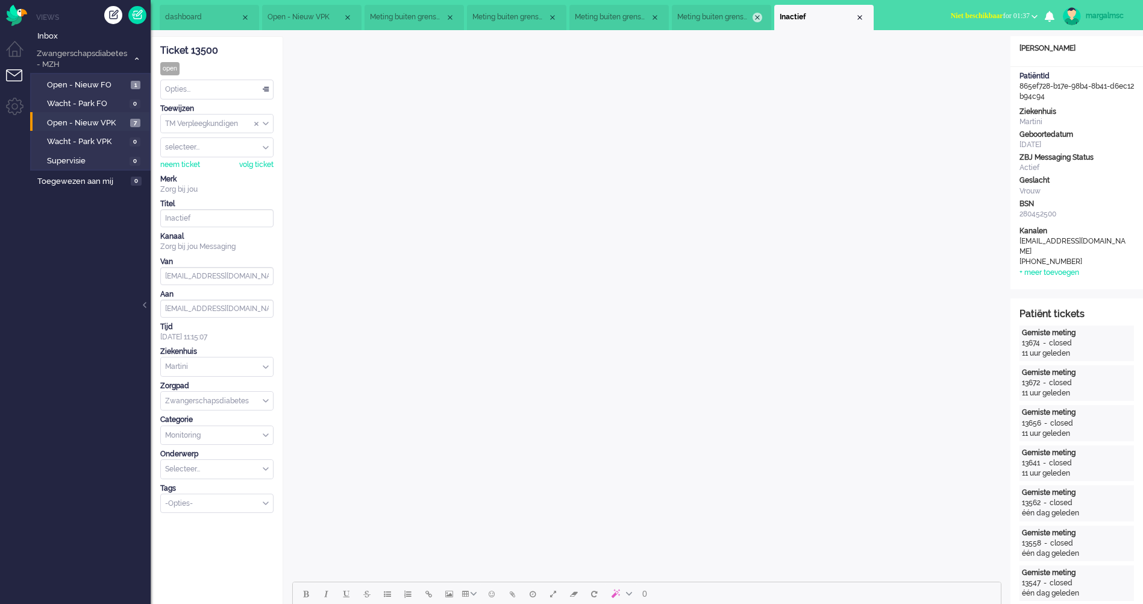
click at [757, 17] on div "Close tab" at bounding box center [757, 18] width 10 height 10
click at [654, 15] on div "Close tab" at bounding box center [655, 18] width 10 height 10
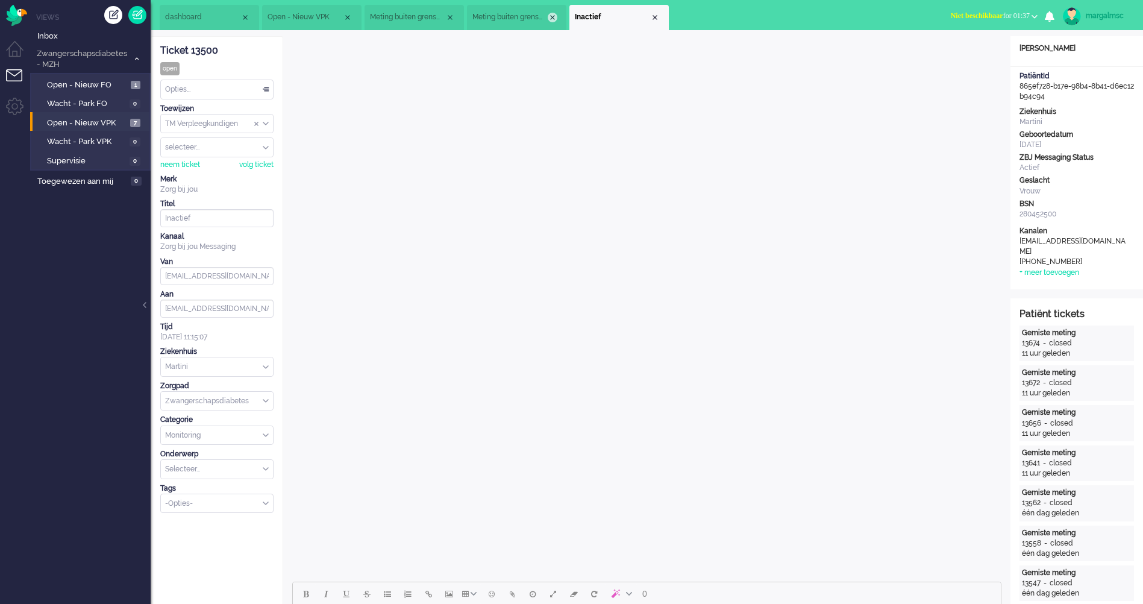
click at [554, 16] on div "Close tab" at bounding box center [553, 18] width 10 height 10
click at [449, 17] on div "Close tab" at bounding box center [450, 18] width 10 height 10
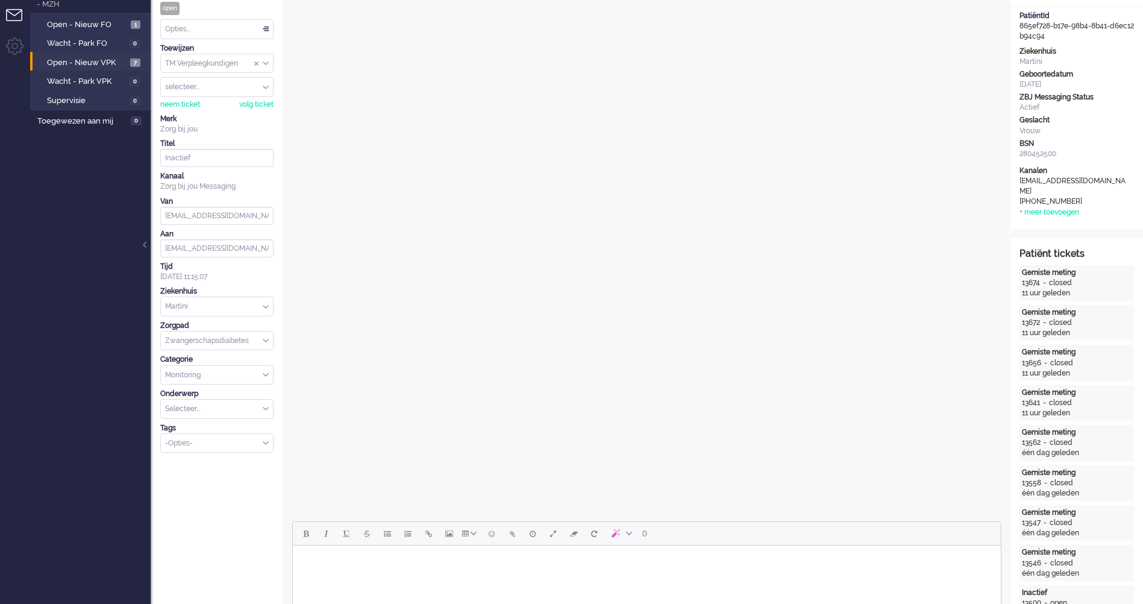
scroll to position [361, 0]
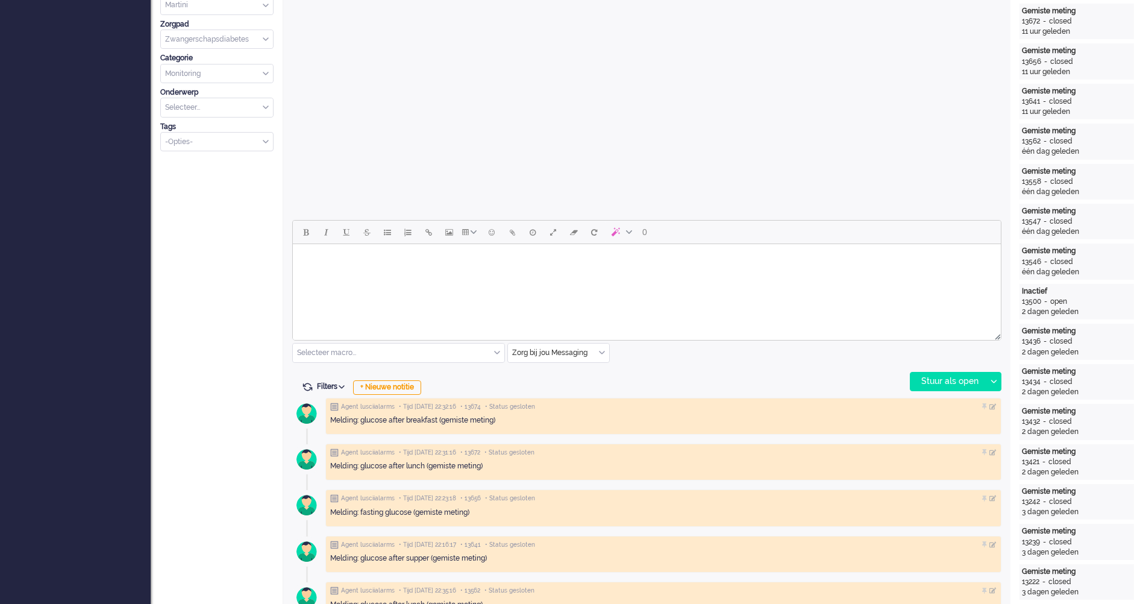
click at [395, 349] on input "text" at bounding box center [398, 352] width 211 height 19
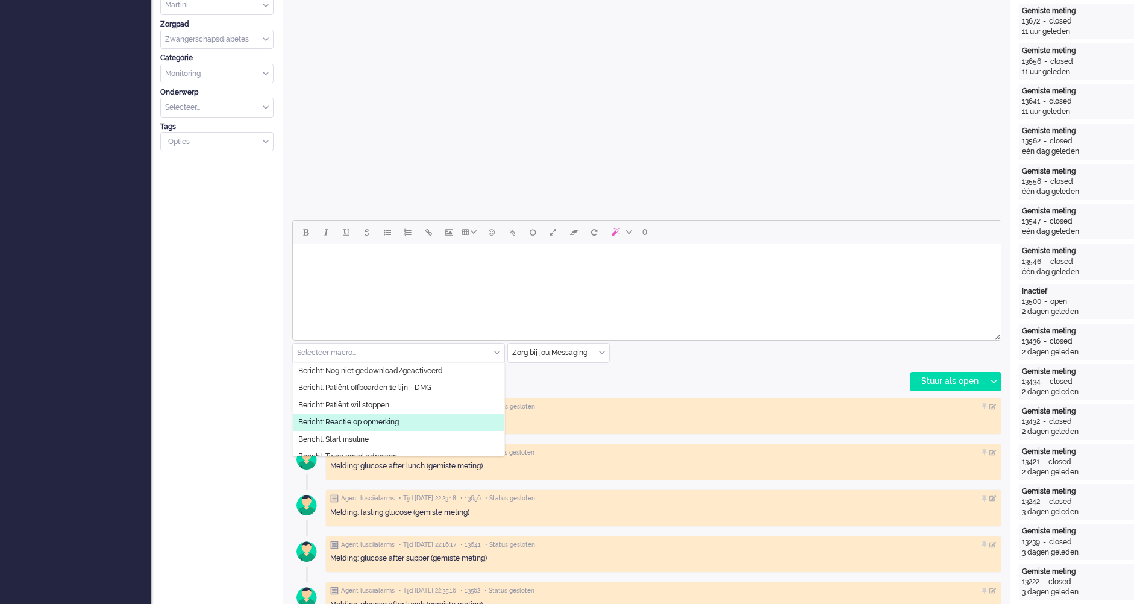
scroll to position [181, 0]
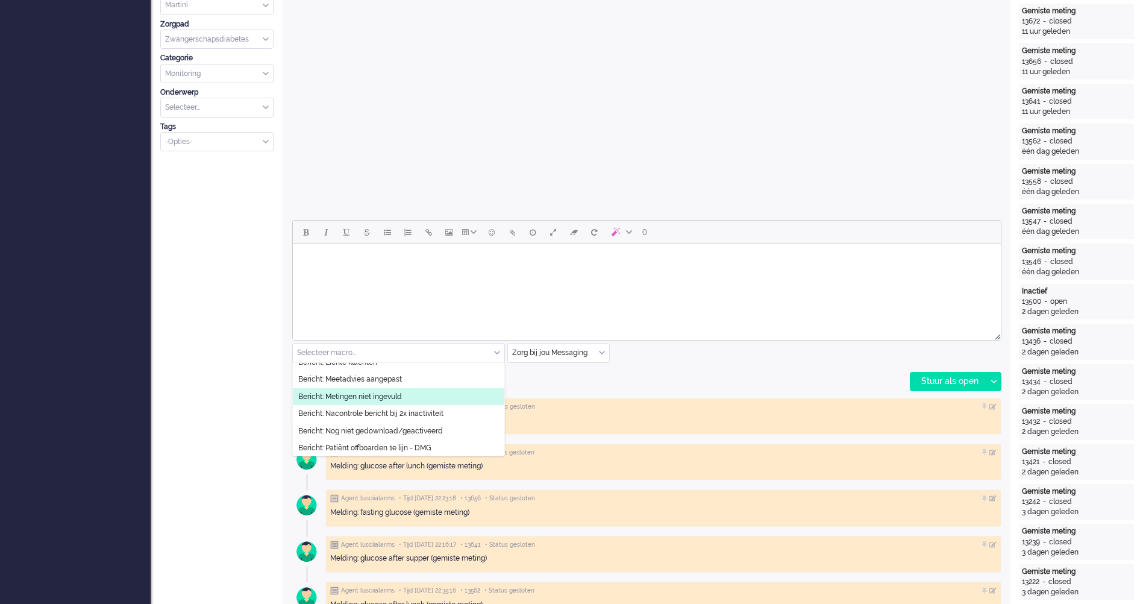
click at [383, 399] on span "Bericht: Metingen niet ingevuld" at bounding box center [350, 397] width 104 height 10
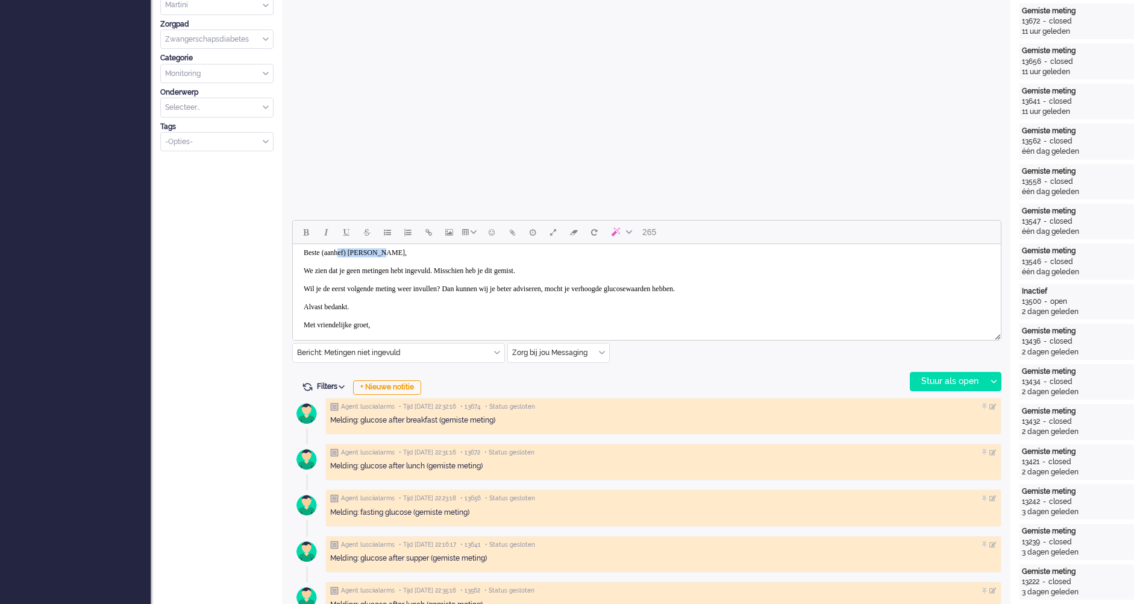
scroll to position [0, 0]
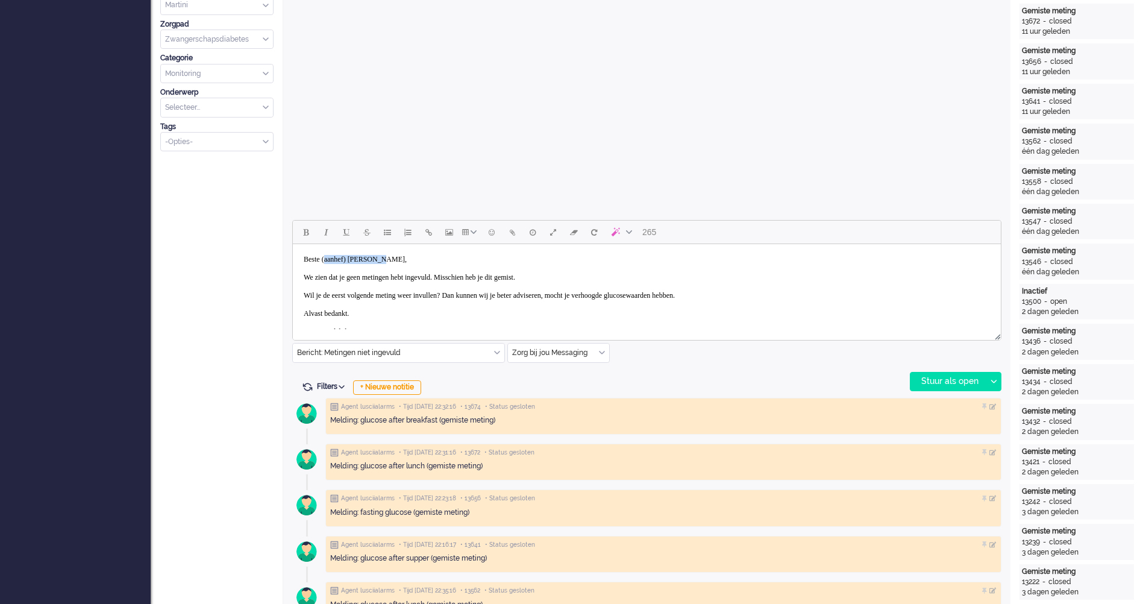
drag, startPoint x: 401, startPoint y: 254, endPoint x: 329, endPoint y: 254, distance: 71.7
click at [329, 254] on body "Beste (aanhef) [PERSON_NAME], We zien dat je geen metingen hebt ingevuld. Missc…" at bounding box center [647, 295] width 698 height 93
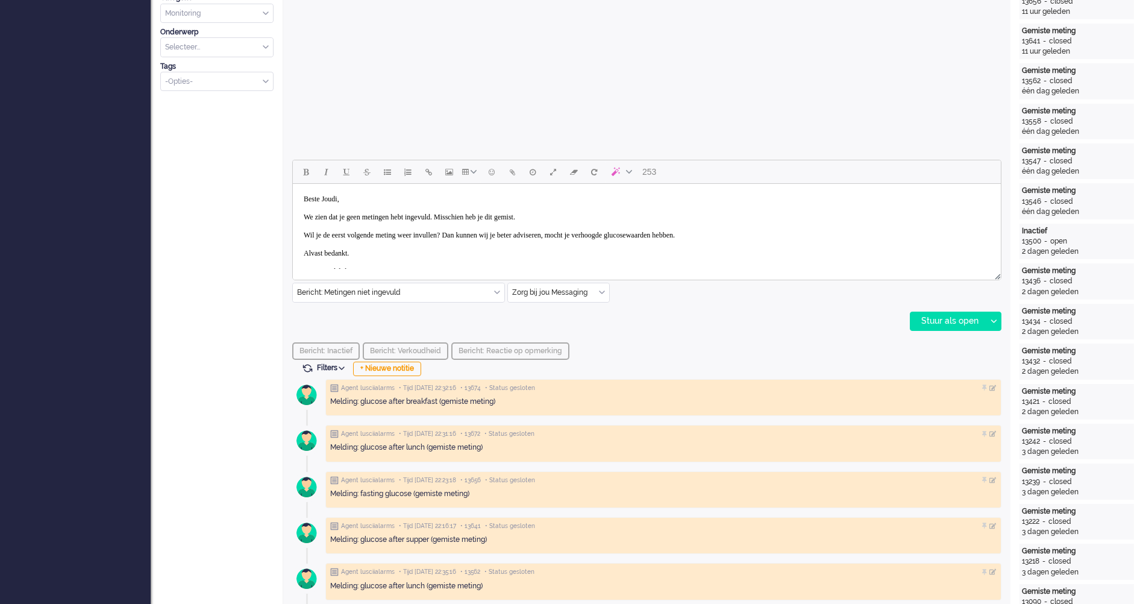
scroll to position [18, 0]
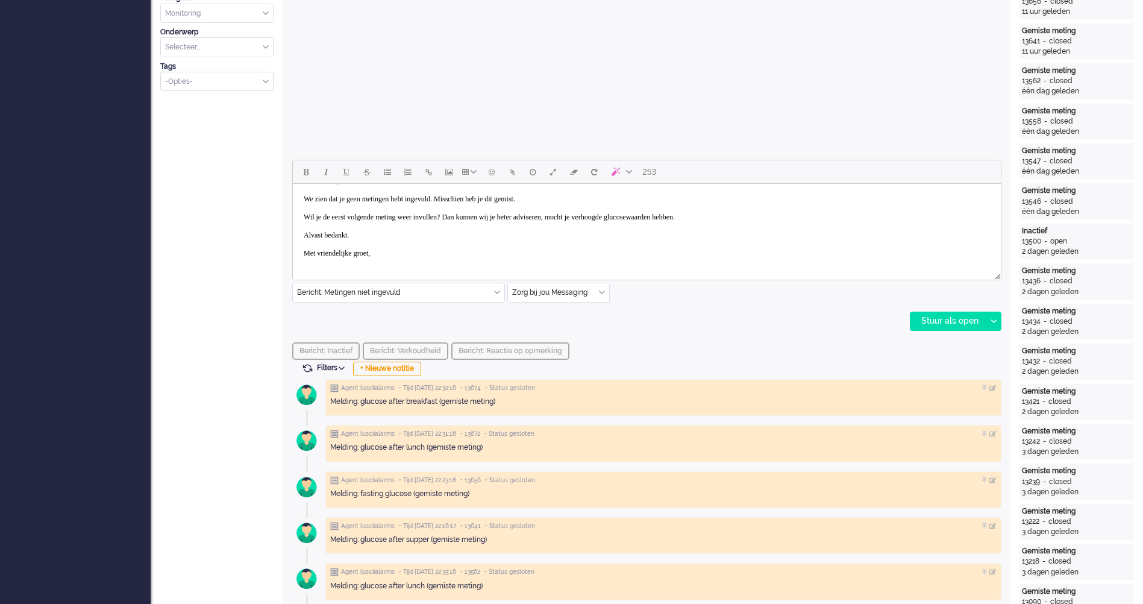
click at [408, 257] on body "Beste Joudi, We zien dat je geen metingen hebt ingevuld. Misschien heb je dit g…" at bounding box center [647, 216] width 698 height 93
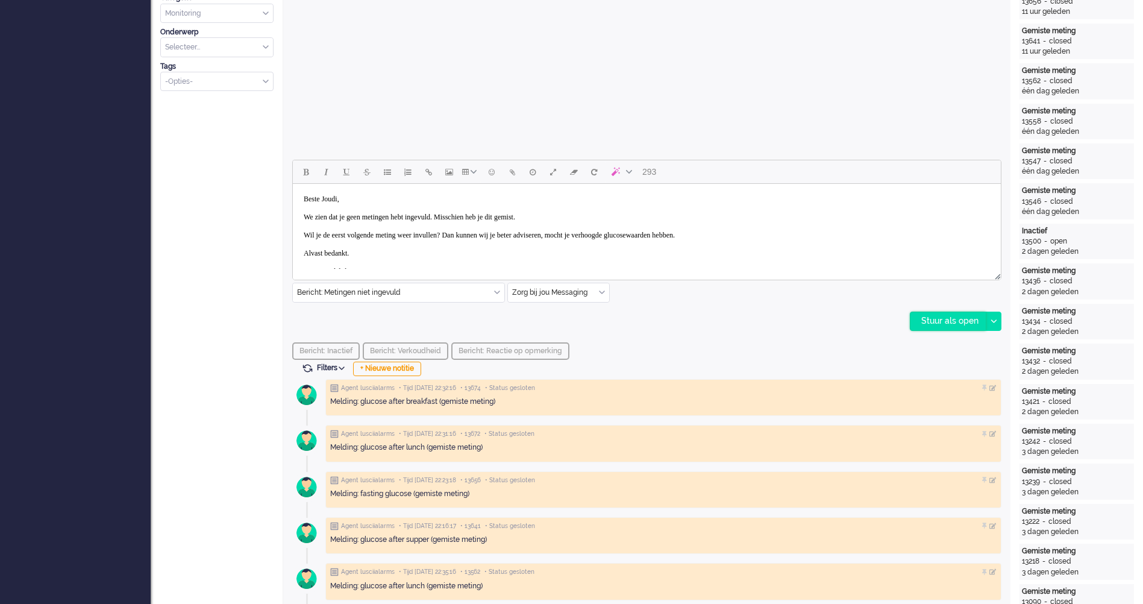
click at [942, 323] on div "Stuur als open" at bounding box center [947, 321] width 75 height 18
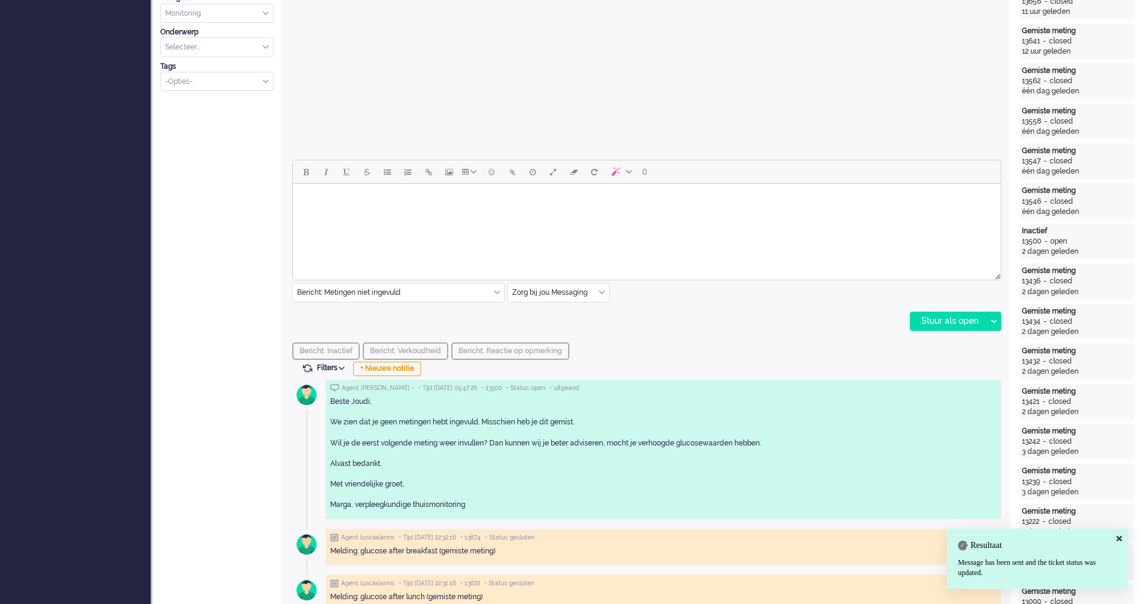
click at [391, 445] on div "Beste Joudi, We zien dat je geen metingen hebt ingevuld. Misschien heb je dit g…" at bounding box center [663, 453] width 666 height 114
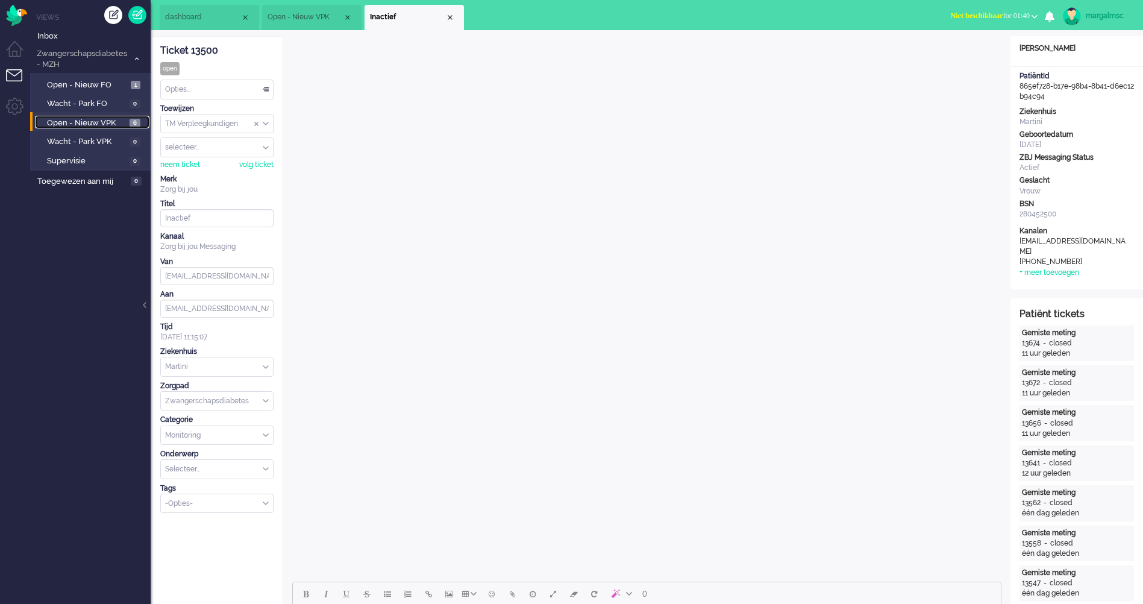
click at [72, 119] on span "Open - Nieuw VPK" at bounding box center [87, 122] width 80 height 11
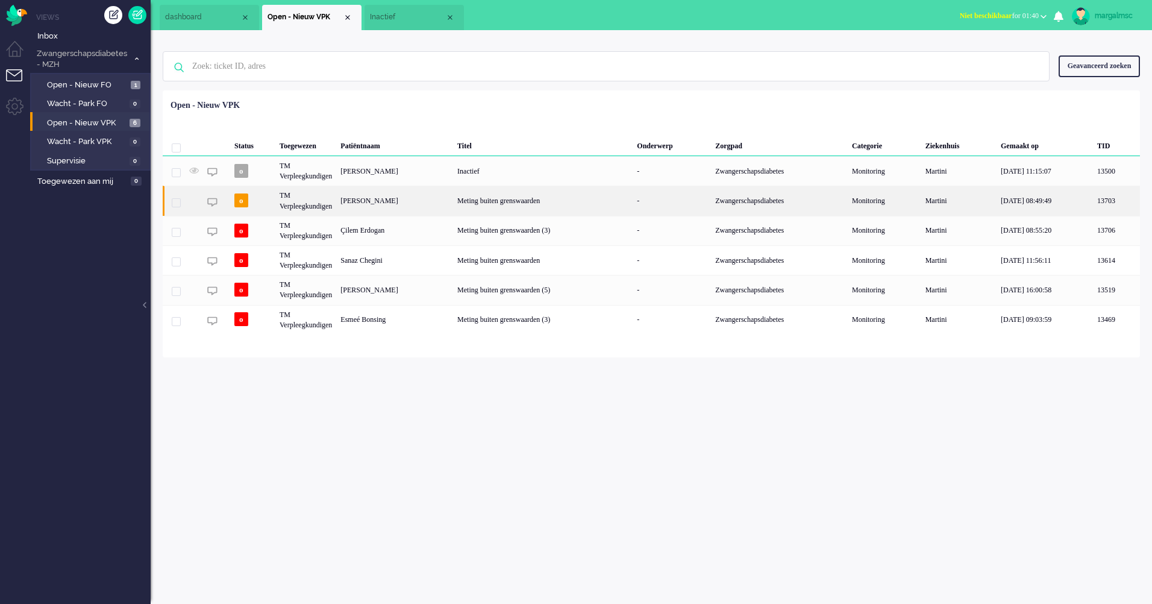
click at [613, 202] on div "Meting buiten grenswaarden" at bounding box center [542, 201] width 179 height 30
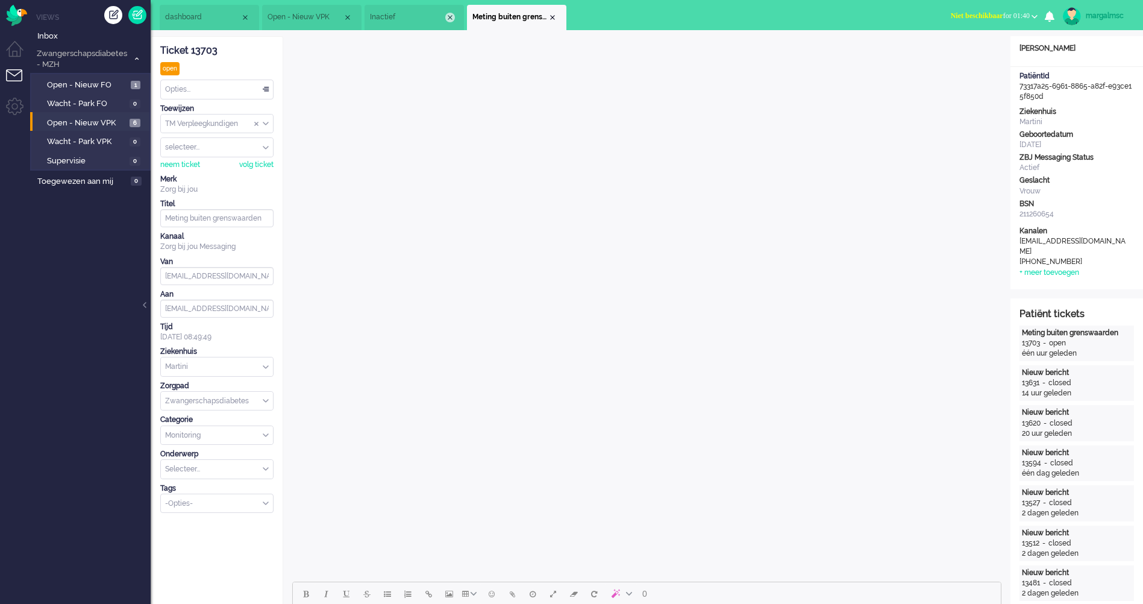
click at [451, 16] on div "Close tab" at bounding box center [450, 18] width 10 height 10
click at [103, 126] on span "Open - Nieuw VPK" at bounding box center [87, 122] width 80 height 11
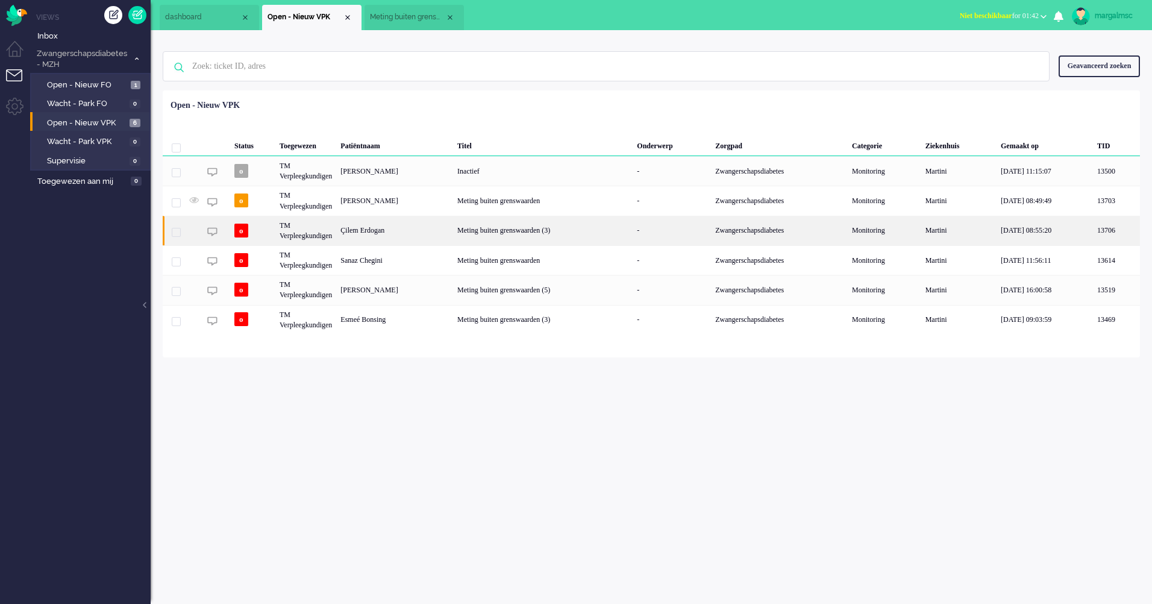
click at [431, 228] on div "Çilem Erdogan" at bounding box center [394, 231] width 117 height 30
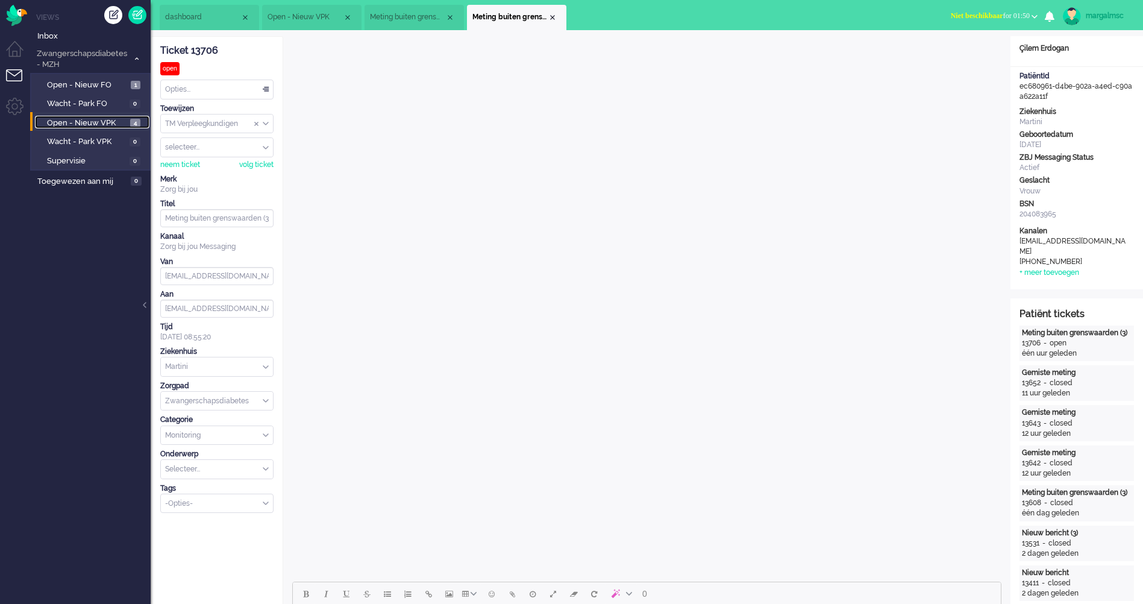
click at [95, 119] on span "Open - Nieuw VPK" at bounding box center [87, 122] width 80 height 11
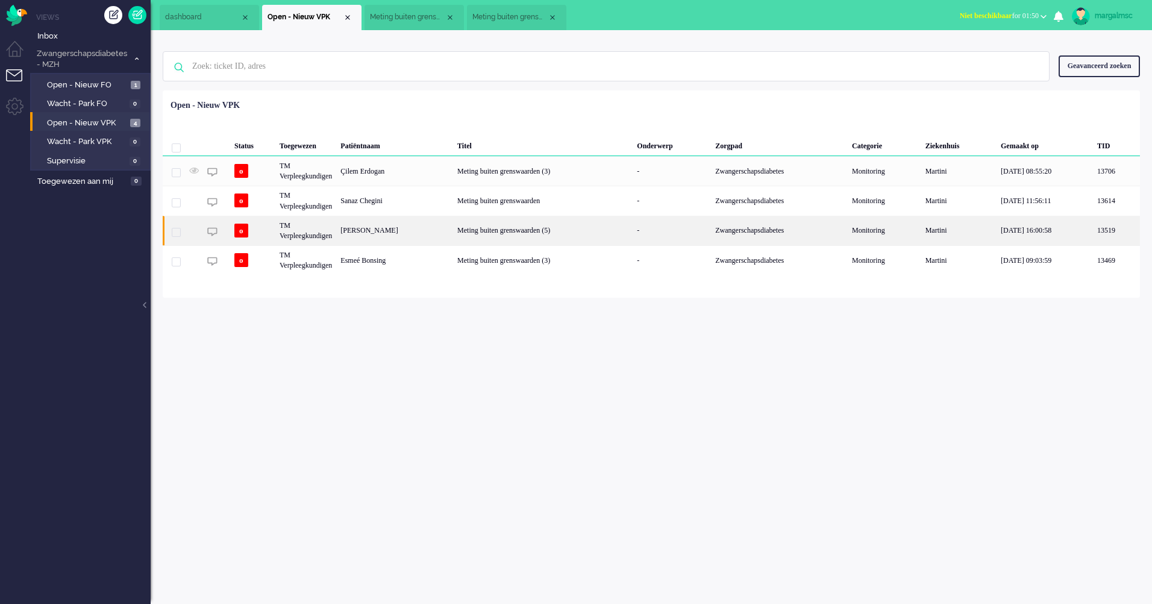
click at [604, 230] on div "Meting buiten grenswaarden (5)" at bounding box center [542, 231] width 179 height 30
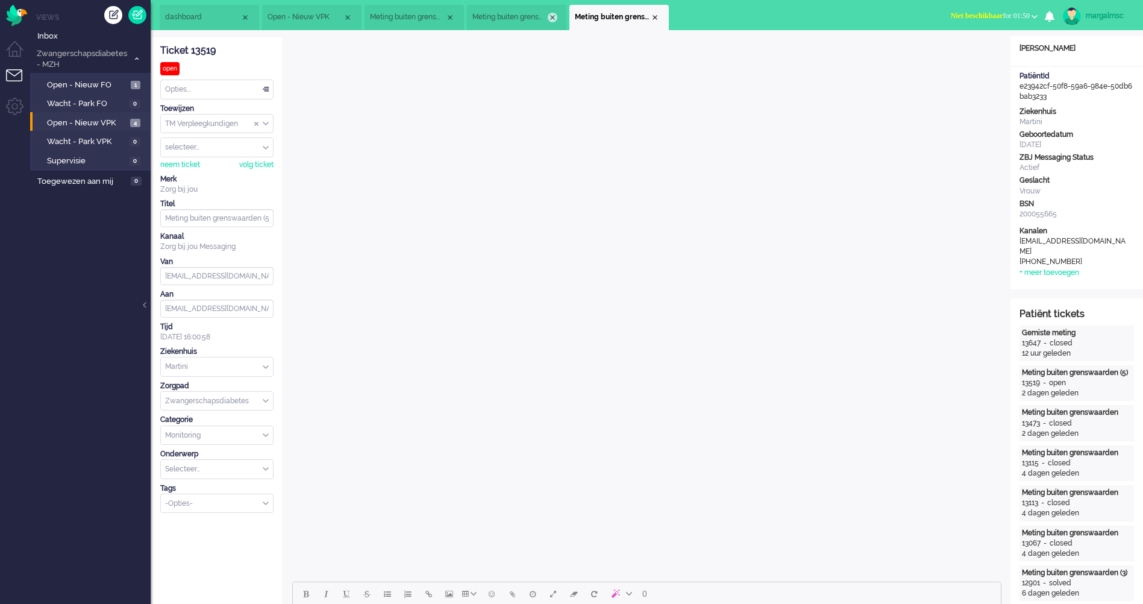
click at [549, 15] on div "Close tab" at bounding box center [553, 18] width 10 height 10
click at [446, 17] on div "Close tab" at bounding box center [450, 18] width 10 height 10
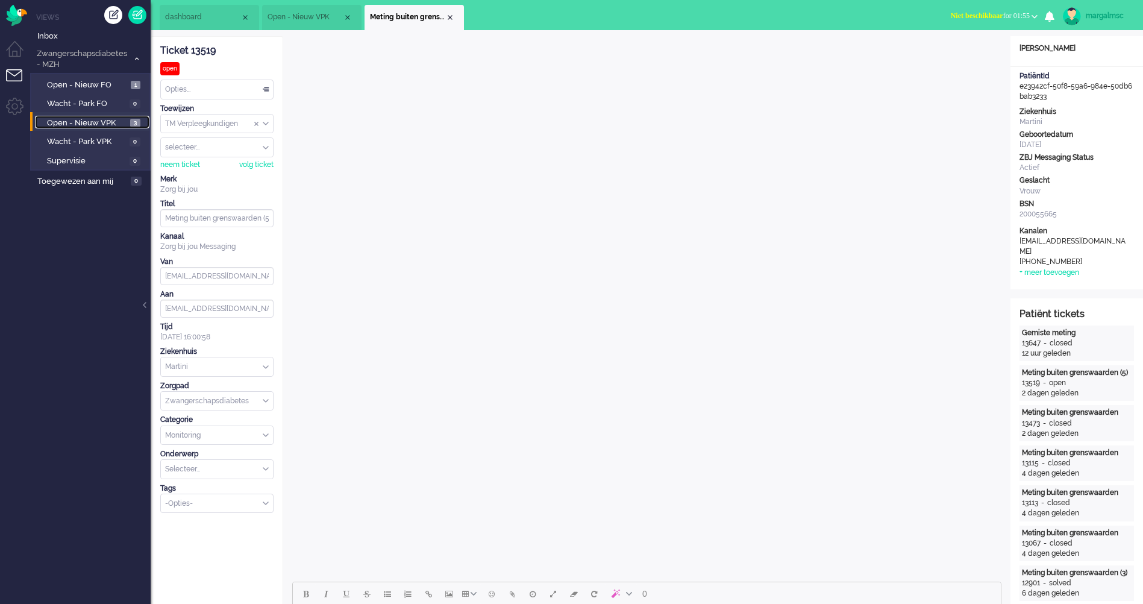
click at [91, 120] on span "Open - Nieuw VPK" at bounding box center [87, 122] width 80 height 11
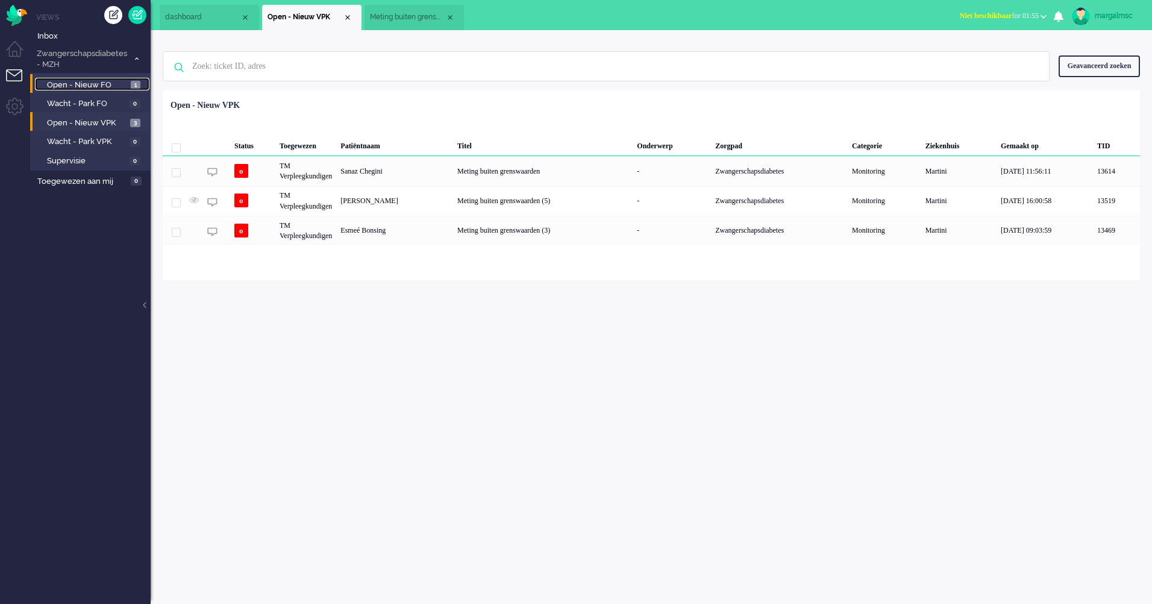
click at [96, 84] on span "Open - Nieuw FO" at bounding box center [87, 85] width 81 height 11
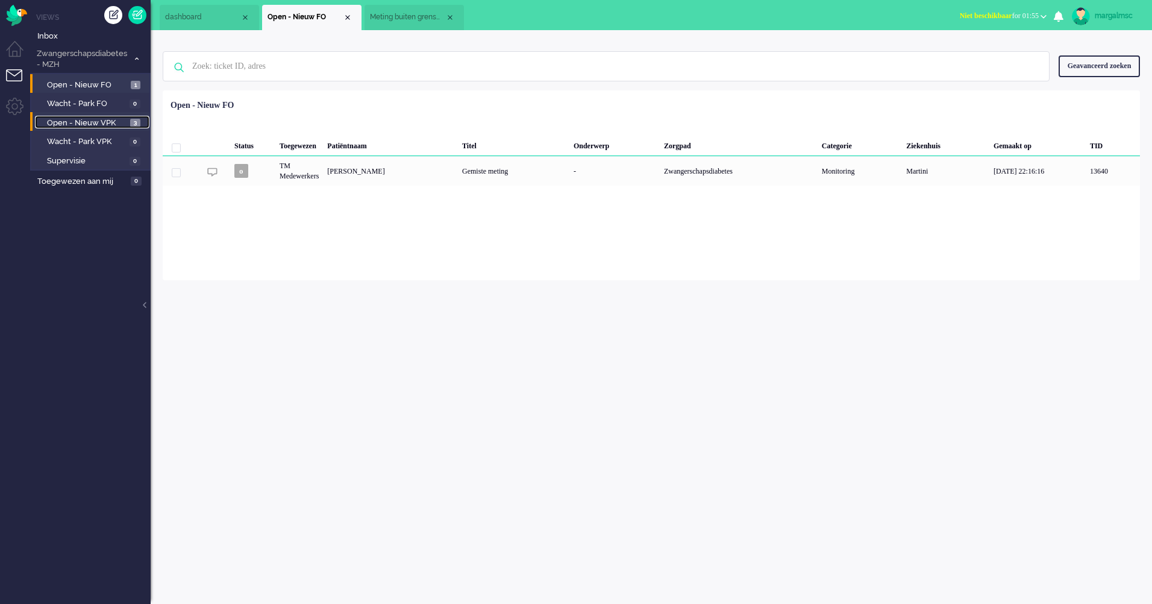
click at [90, 123] on span "Open - Nieuw VPK" at bounding box center [87, 122] width 80 height 11
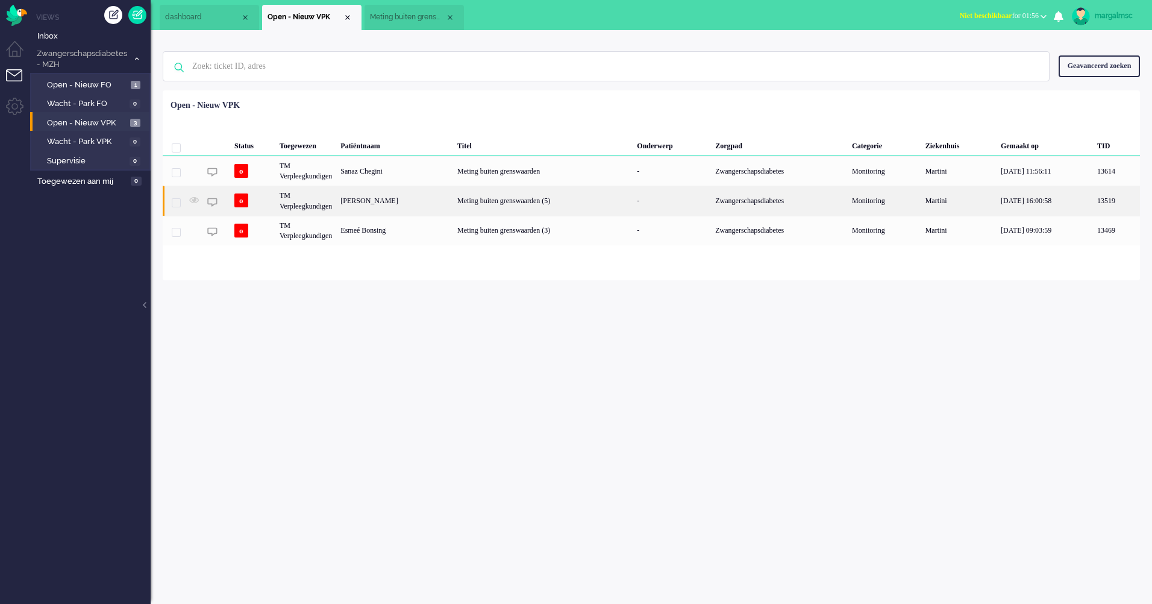
click at [386, 207] on div "[PERSON_NAME]" at bounding box center [394, 201] width 117 height 30
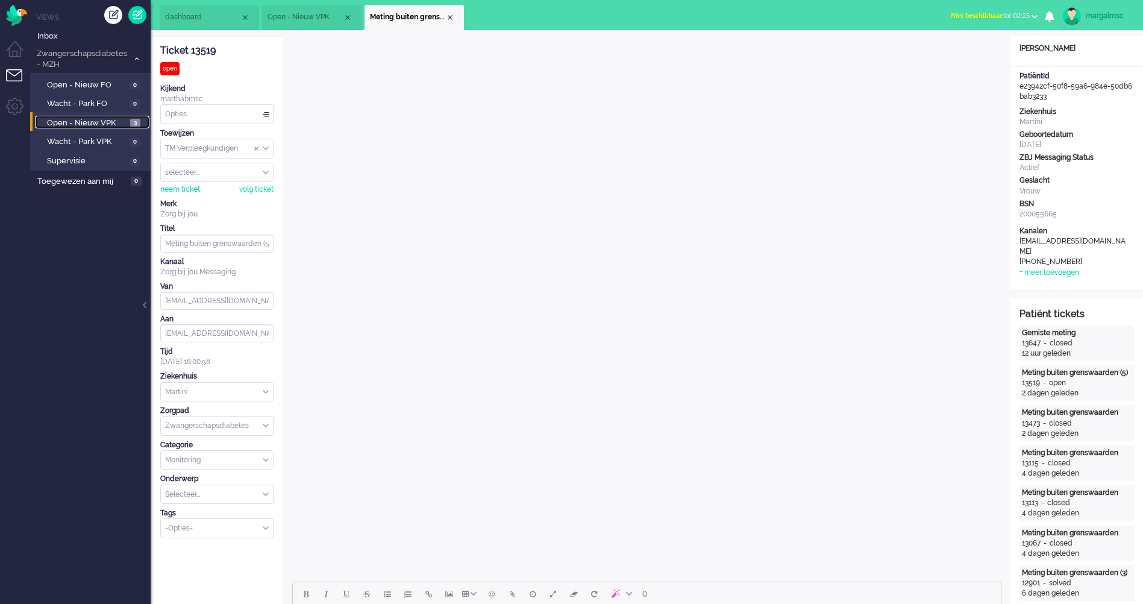
click at [98, 121] on span "Open - Nieuw VPK" at bounding box center [87, 122] width 80 height 11
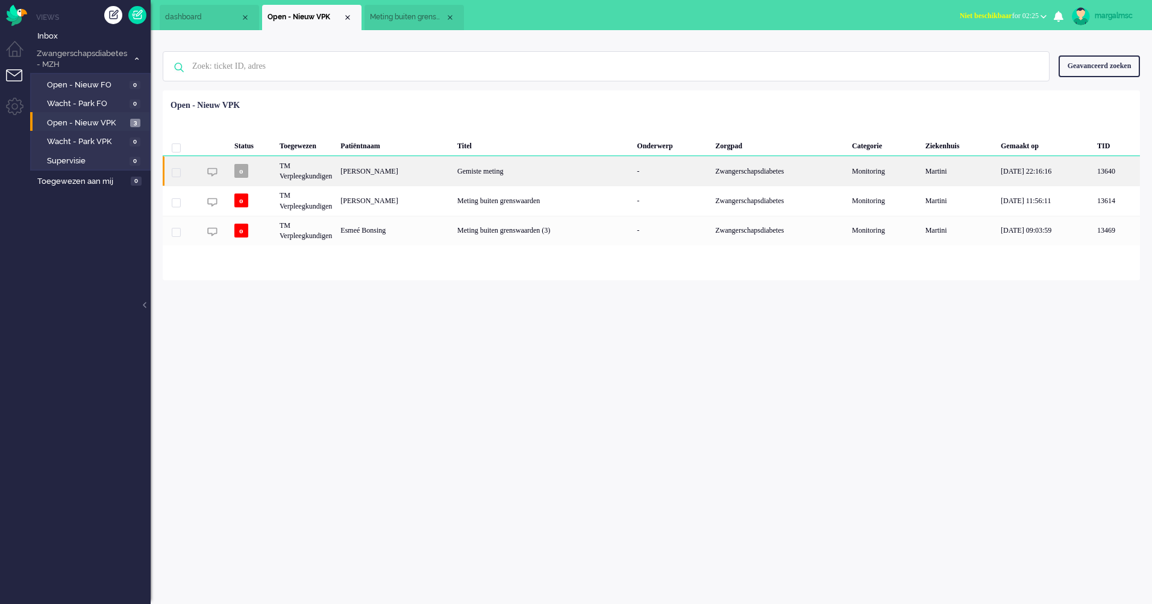
click at [484, 176] on div "Gemiste meting" at bounding box center [542, 171] width 179 height 30
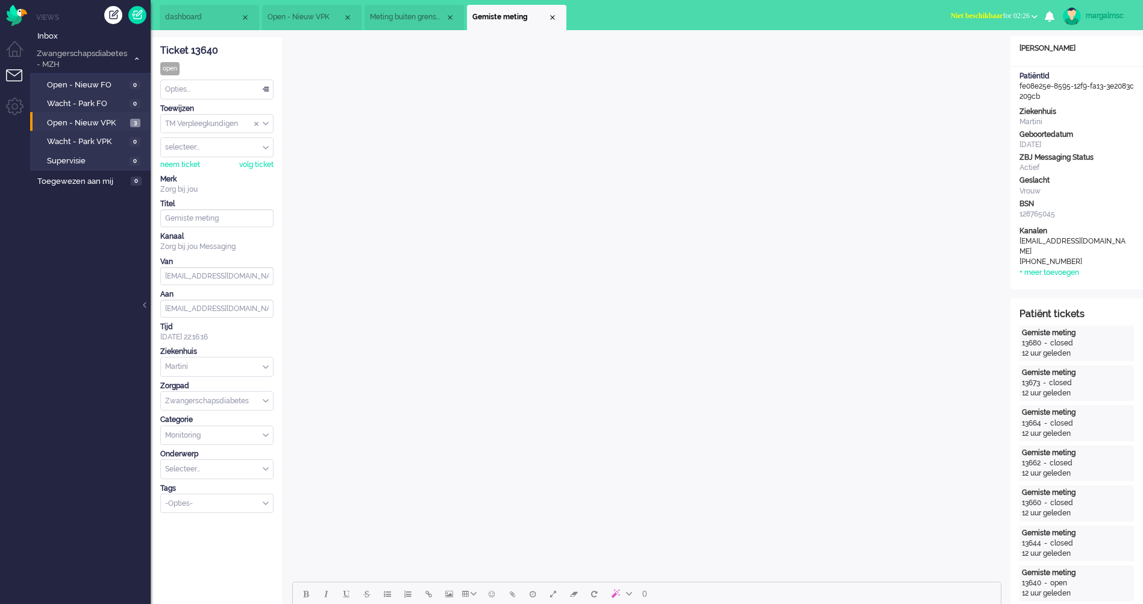
click at [104, 129] on li "Open - Nieuw VPK 3" at bounding box center [89, 121] width 119 height 19
click at [202, 87] on div "Opties..." at bounding box center [217, 89] width 112 height 19
click at [203, 176] on li "Opgelost" at bounding box center [217, 174] width 112 height 17
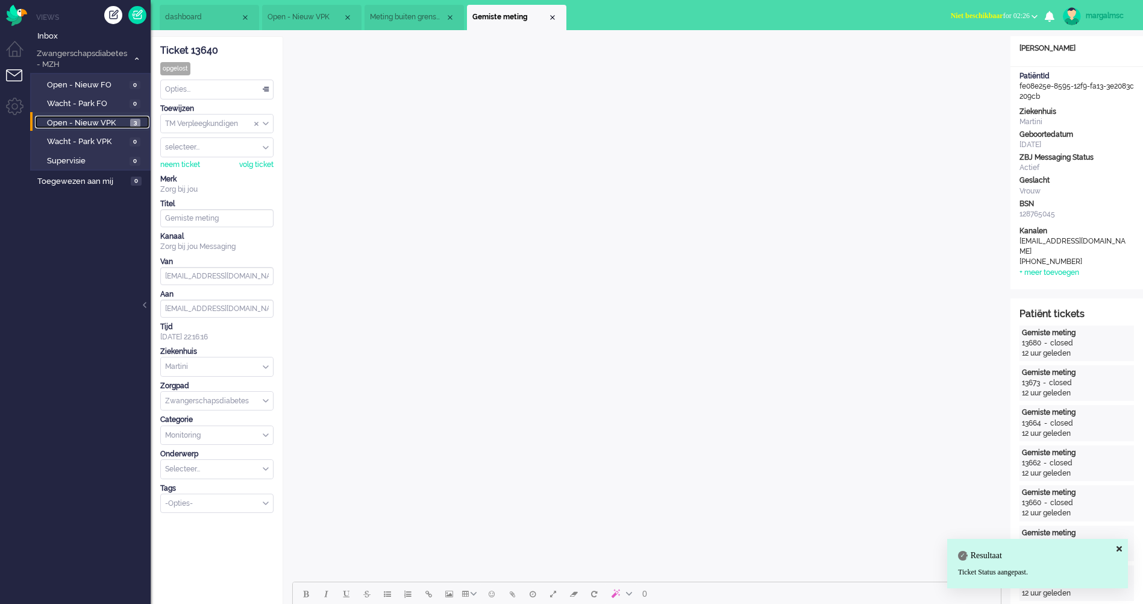
click at [90, 123] on span "Open - Nieuw VPK" at bounding box center [87, 122] width 80 height 11
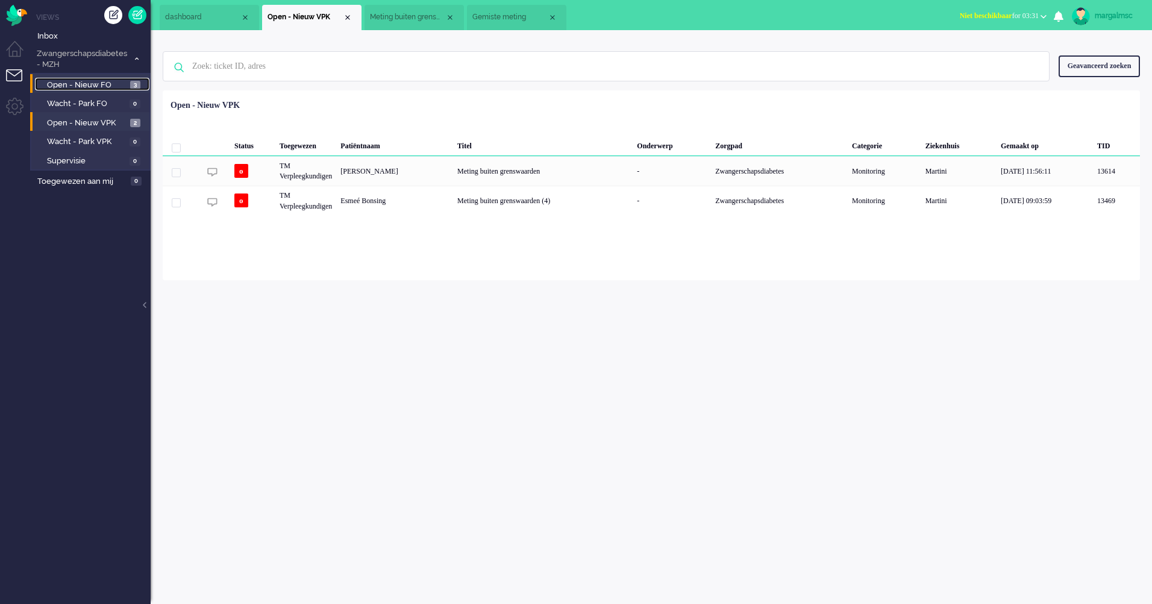
click at [89, 81] on span "Open - Nieuw FO" at bounding box center [87, 85] width 80 height 11
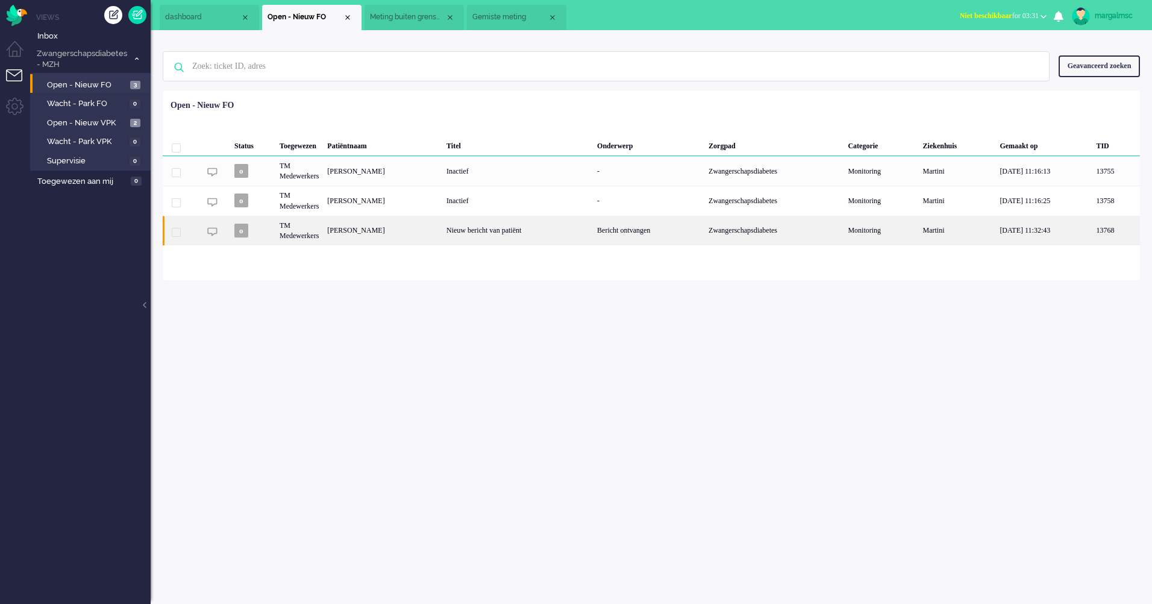
click at [498, 236] on div "Nieuw bericht van patiënt" at bounding box center [517, 231] width 151 height 30
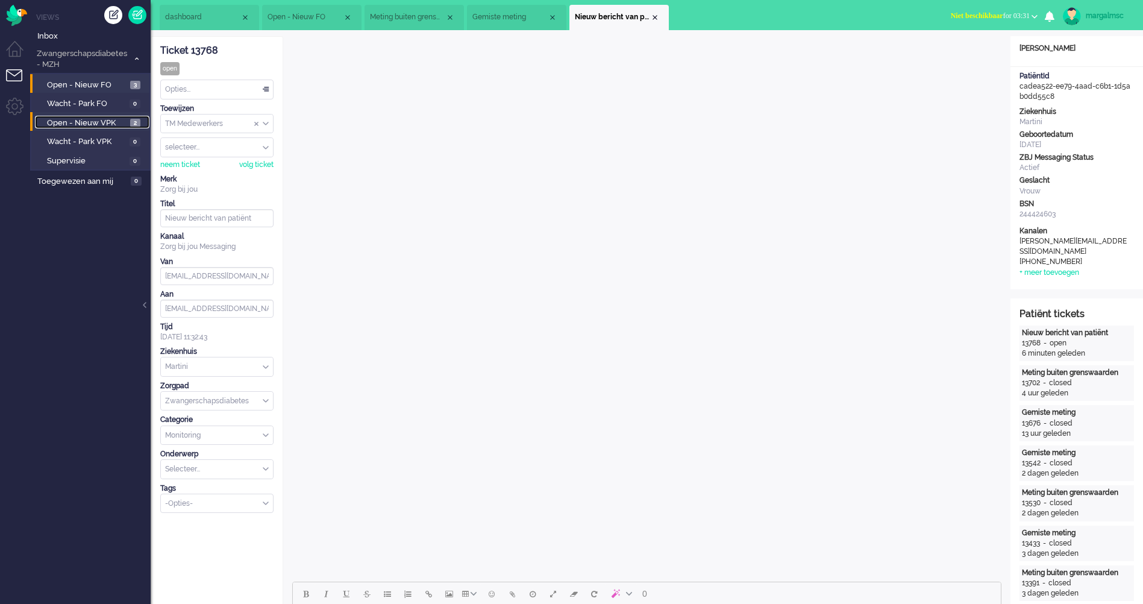
click at [101, 122] on span "Open - Nieuw VPK" at bounding box center [87, 122] width 80 height 11
